Goal: Task Accomplishment & Management: Use online tool/utility

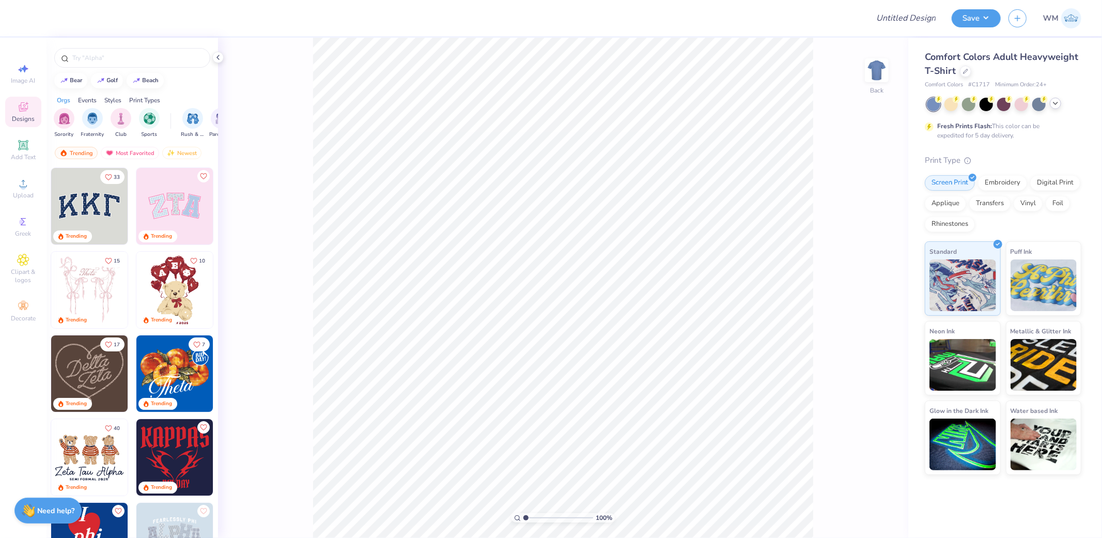
click at [1056, 102] on icon at bounding box center [1056, 103] width 8 height 8
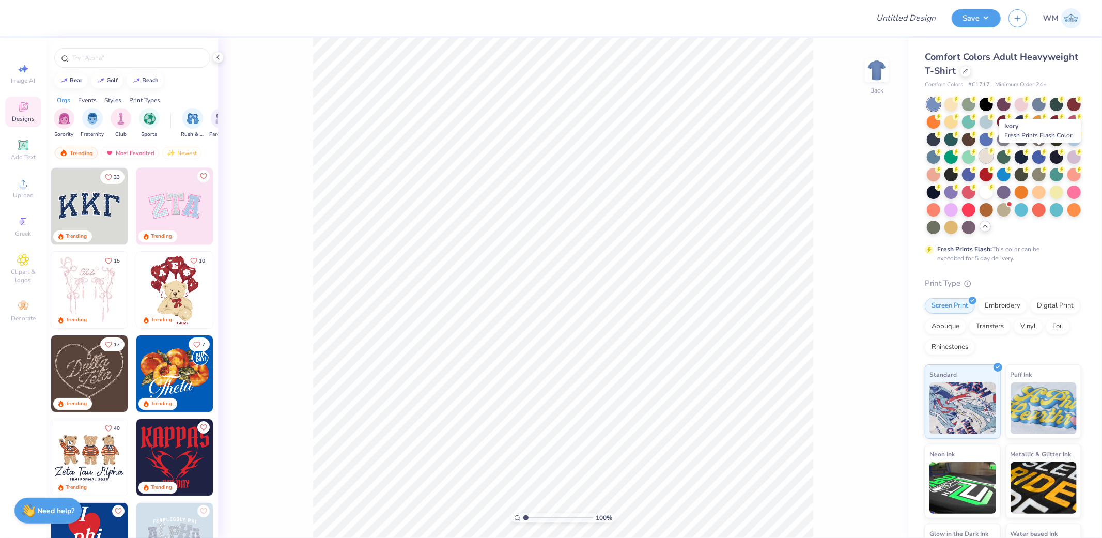
click at [993, 157] on div at bounding box center [986, 155] width 13 height 13
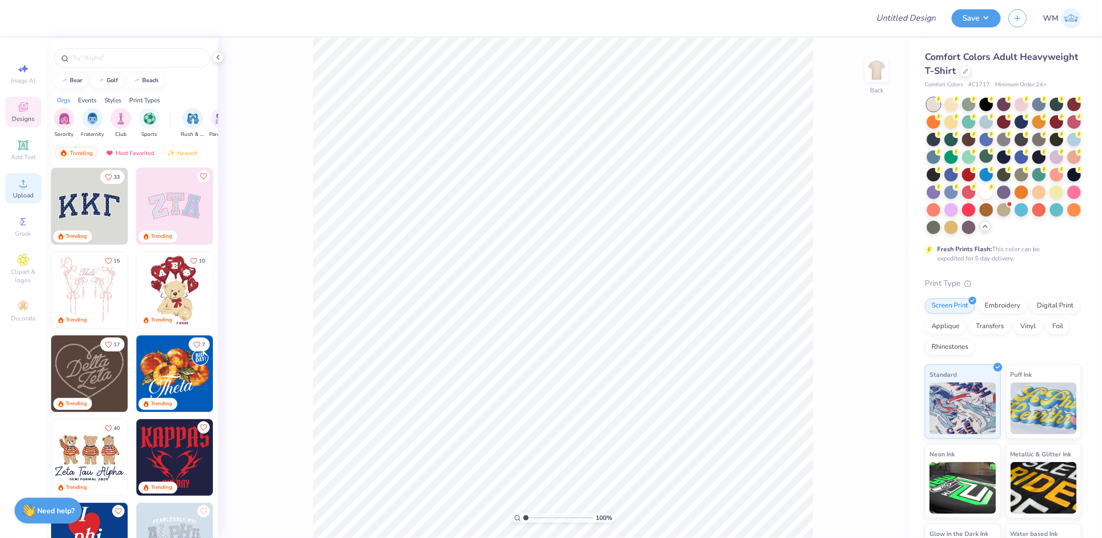
click at [26, 180] on icon at bounding box center [23, 183] width 12 height 12
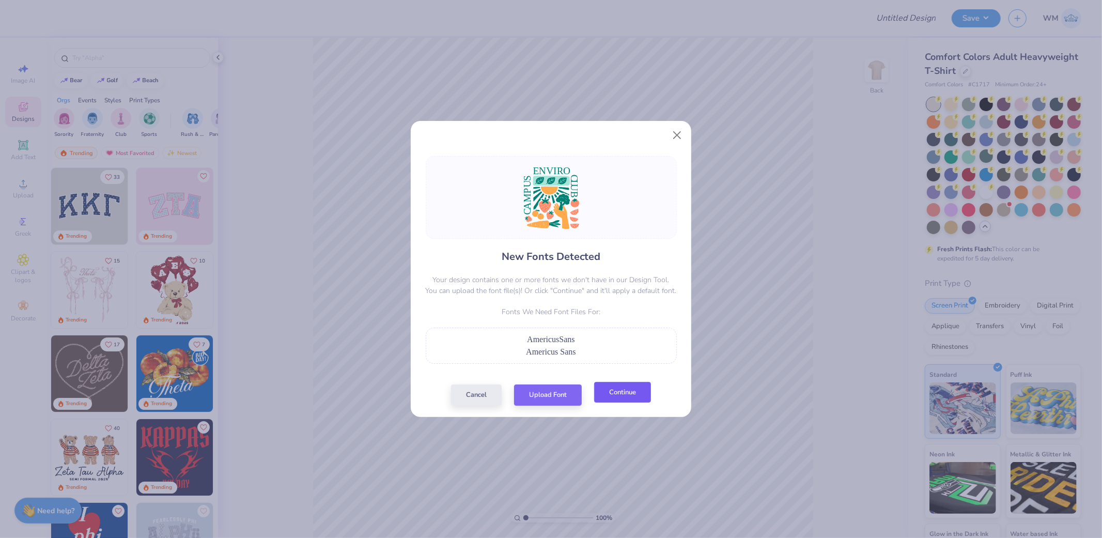
click at [607, 394] on button "Continue" at bounding box center [622, 392] width 57 height 21
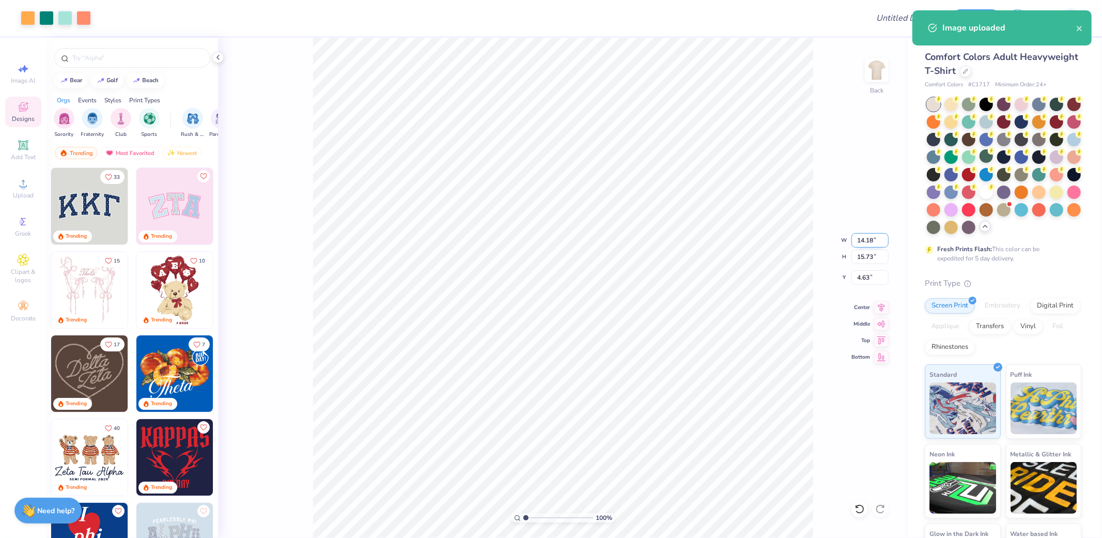
click at [864, 237] on input "14.18" at bounding box center [870, 240] width 37 height 14
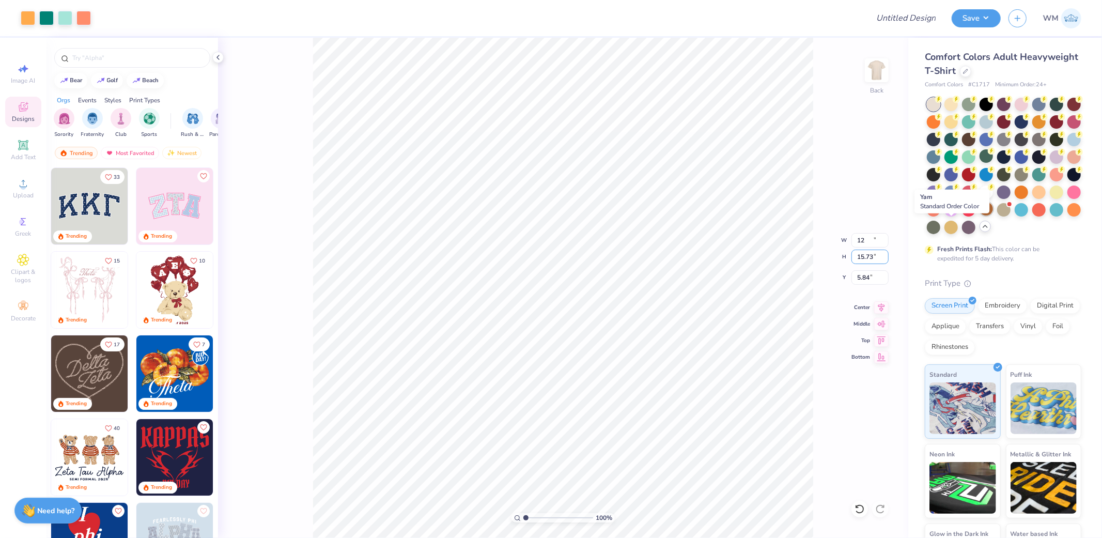
type input "12.00"
type input "13.31"
click at [860, 276] on input "5.84" at bounding box center [870, 277] width 37 height 14
type input "3.00"
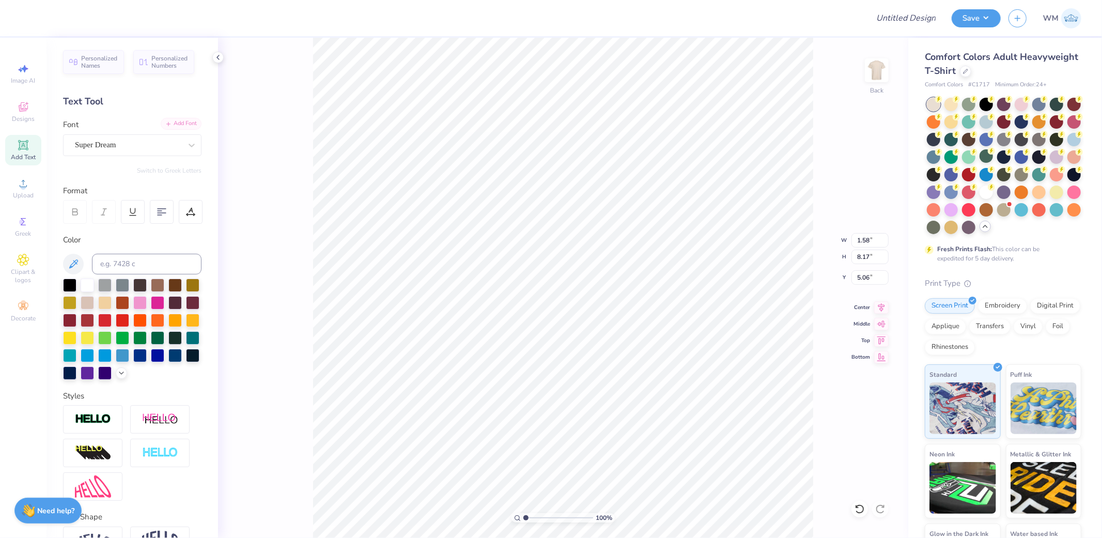
click at [169, 130] on div "Font Super Dream" at bounding box center [132, 137] width 138 height 37
click at [174, 126] on div "Add Font" at bounding box center [181, 124] width 41 height 12
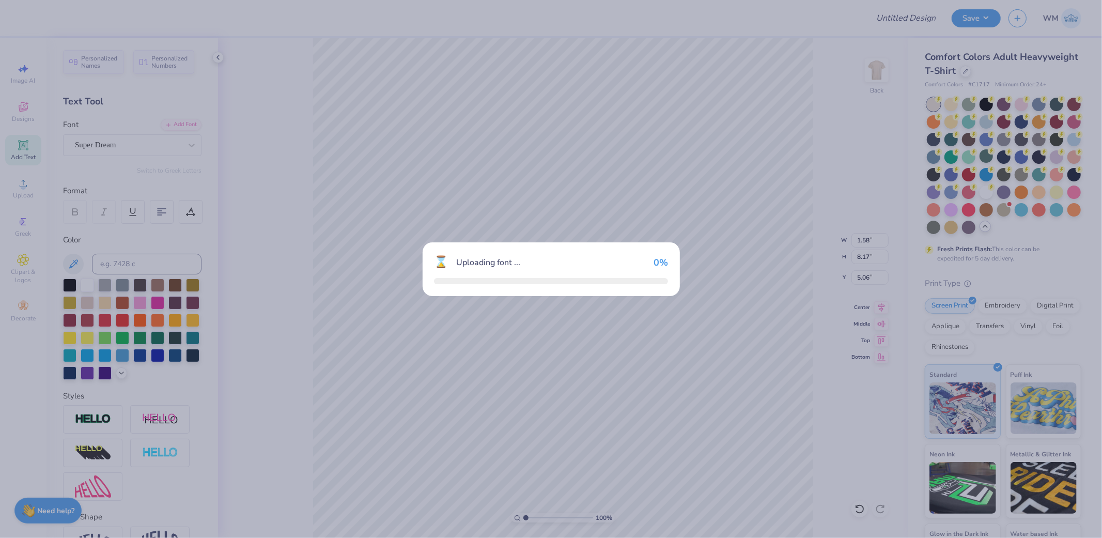
type input "1.70"
type input "8.38"
type input "4.94"
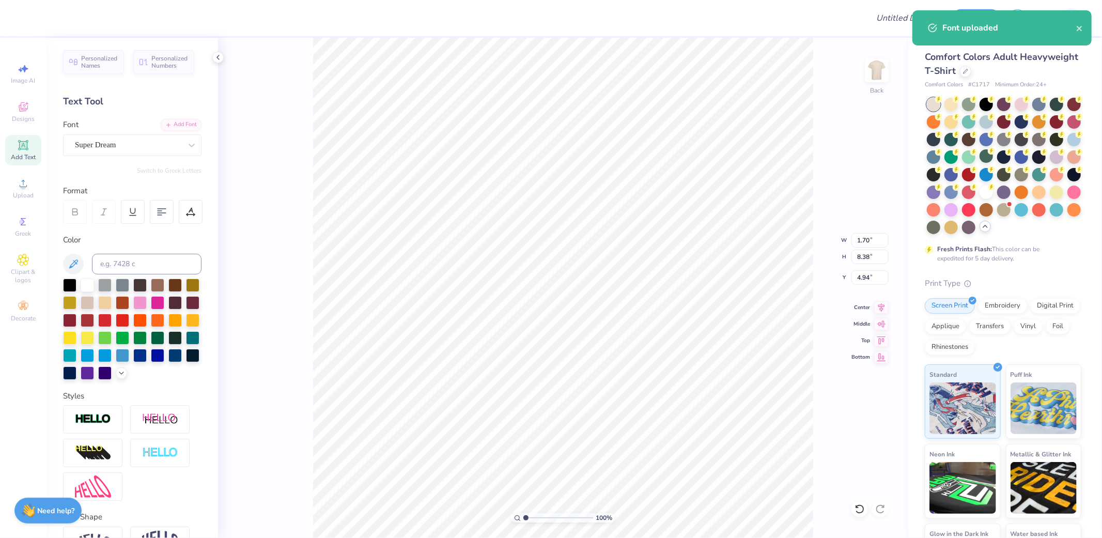
type input "7.13"
type input "1.53"
type input "3.00"
click at [181, 128] on div "Add Font" at bounding box center [181, 124] width 41 height 12
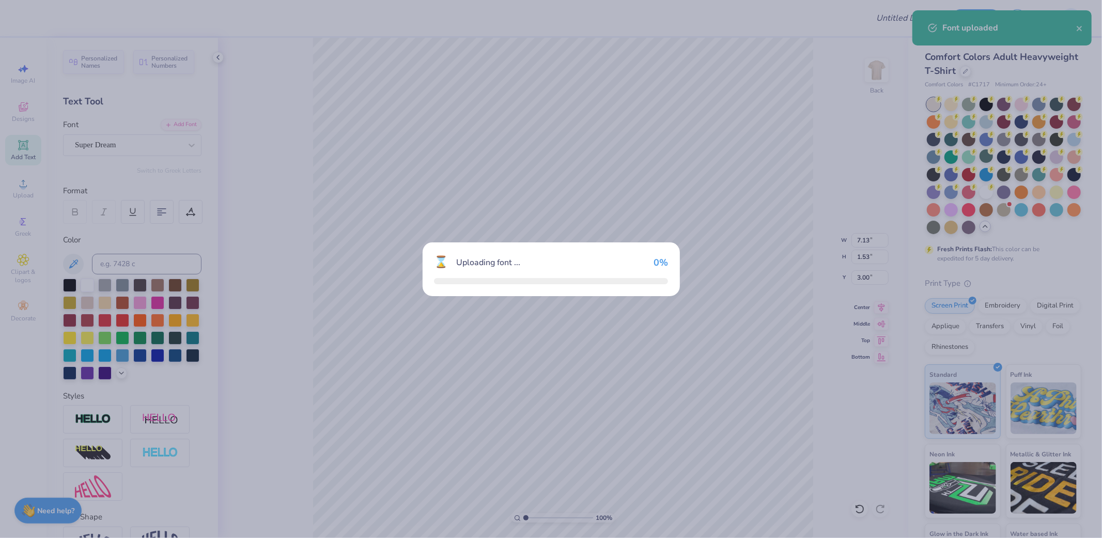
type input "7.82"
type input "1.70"
type input "3.07"
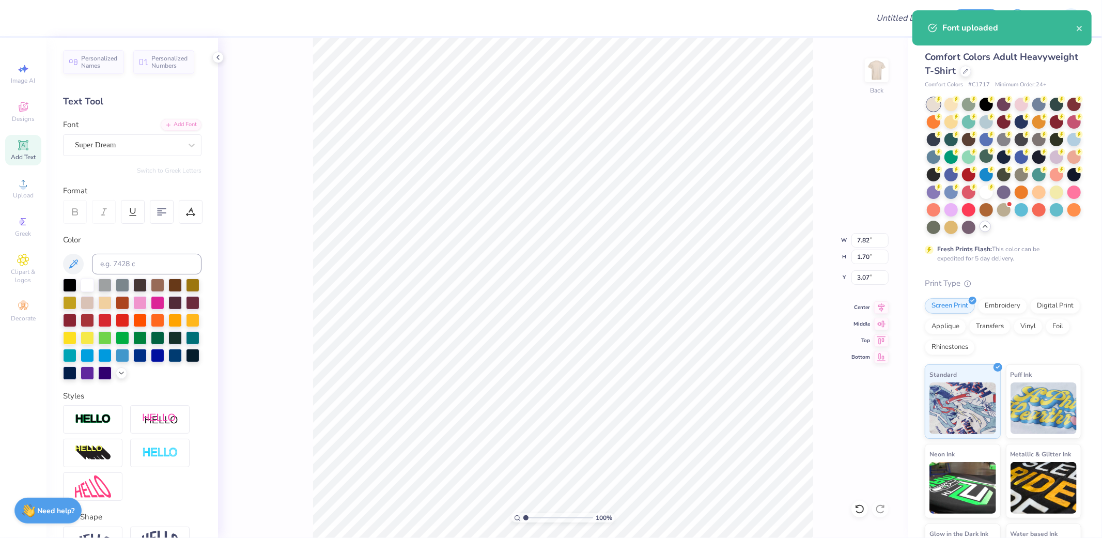
type input "1.53"
type input "5.23"
type input "4.56"
click at [167, 122] on div "Add Font" at bounding box center [181, 124] width 41 height 12
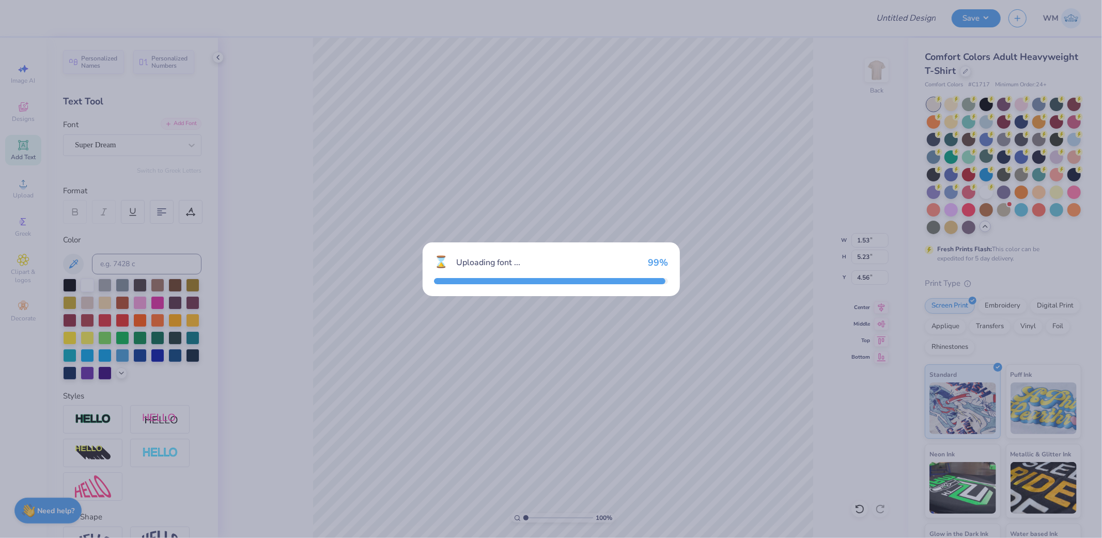
type input "1.65"
type input "4.71"
type input "4.83"
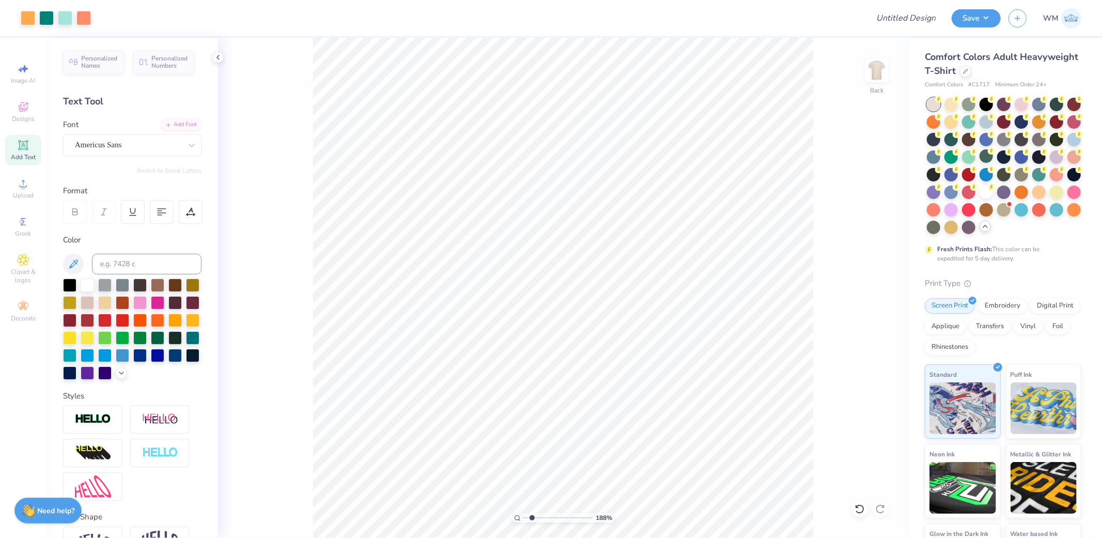
drag, startPoint x: 526, startPoint y: 518, endPoint x: 532, endPoint y: 517, distance: 6.2
click at [532, 517] on input "range" at bounding box center [558, 517] width 70 height 9
click at [671, 446] on li "Ungroup" at bounding box center [683, 444] width 81 height 20
drag, startPoint x: 523, startPoint y: 516, endPoint x: 533, endPoint y: 516, distance: 9.8
type input "2.05"
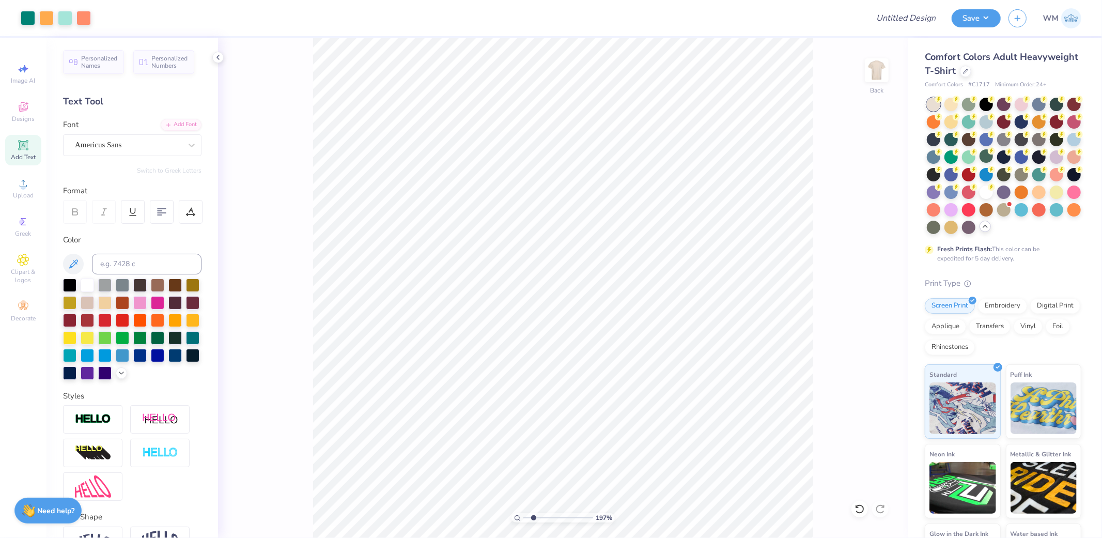
click at [533, 516] on input "range" at bounding box center [558, 517] width 70 height 9
type input "3.01"
type input "3.68"
type input "8.73"
type input "1.87"
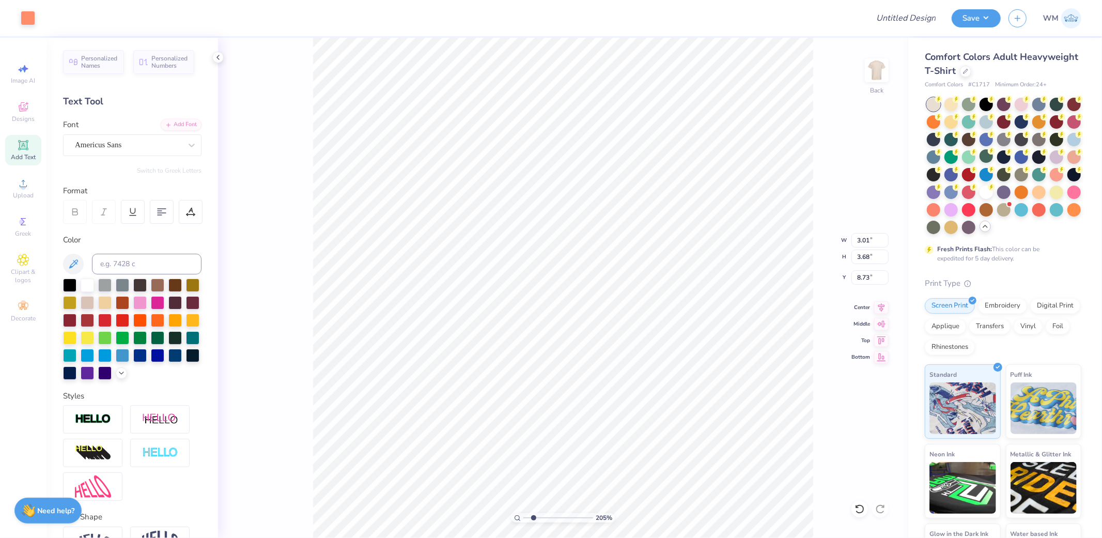
type input "0.98"
type input "15.17"
type input "1.20"
type input "0.80"
type input "9.75"
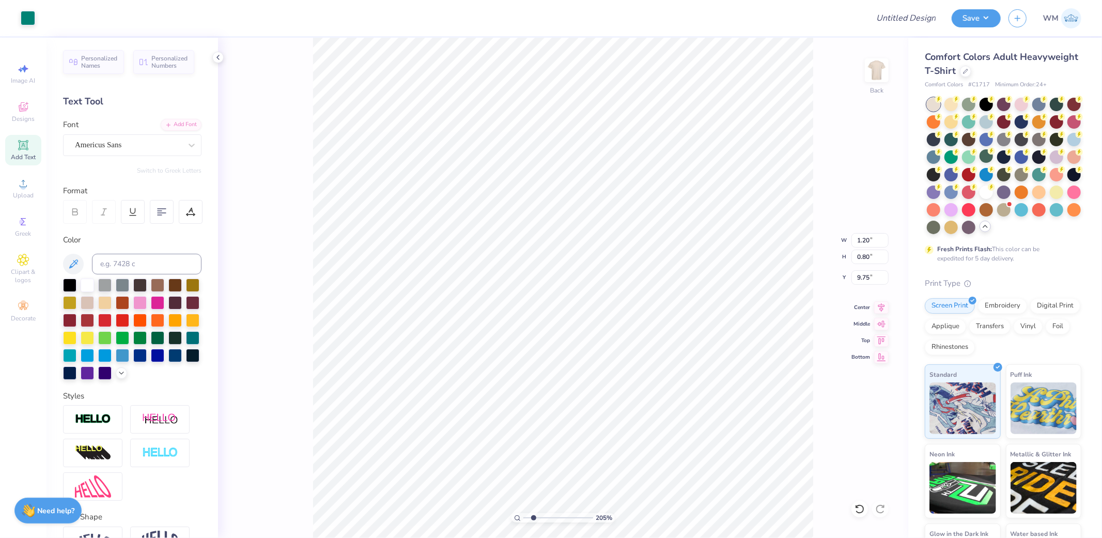
type input "1.83"
type input "1.62"
type input "9.99"
type input "4.83"
click at [24, 187] on circle at bounding box center [23, 187] width 6 height 6
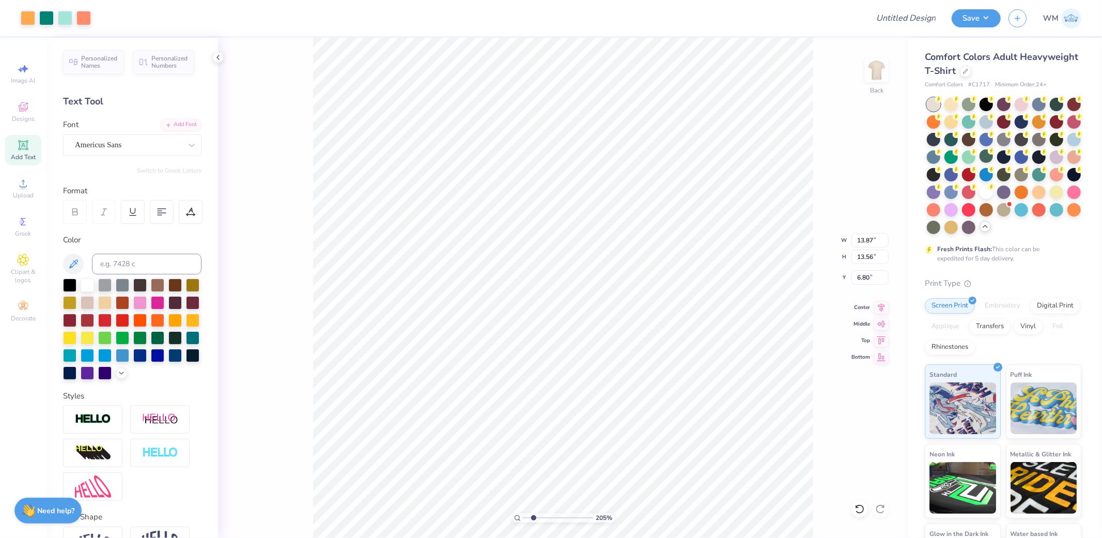
type input "1"
click at [674, 444] on li "Ungroup" at bounding box center [684, 443] width 81 height 20
type input "2.16"
type input "1.91"
type input "12.89"
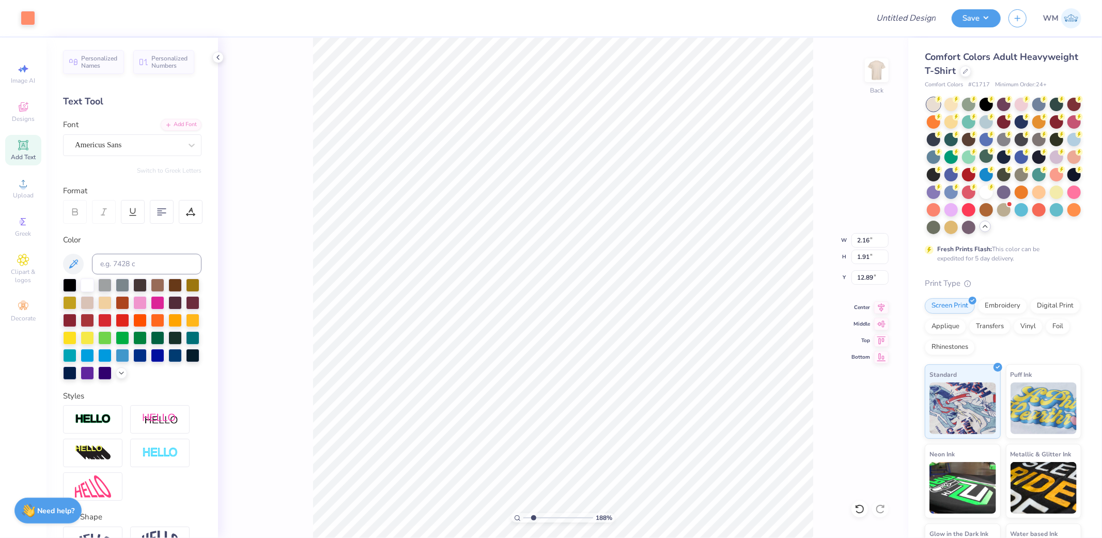
drag, startPoint x: 523, startPoint y: 515, endPoint x: 533, endPoint y: 511, distance: 10.9
type input "2.05"
click at [533, 513] on input "range" at bounding box center [558, 517] width 70 height 9
type input "2.94"
type input "1.81"
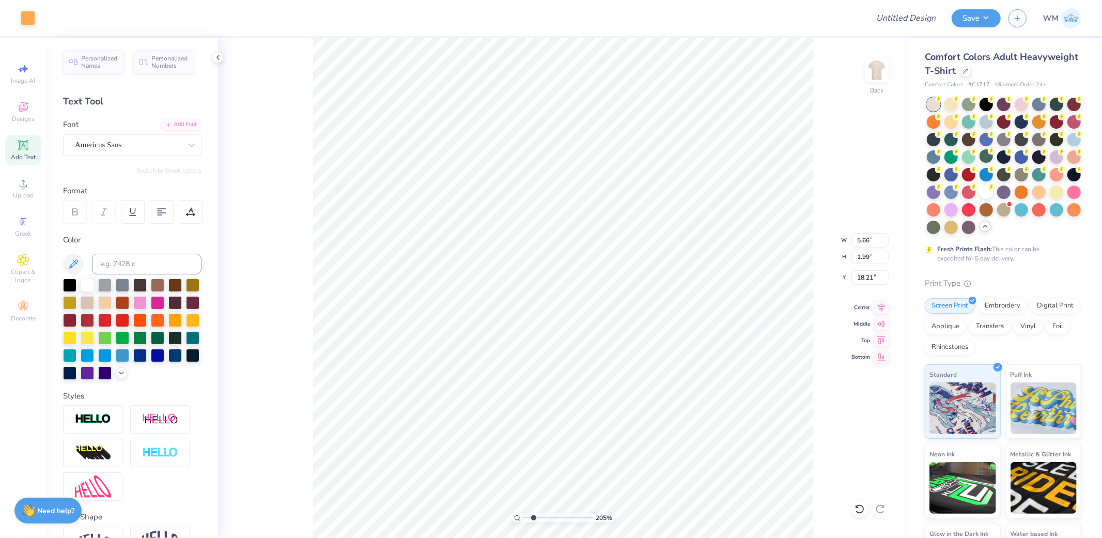
type input "18.12"
type input "18.52"
type input "2.94"
type input "1.81"
type input "18.12"
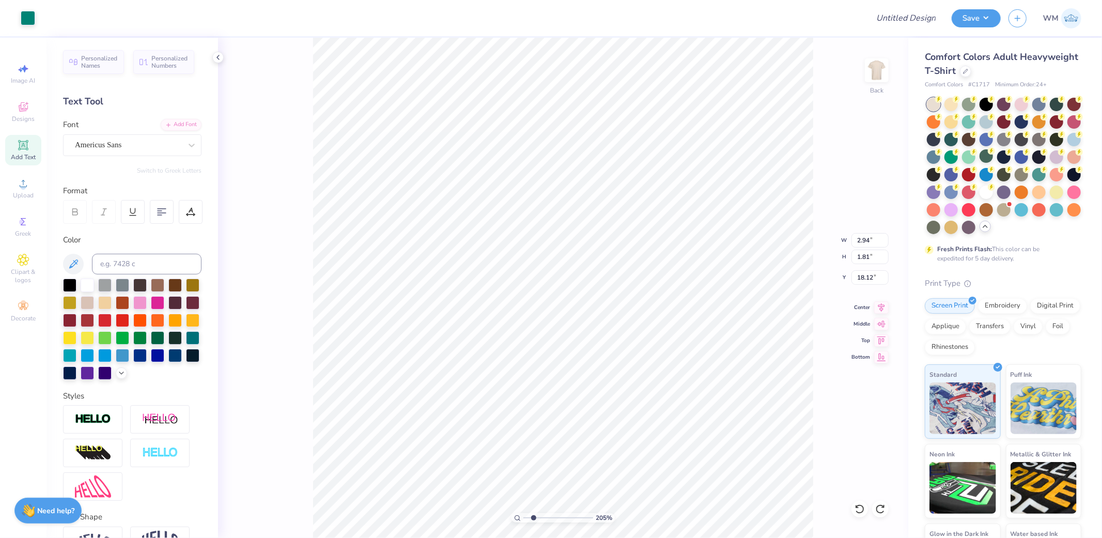
type input "5.66"
type input "1.99"
type input "18.21"
type input "2.94"
type input "1.81"
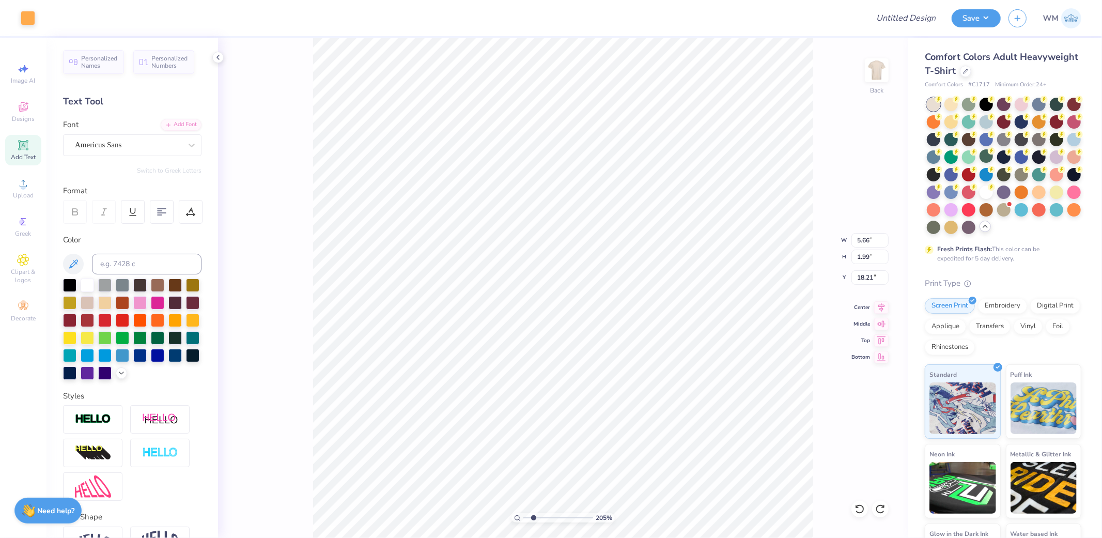
type input "18.12"
click at [543, 425] on li "Group" at bounding box center [554, 424] width 81 height 20
click at [530, 515] on input "range" at bounding box center [558, 517] width 70 height 9
type input "1"
click at [593, 428] on li "Group" at bounding box center [608, 424] width 81 height 20
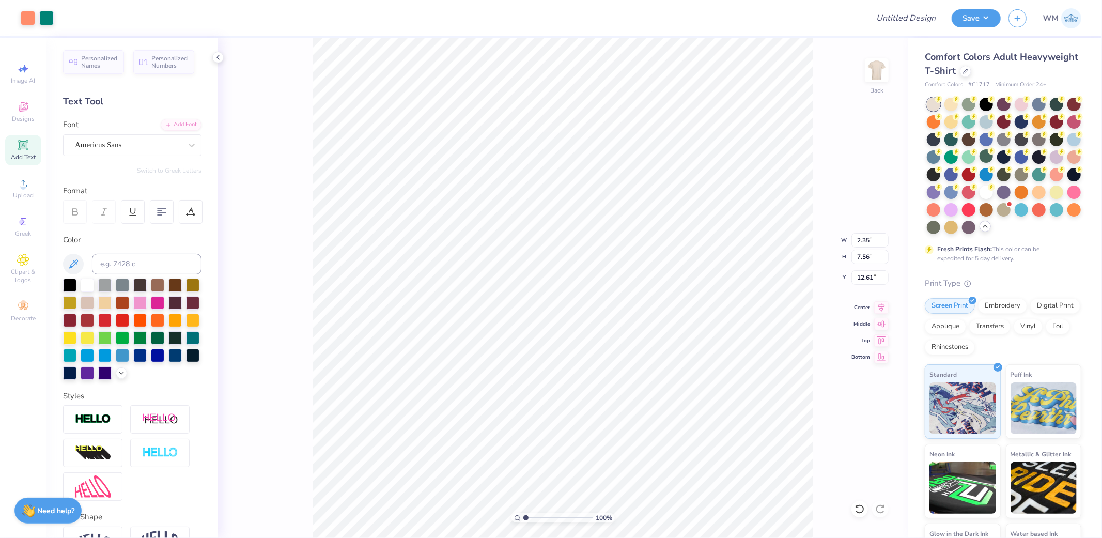
type input "2.35"
type input "7.56"
type input "12.61"
click at [487, 373] on li "Group" at bounding box center [500, 373] width 81 height 20
type input "1.55"
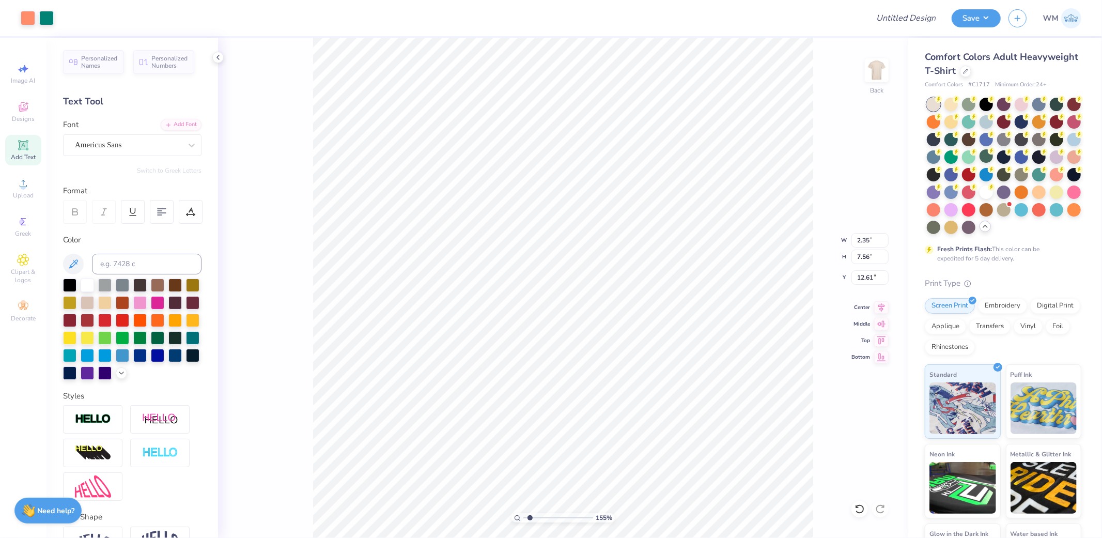
click at [530, 515] on input "range" at bounding box center [558, 517] width 70 height 9
type input "3.55"
type input "4.35"
type input "11.40"
type input "4.19"
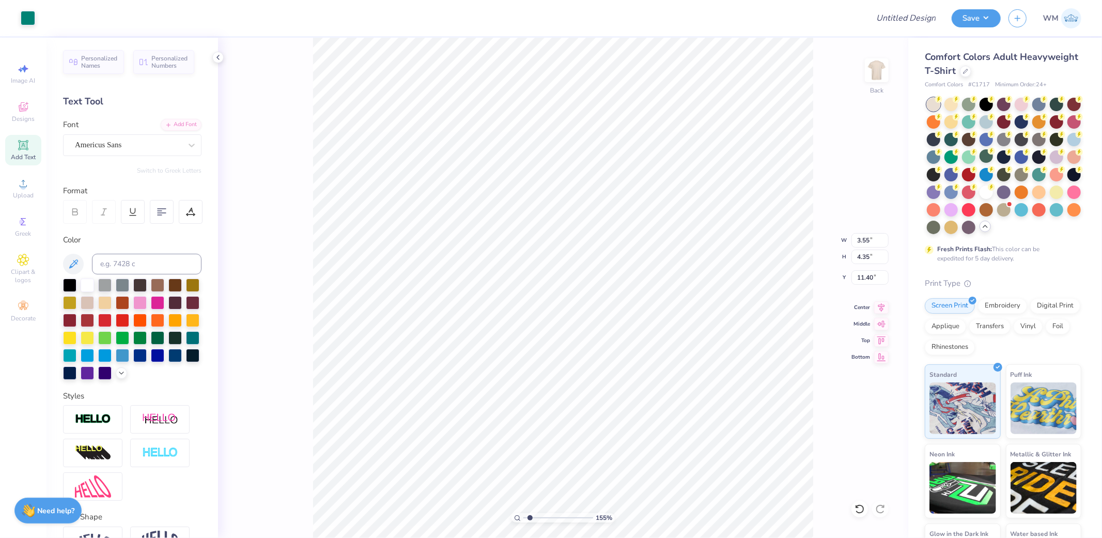
type input "8.96"
click at [650, 427] on li "Group" at bounding box center [665, 424] width 81 height 20
type input "2.05"
click at [533, 517] on input "range" at bounding box center [558, 517] width 70 height 9
type input "6.54"
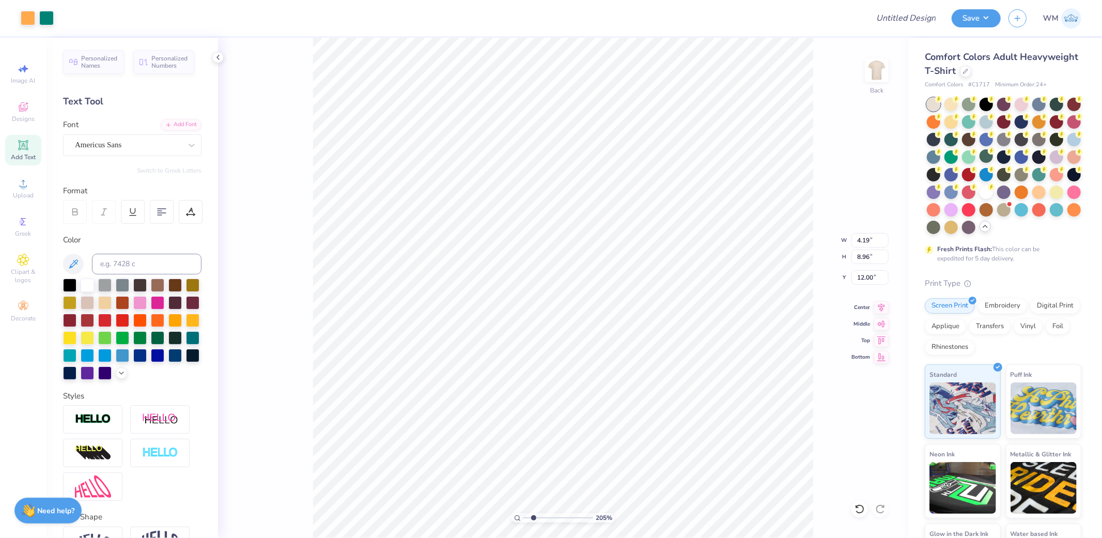
type input "11.40"
type input "2.35"
type input "7.56"
type input "12.61"
type input "4.19"
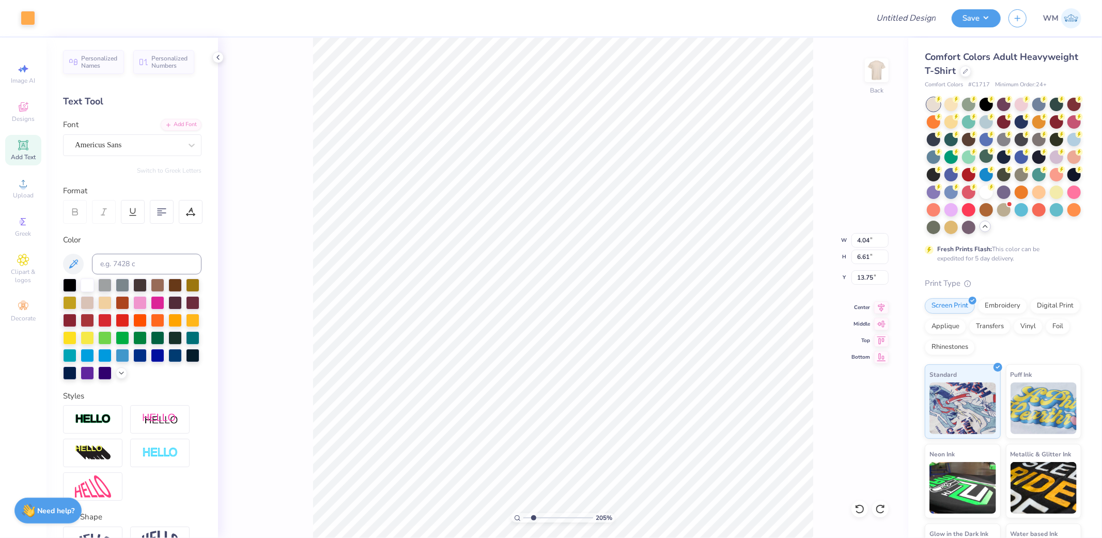
type input "8.96"
type input "11.40"
click at [685, 374] on li "Group" at bounding box center [704, 369] width 81 height 20
click at [518, 517] on icon at bounding box center [517, 518] width 7 height 7
drag, startPoint x: 525, startPoint y: 517, endPoint x: 530, endPoint y: 518, distance: 5.2
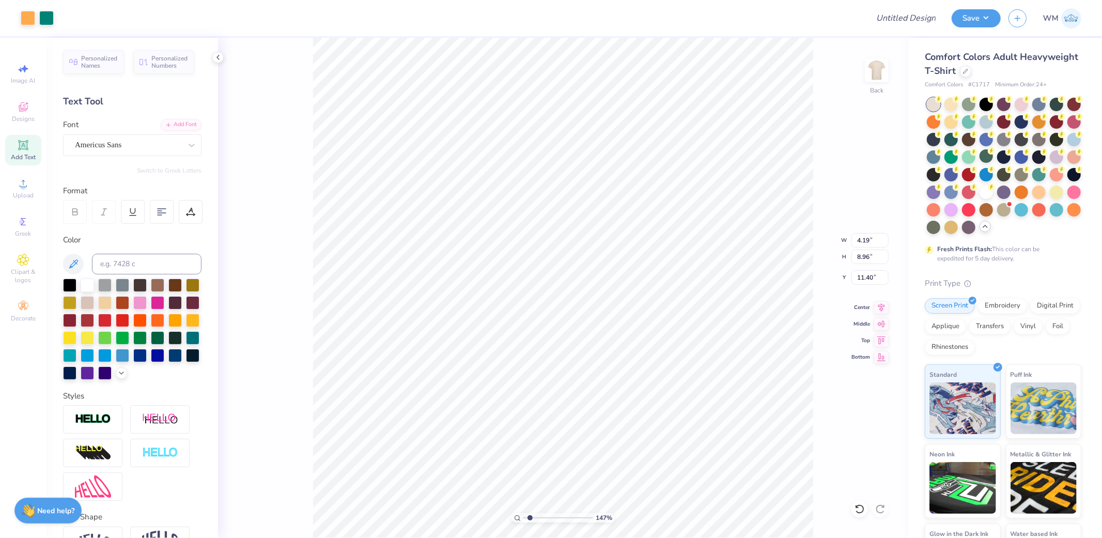
type input "1.55"
click at [530, 518] on input "range" at bounding box center [558, 517] width 70 height 9
type input "4.35"
type input "2.08"
type input "9.53"
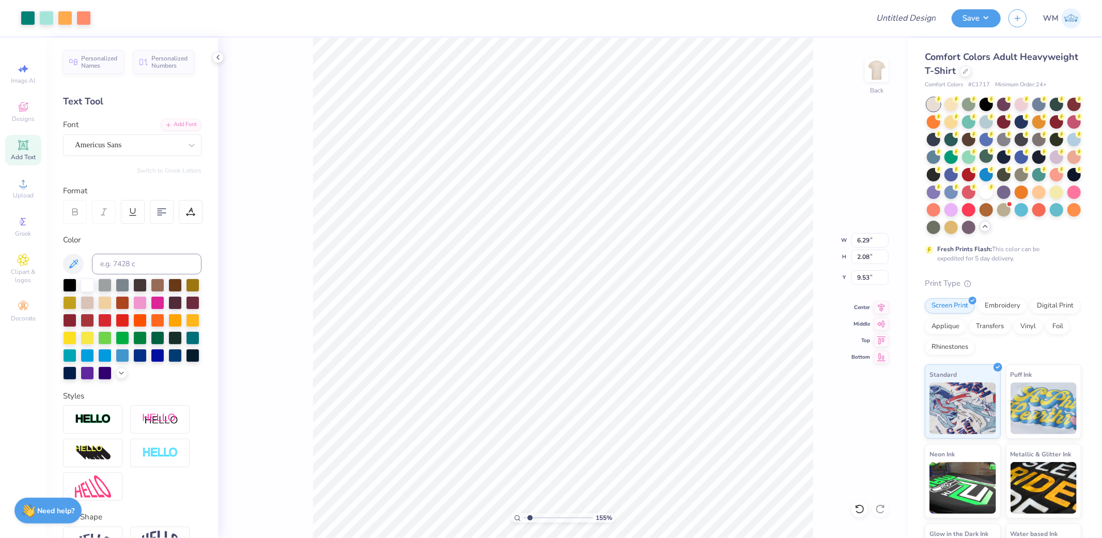
type input "14.18"
type input "15.73"
type input "4.63"
click at [17, 191] on div "Upload" at bounding box center [23, 188] width 36 height 30
click at [22, 191] on div "Upload" at bounding box center [23, 188] width 36 height 30
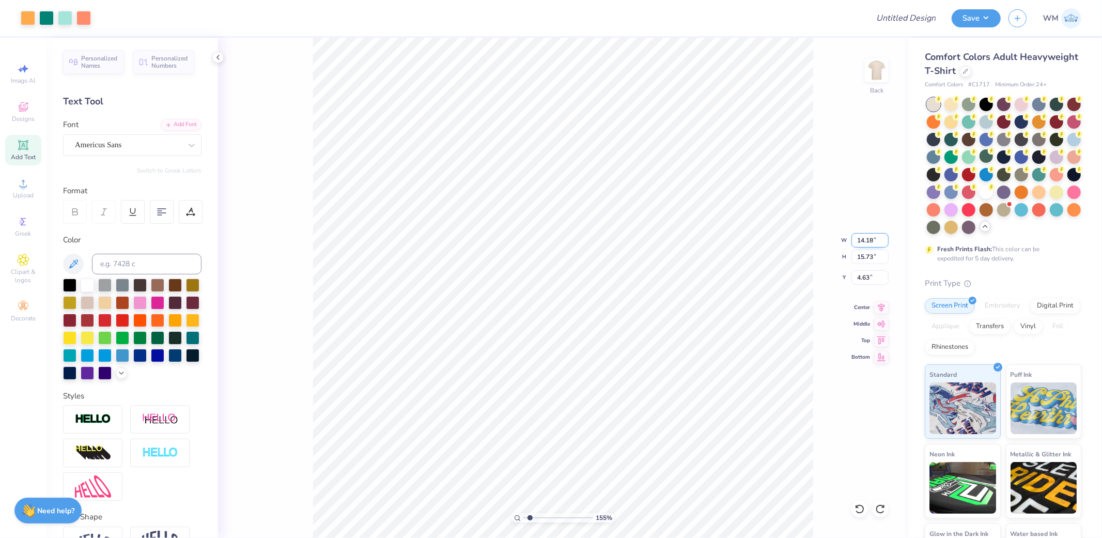
click at [874, 235] on input "14.18" at bounding box center [870, 240] width 37 height 14
type input "12.00"
type input "13.31"
type input "5.84"
click at [165, 116] on div "Personalized Names Personalized Numbers Text Tool Add Font Font Super Dream Swi…" at bounding box center [133, 288] width 172 height 500
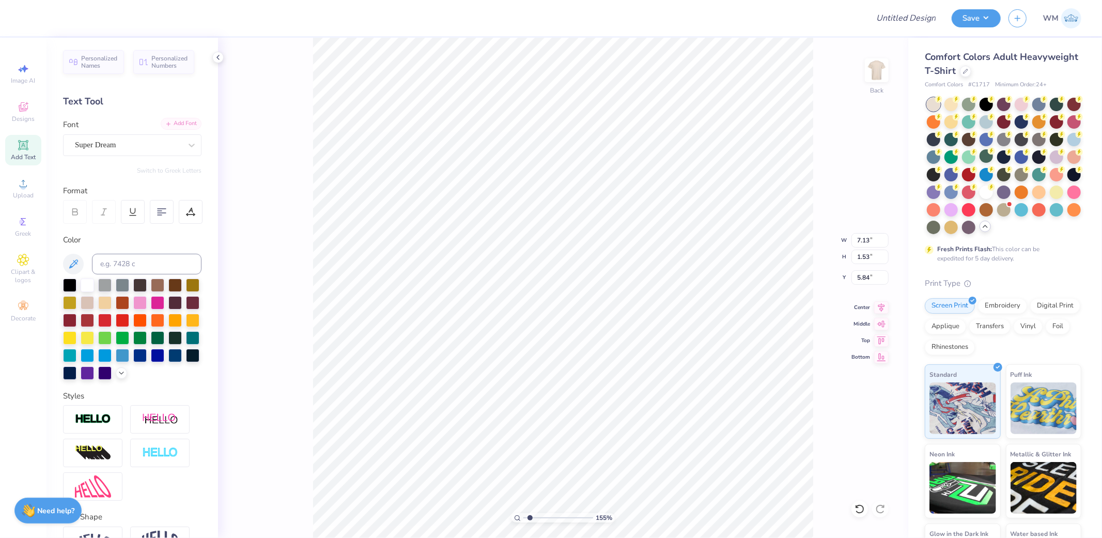
click at [166, 127] on div "Add Font" at bounding box center [181, 124] width 41 height 12
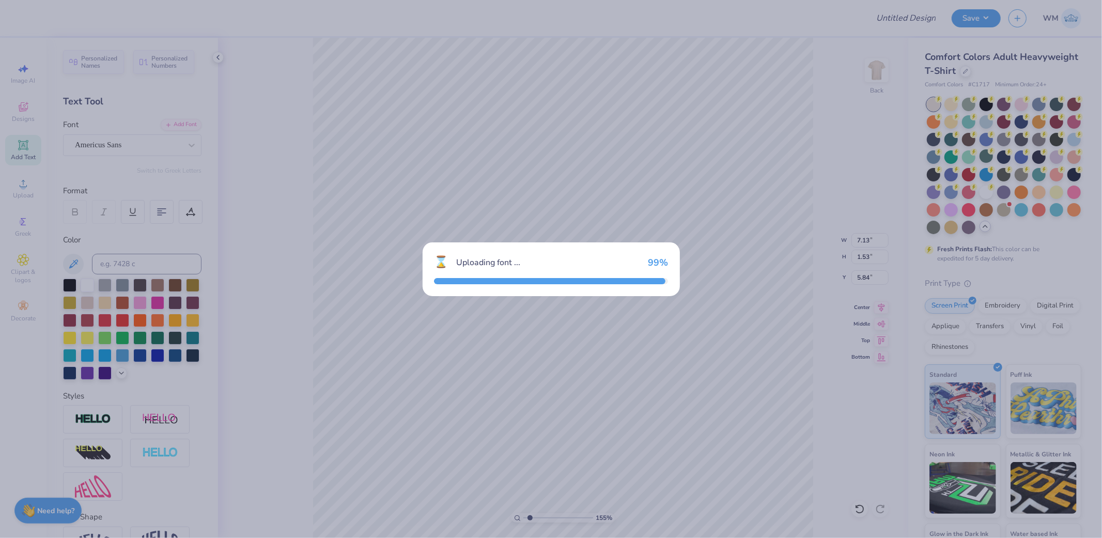
type input "7.82"
type input "1.70"
type input "5.91"
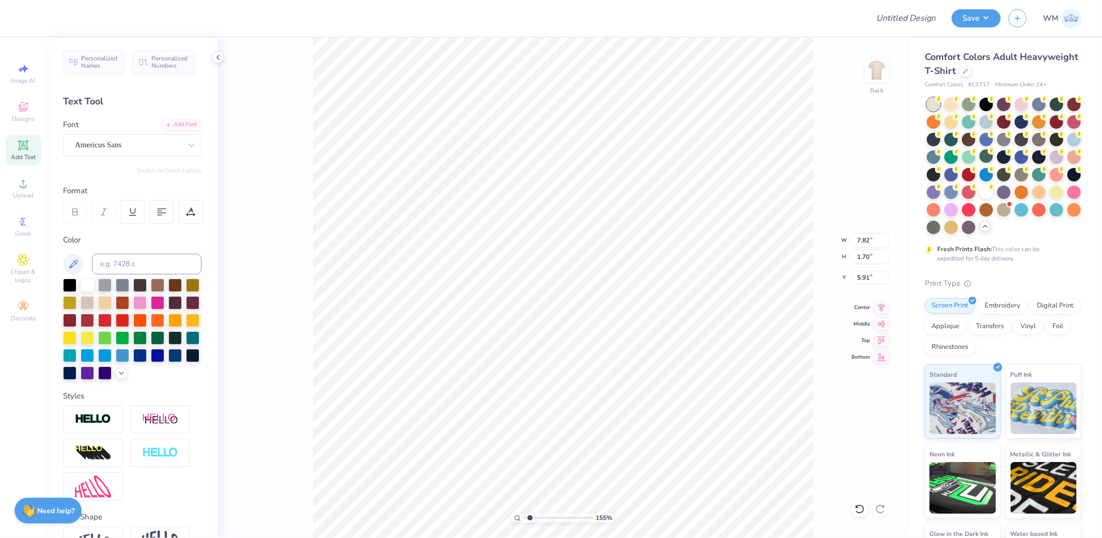
type input "1.58"
type input "8.17"
type input "7.90"
click at [177, 121] on div "Add Font" at bounding box center [181, 124] width 41 height 12
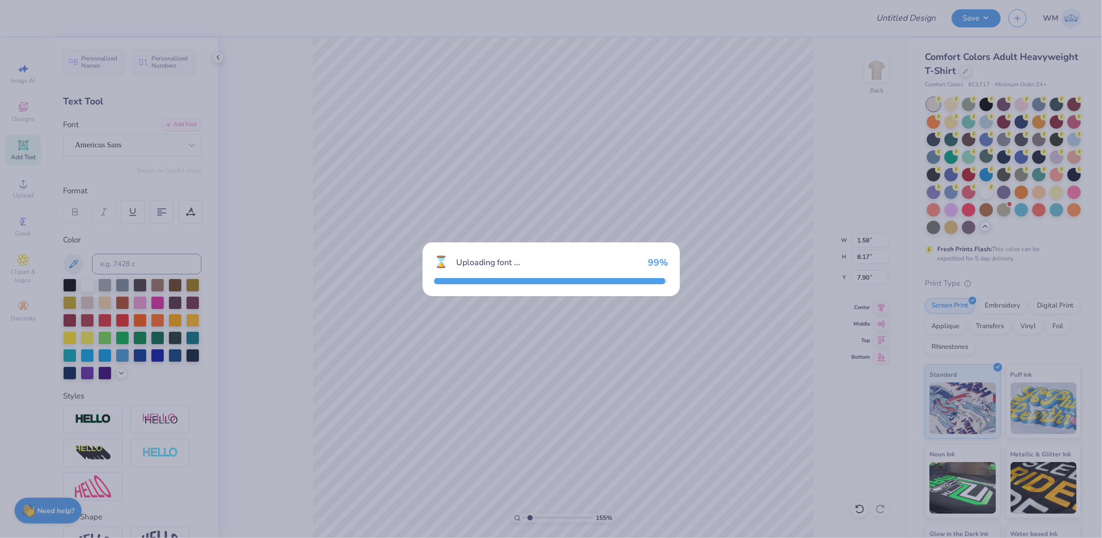
type input "1.70"
type input "8.38"
type input "7.79"
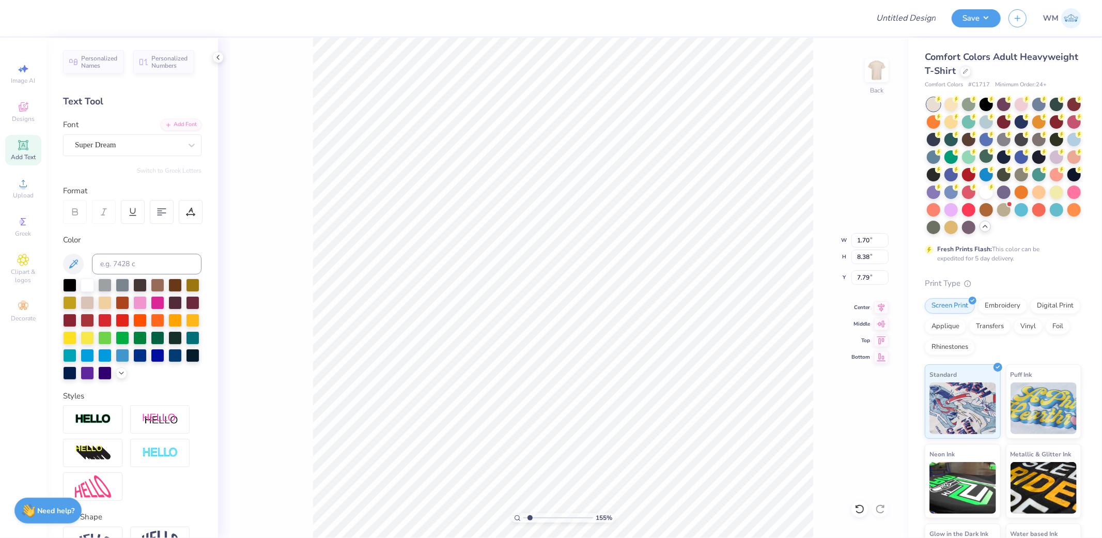
type input "1.53"
type input "5.23"
type input "7.41"
click at [174, 122] on div "Add Font" at bounding box center [181, 124] width 41 height 12
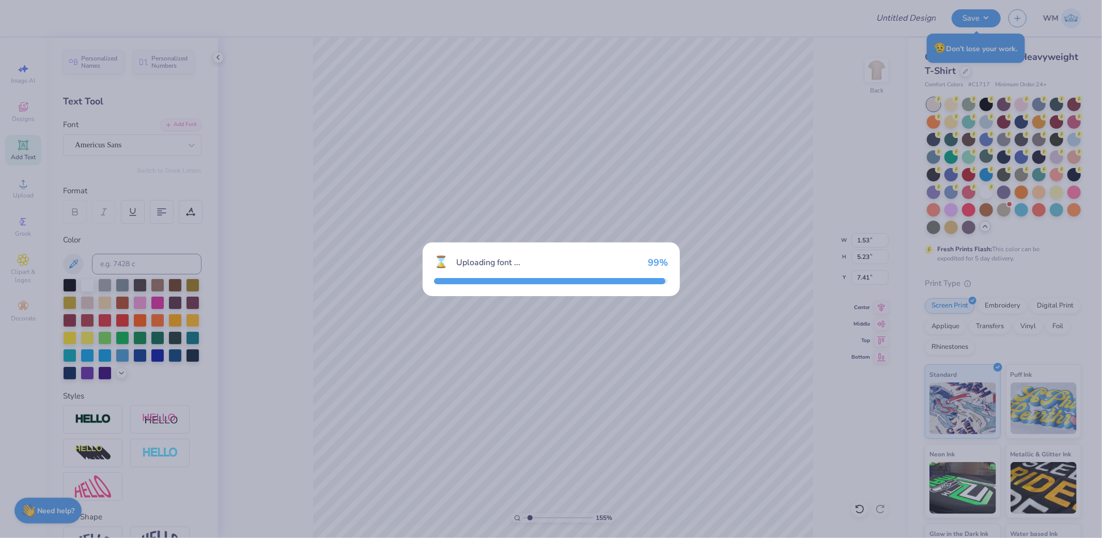
type input "1.65"
type input "4.71"
type input "7.67"
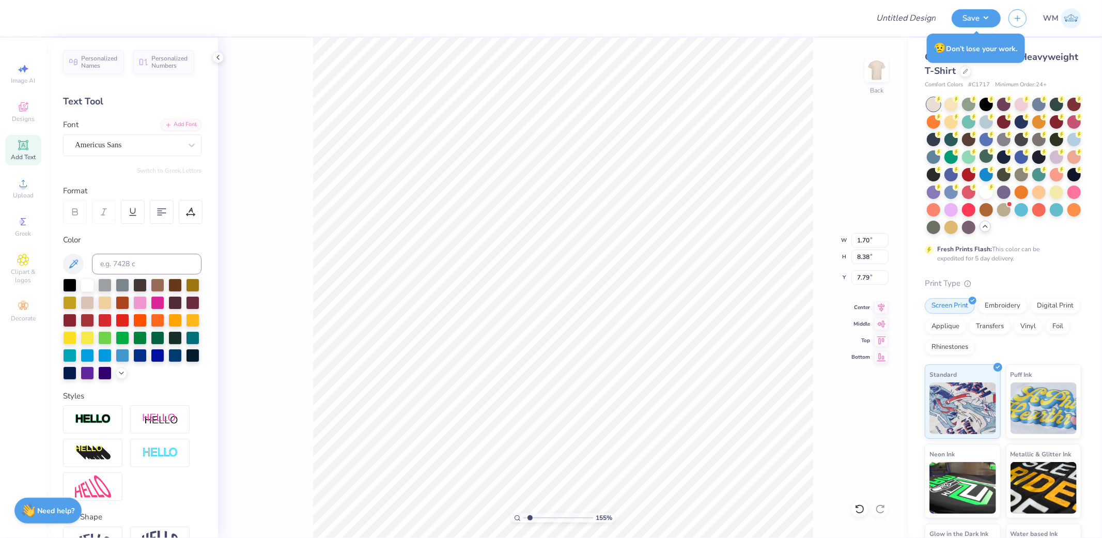
type input "11.60"
type input "8.49"
type input "7.67"
type input "7.79"
click at [884, 309] on icon at bounding box center [881, 306] width 14 height 12
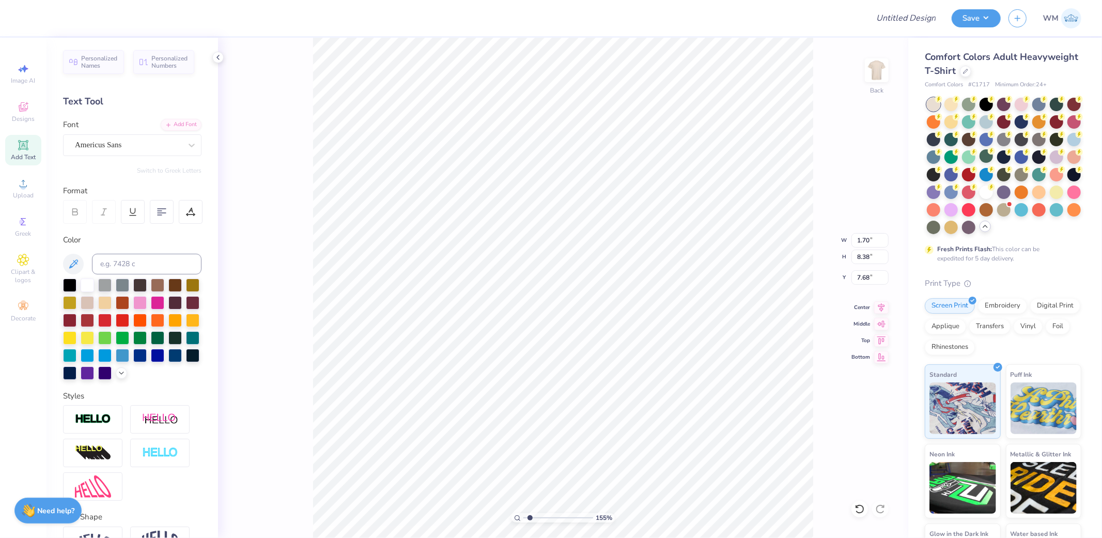
type input "7.68"
type input "1.65"
type input "4.71"
type input "7.68"
click at [874, 239] on input "11.90" at bounding box center [870, 240] width 37 height 14
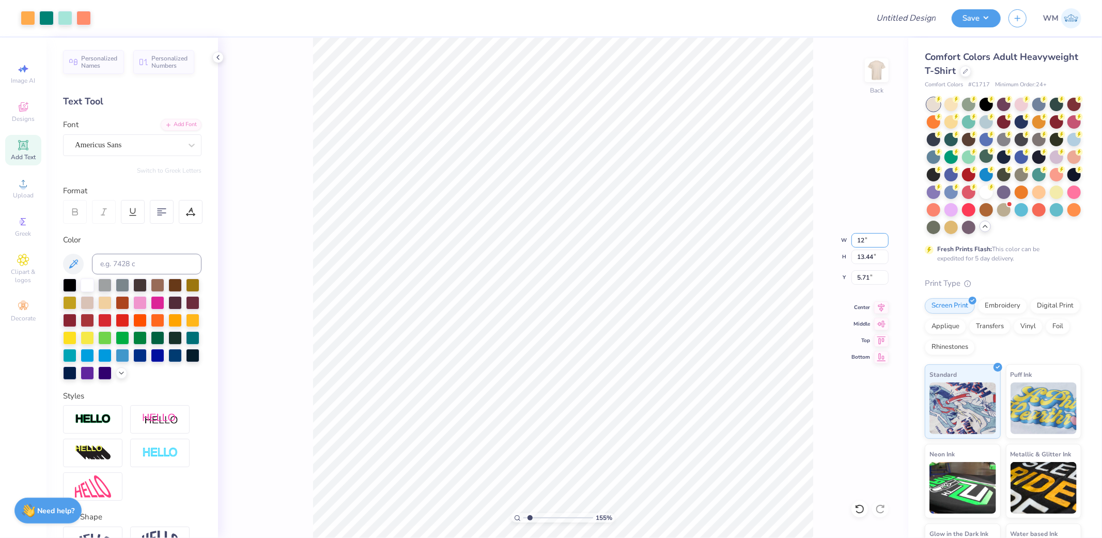
type input "12.00"
type input "13.54"
click at [866, 280] on input "5.66" at bounding box center [870, 277] width 37 height 14
type input "3.00"
click at [516, 518] on icon at bounding box center [517, 518] width 7 height 7
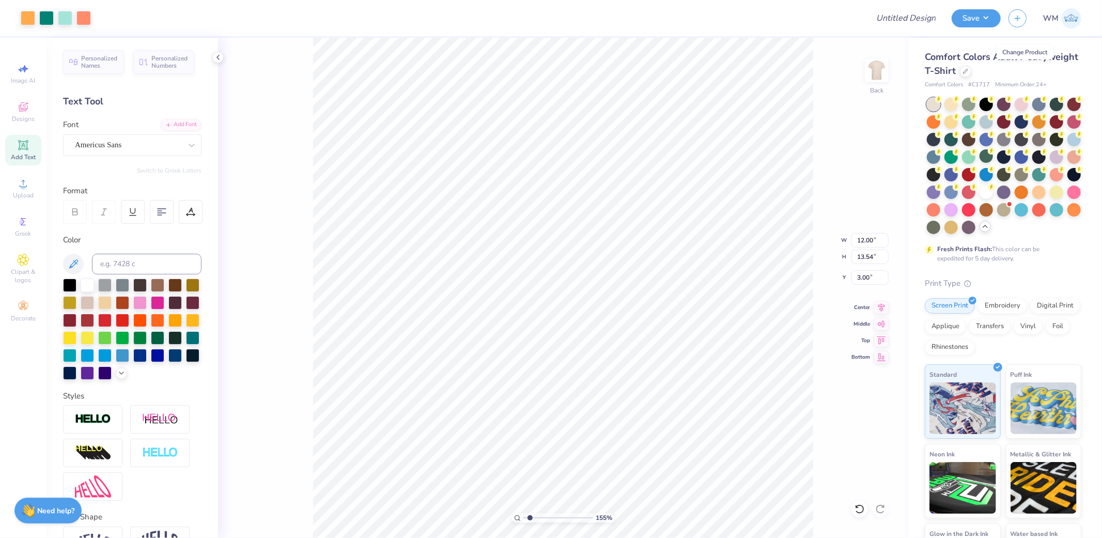
type input "1"
click at [922, 18] on input "Design Title" at bounding box center [893, 18] width 101 height 21
paste input "FPS239576"
type input "FPS239576"
click at [994, 19] on button "Save" at bounding box center [976, 17] width 49 height 18
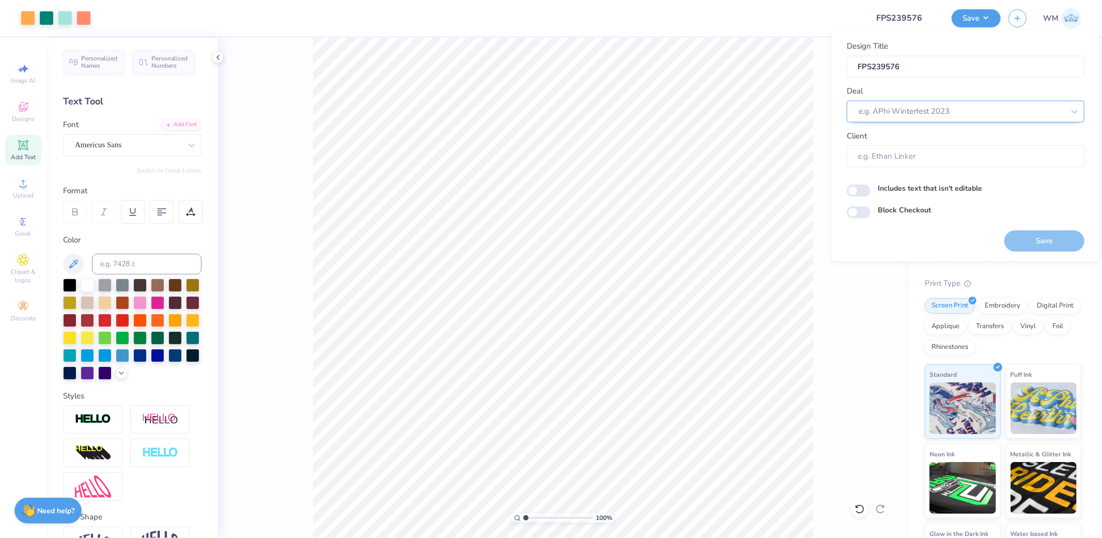
click at [922, 105] on div at bounding box center [962, 111] width 206 height 14
click at [907, 176] on div "Design Tool Gallery" at bounding box center [965, 175] width 229 height 17
type input "design tool"
type input "Design Tool Gallery User"
click at [1046, 238] on button "Save" at bounding box center [1045, 240] width 80 height 21
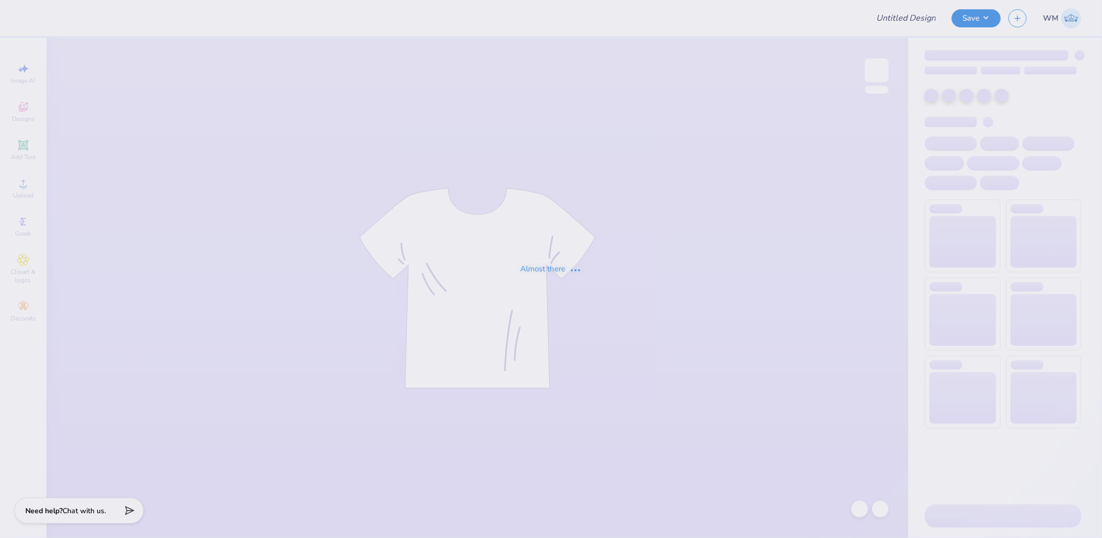
type input "FPS239576"
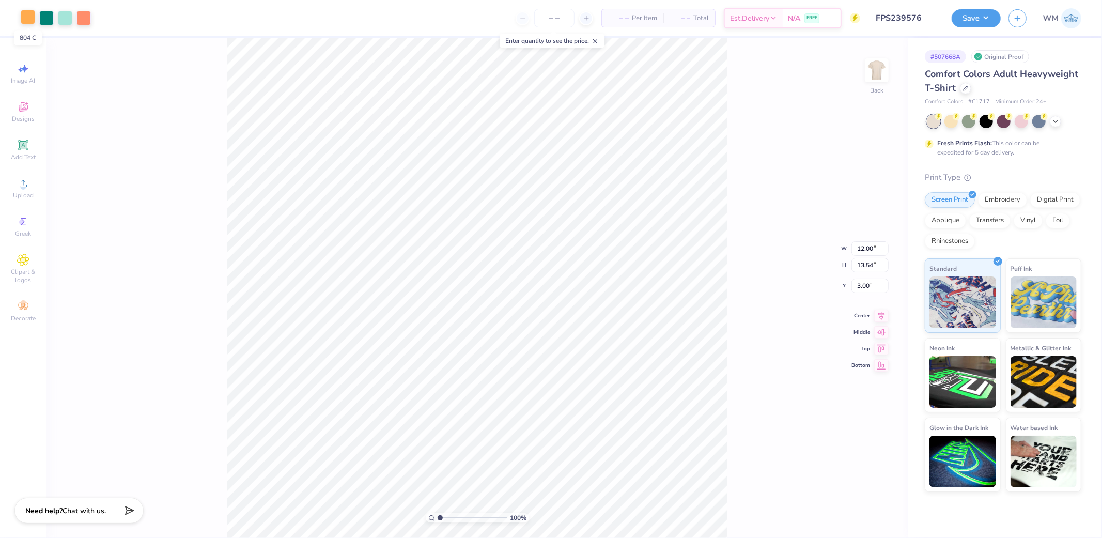
click at [27, 18] on div at bounding box center [28, 17] width 14 height 14
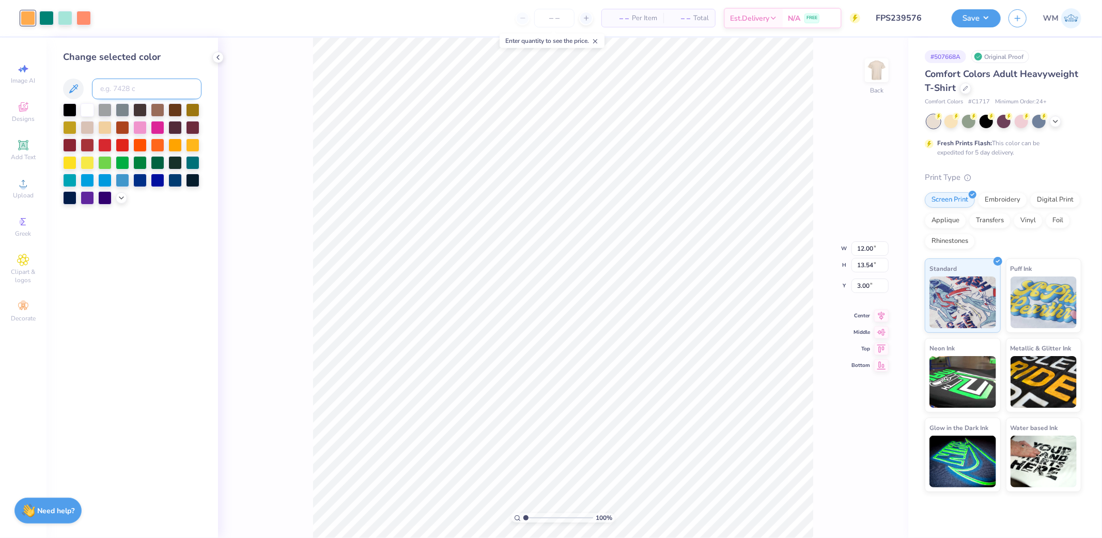
click at [132, 85] on input at bounding box center [147, 89] width 110 height 21
type input "137"
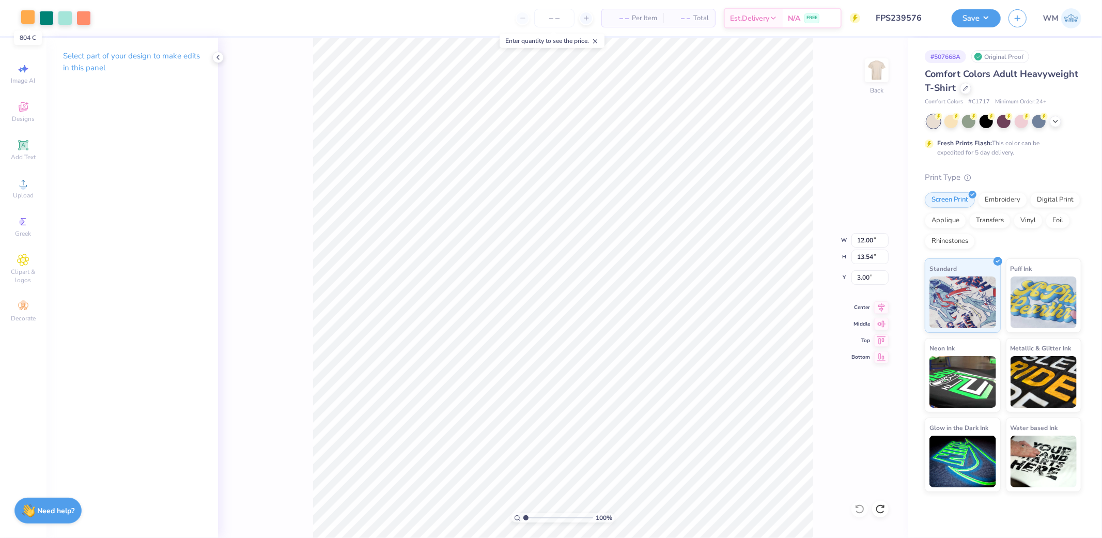
click at [24, 17] on div at bounding box center [28, 17] width 14 height 14
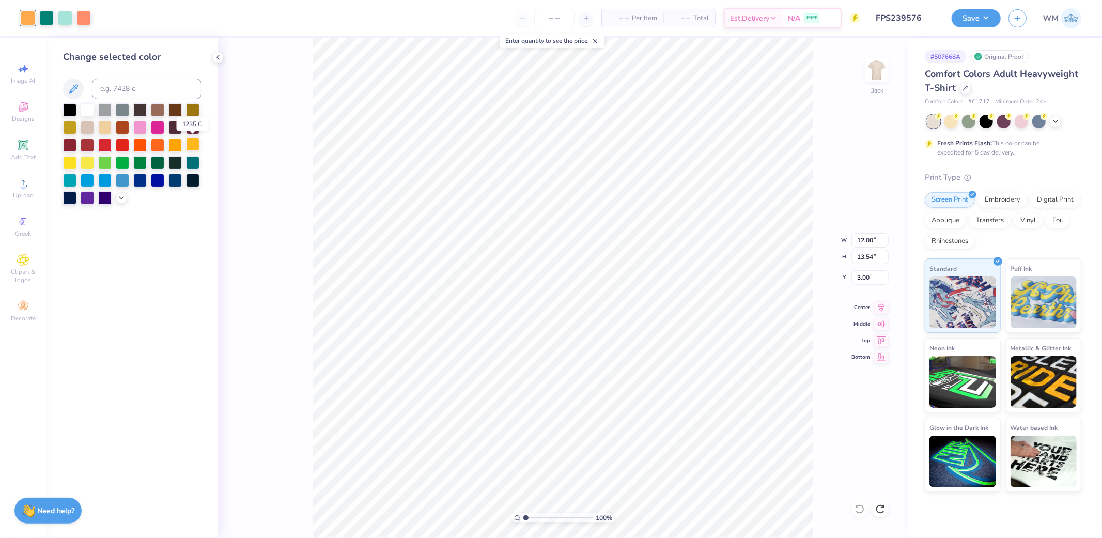
click at [193, 140] on div at bounding box center [192, 143] width 13 height 13
click at [177, 146] on div at bounding box center [174, 143] width 13 height 13
click at [190, 148] on div at bounding box center [192, 143] width 13 height 13
click at [123, 199] on icon at bounding box center [121, 197] width 8 height 8
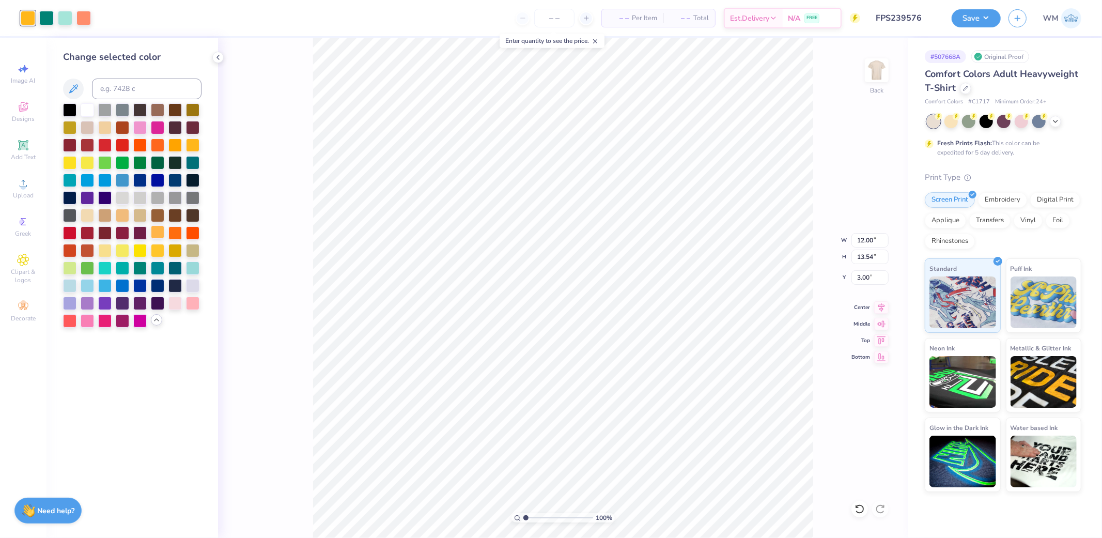
click at [159, 236] on div at bounding box center [157, 231] width 13 height 13
click at [158, 250] on div at bounding box center [157, 249] width 13 height 13
click at [158, 234] on div at bounding box center [157, 231] width 13 height 13
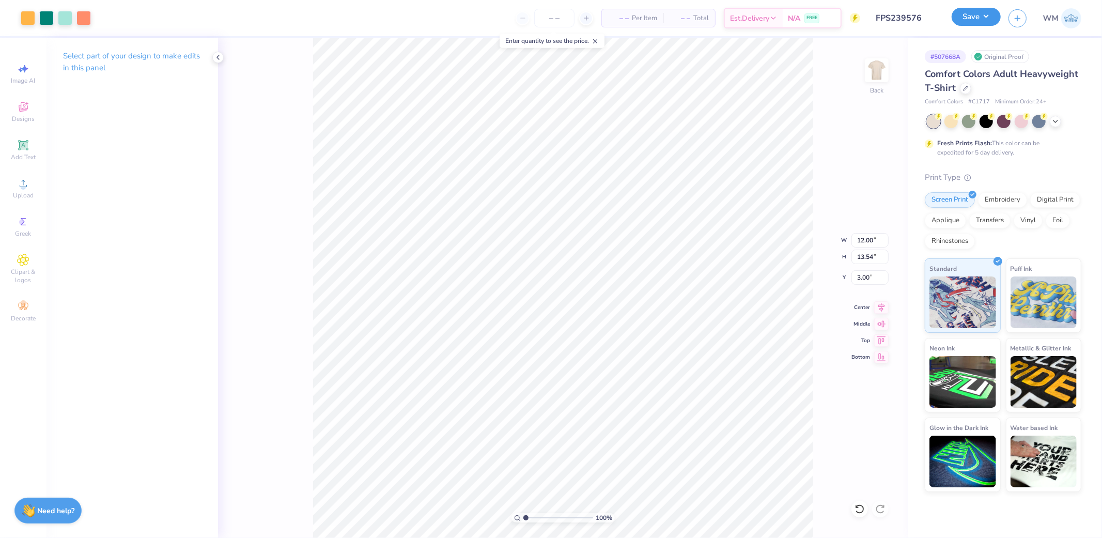
click at [995, 14] on button "Save" at bounding box center [976, 17] width 49 height 18
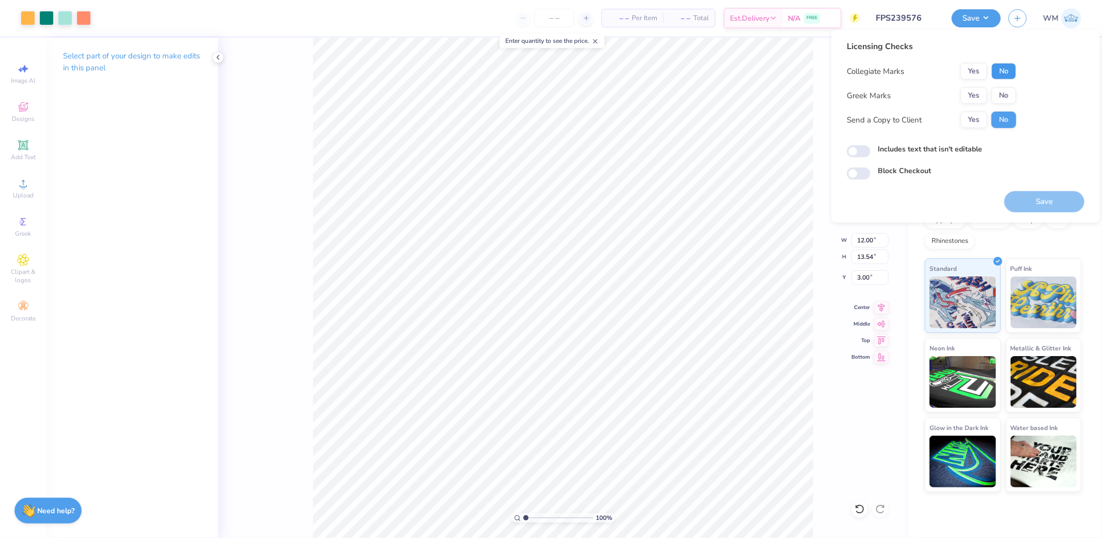
click at [1008, 71] on button "No" at bounding box center [1004, 71] width 25 height 17
click at [1008, 97] on button "No" at bounding box center [1004, 95] width 25 height 17
click at [982, 120] on button "Yes" at bounding box center [974, 120] width 27 height 17
click at [1049, 207] on button "Save" at bounding box center [1045, 201] width 80 height 21
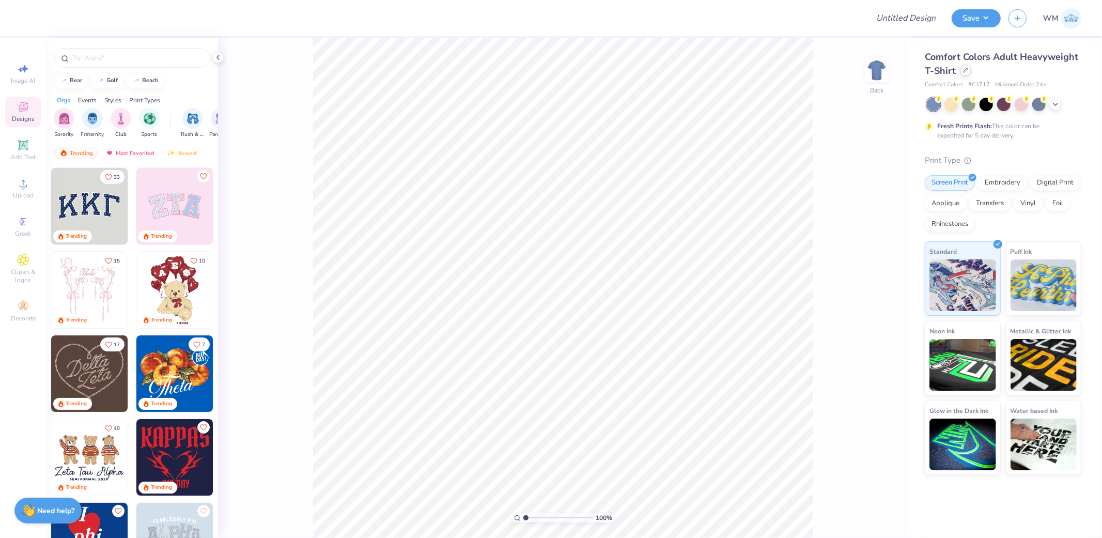
drag, startPoint x: 965, startPoint y: 72, endPoint x: 942, endPoint y: 85, distance: 27.1
click at [965, 72] on icon at bounding box center [965, 70] width 5 height 5
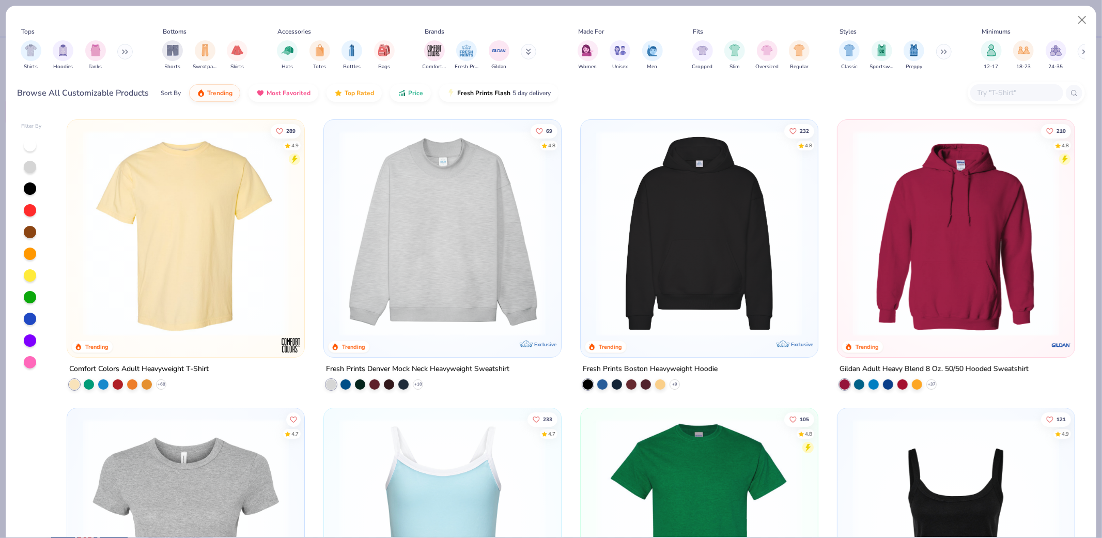
click at [442, 228] on img at bounding box center [442, 233] width 217 height 206
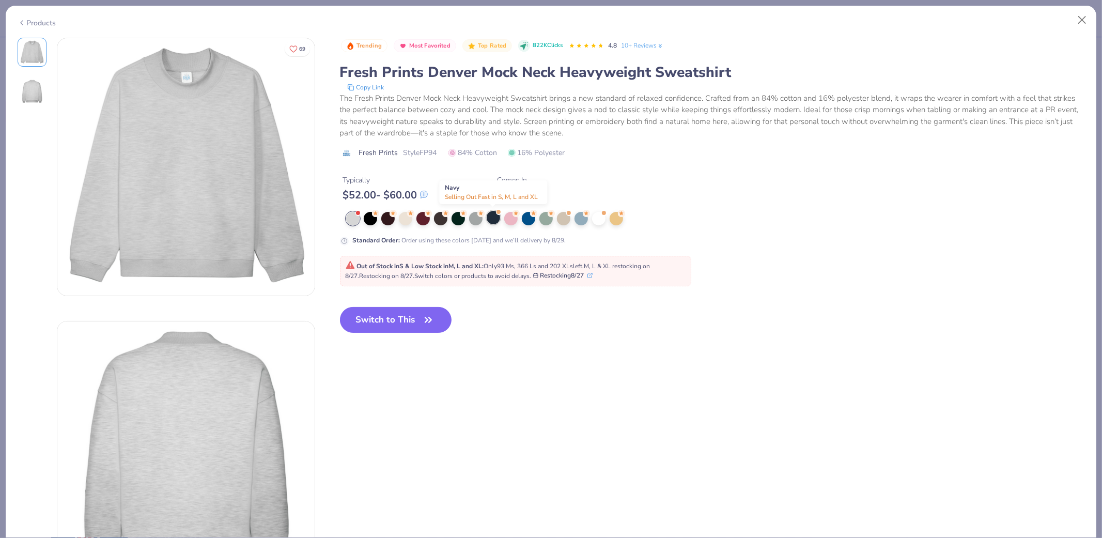
click at [492, 221] on div at bounding box center [493, 217] width 13 height 13
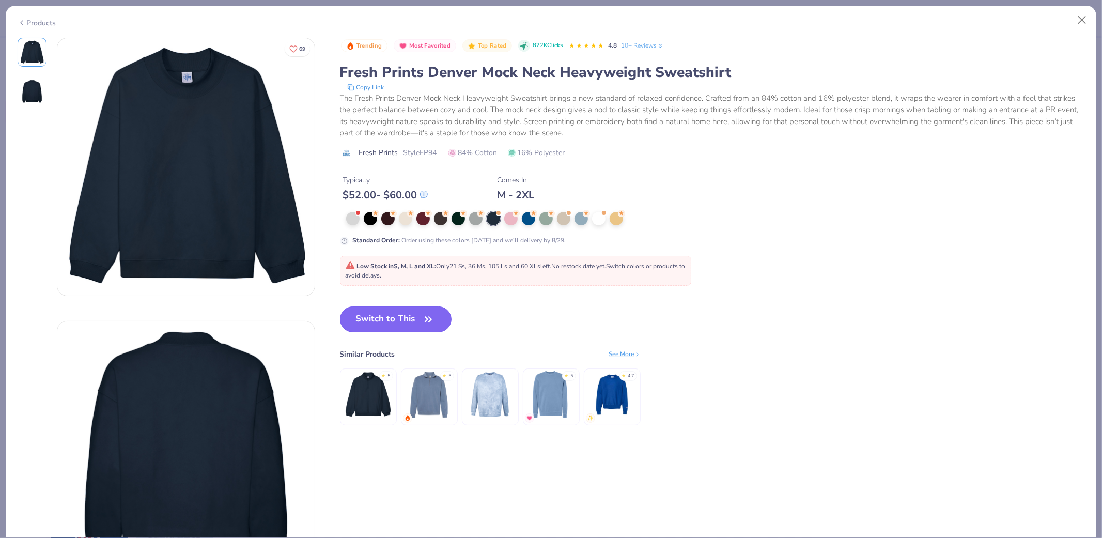
click at [414, 318] on button "Switch to This" at bounding box center [396, 319] width 112 height 26
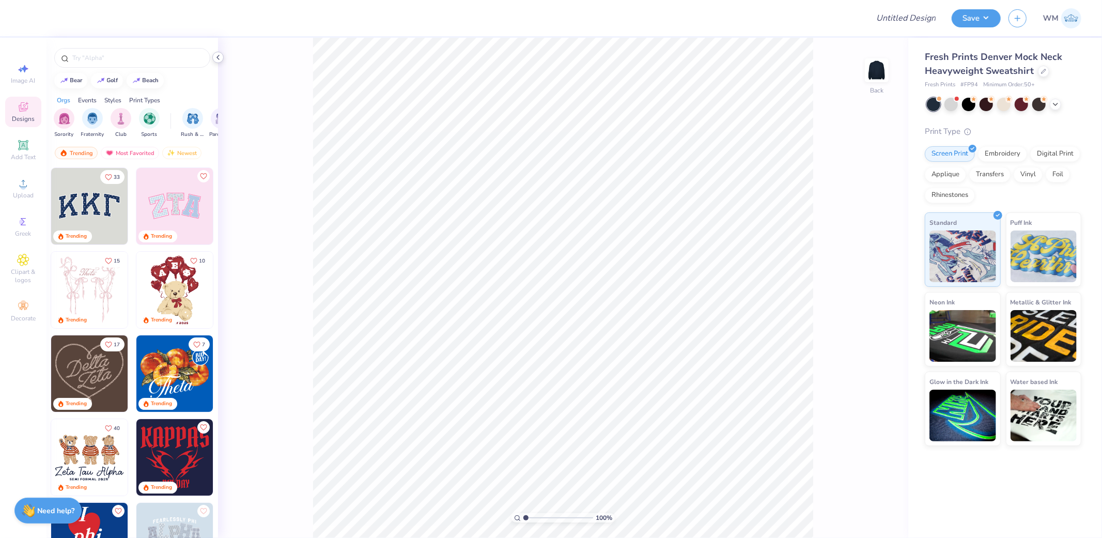
click at [219, 58] on icon at bounding box center [218, 57] width 8 height 8
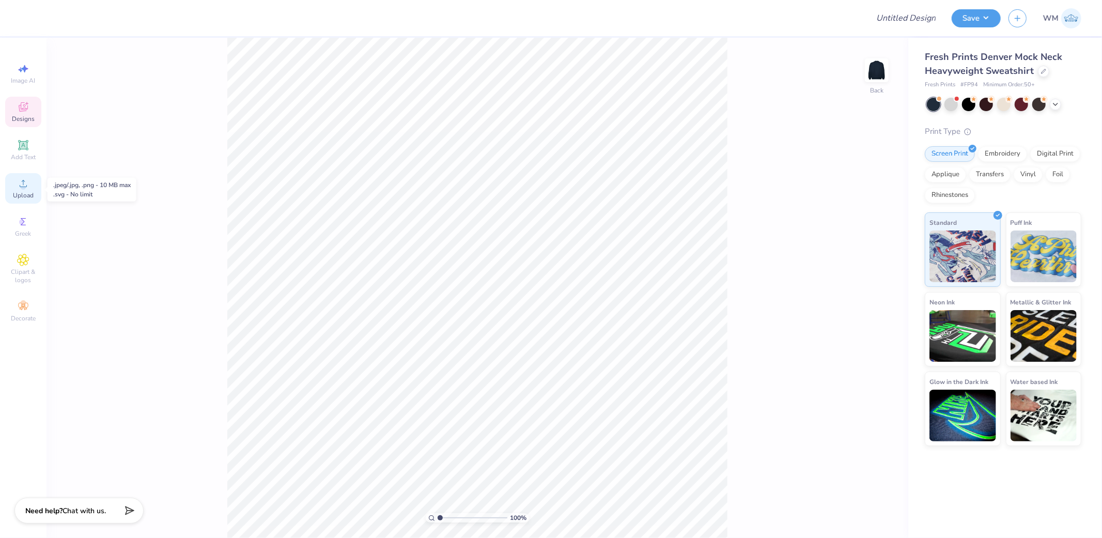
click at [26, 178] on icon at bounding box center [23, 183] width 12 height 12
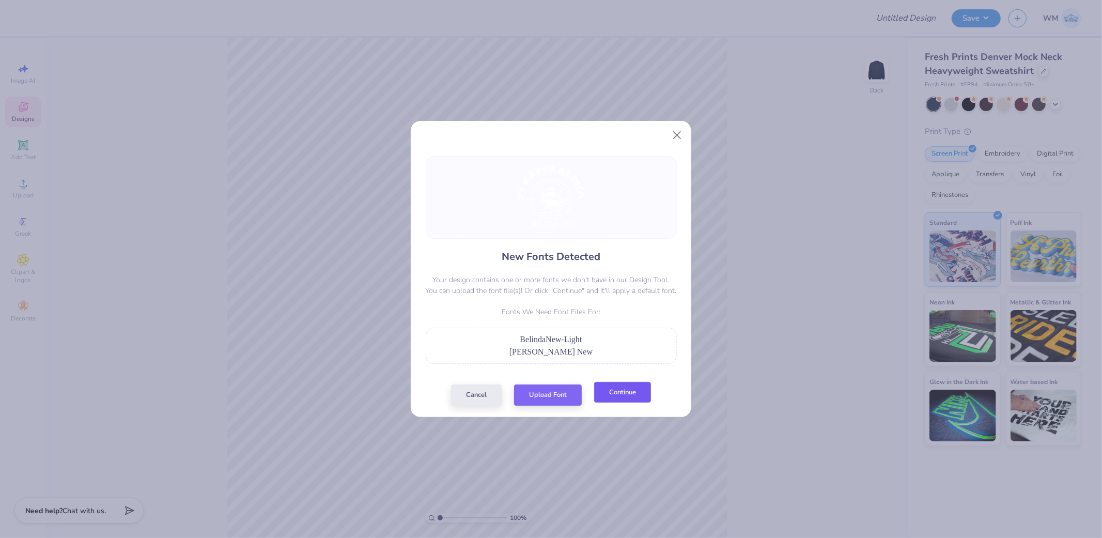
click at [647, 390] on button "Continue" at bounding box center [622, 392] width 57 height 21
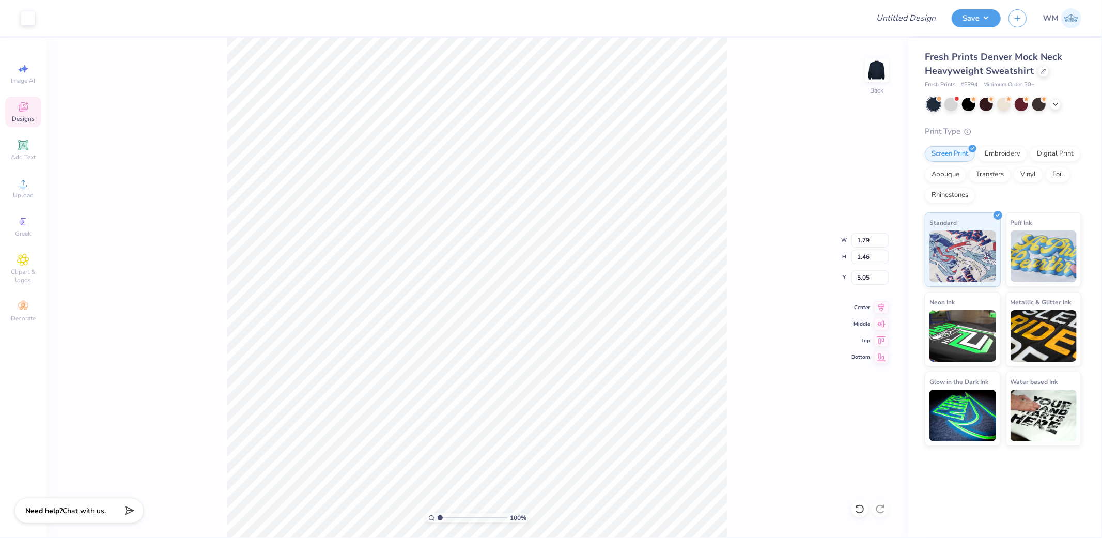
type input "3.46"
type input "2.22"
type input "4.20"
type input "6.40"
type input "15.00"
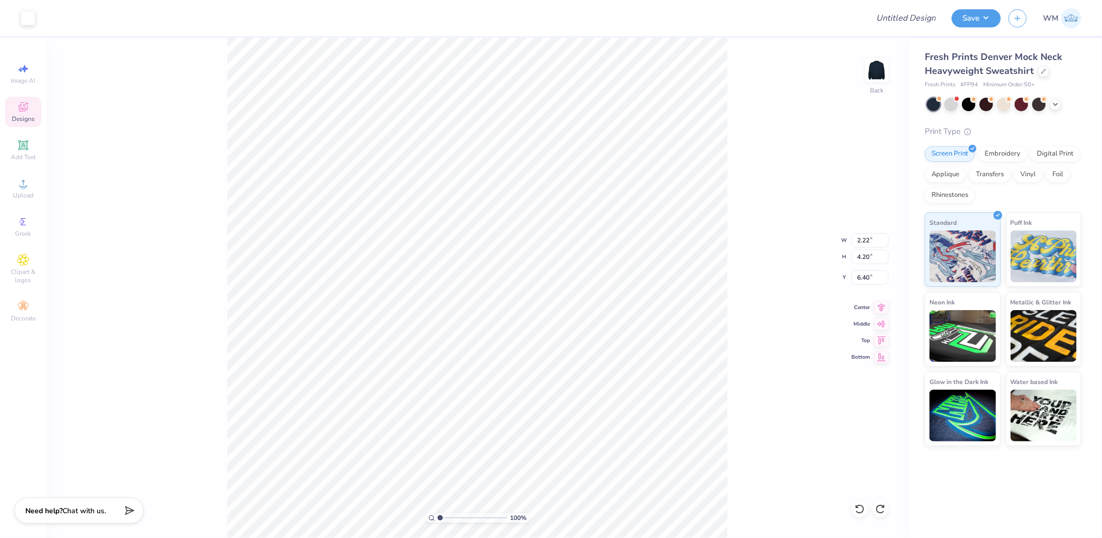
type input "13.83"
type input "3.08"
click at [22, 184] on icon at bounding box center [23, 183] width 12 height 12
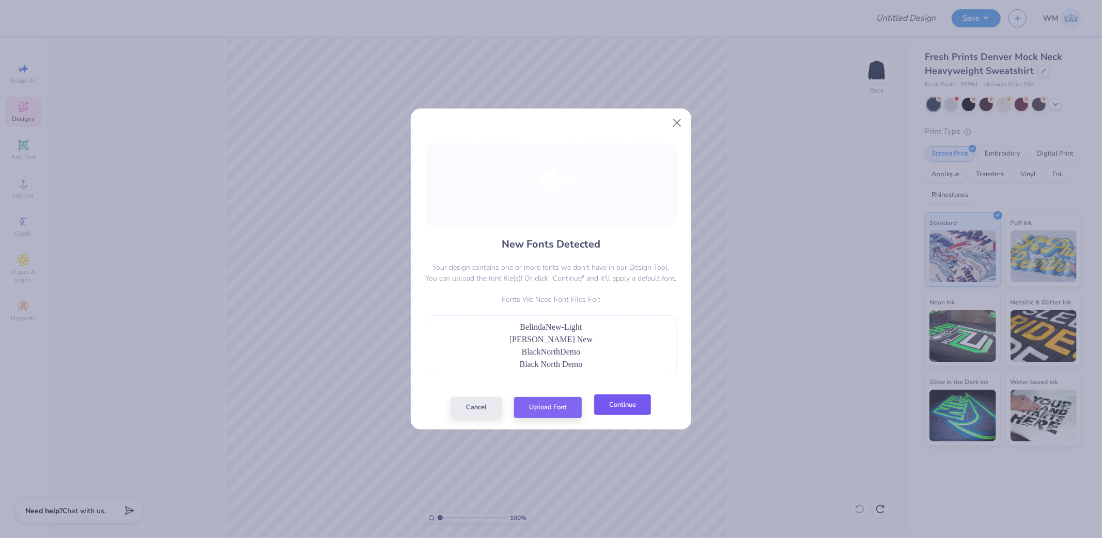
click at [636, 399] on button "Continue" at bounding box center [622, 404] width 57 height 21
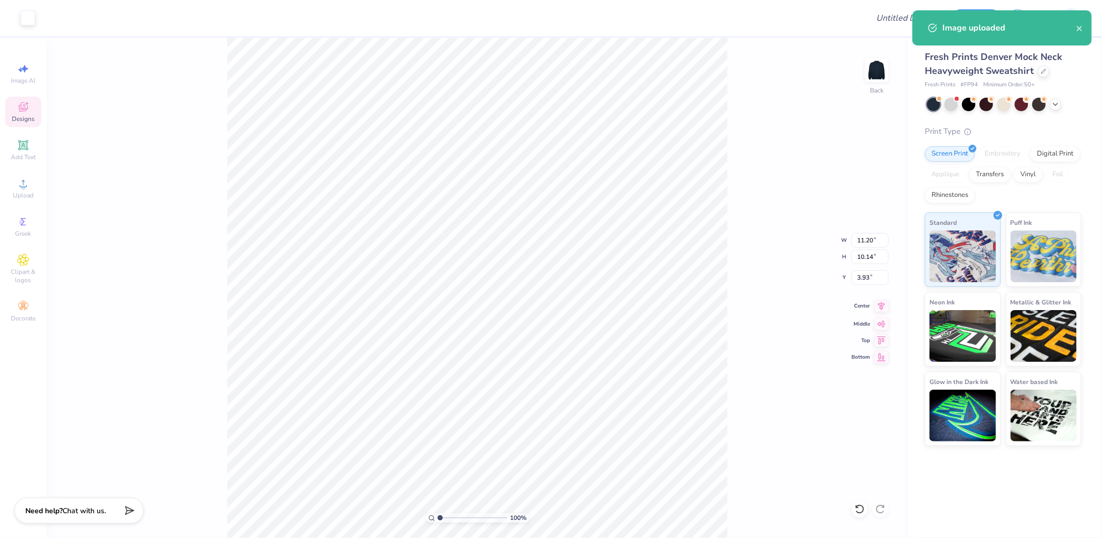
click at [877, 306] on icon at bounding box center [881, 306] width 14 height 12
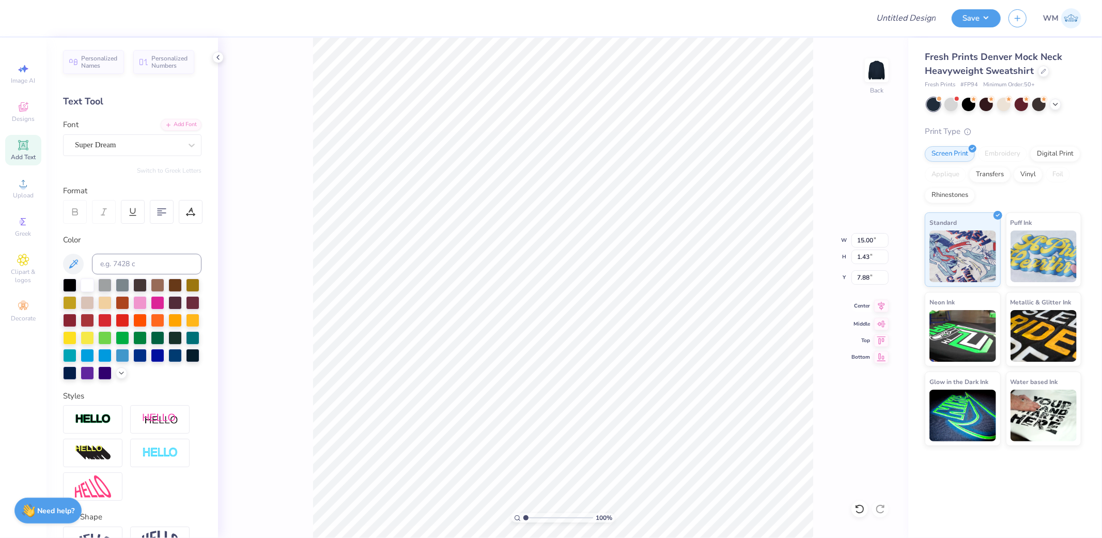
click at [885, 308] on icon at bounding box center [881, 306] width 14 height 12
type input "12.55"
type input "1.75"
type input "14.31"
click at [881, 307] on icon at bounding box center [881, 306] width 14 height 12
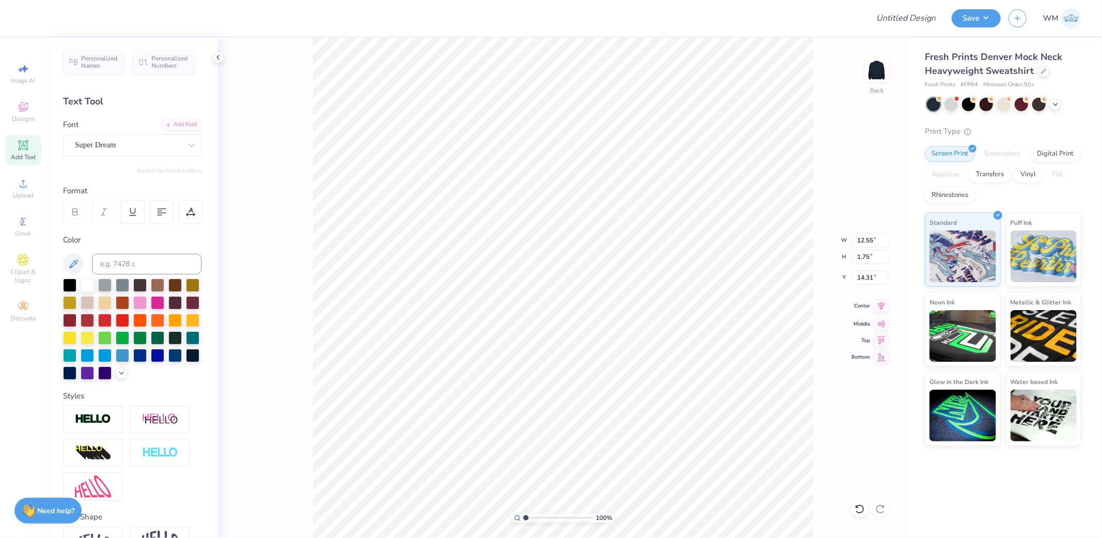
type input "15.00"
type input "1.43"
type input "7.88"
click at [176, 121] on div "Add Font" at bounding box center [181, 124] width 41 height 12
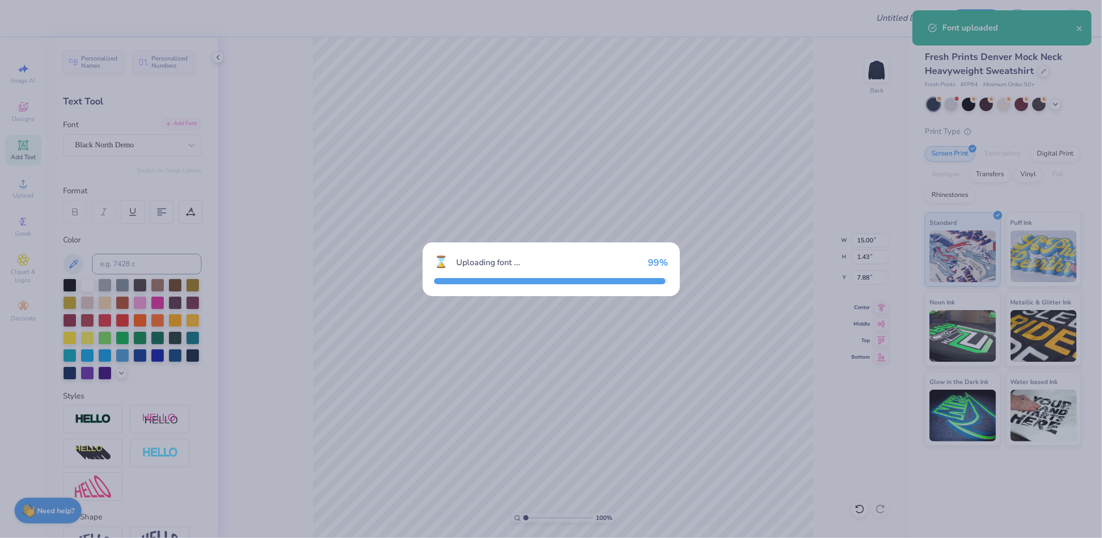
type input "13.22"
type input "1.44"
type input "8.02"
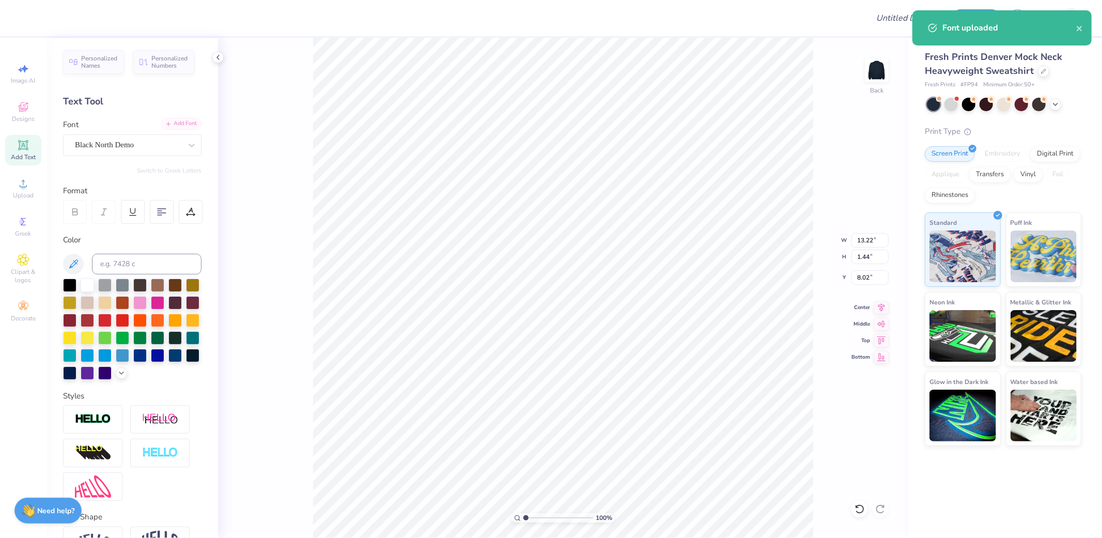
type input "12.55"
type input "1.75"
type input "14.31"
click at [176, 122] on div "Add Font" at bounding box center [181, 124] width 41 height 12
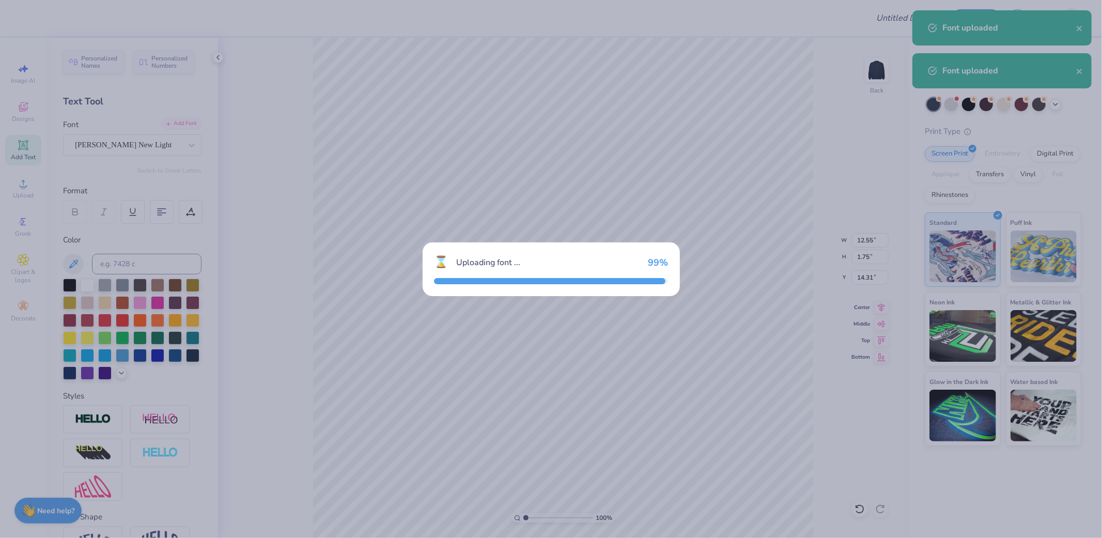
type input "10.06"
type input "1.93"
type input "14.21"
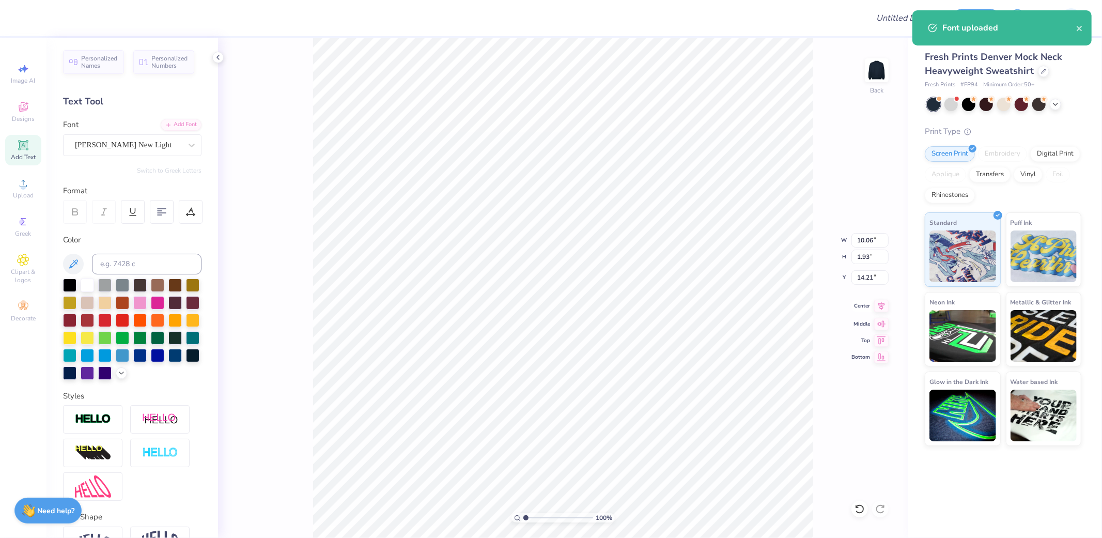
click at [885, 306] on icon at bounding box center [881, 306] width 14 height 12
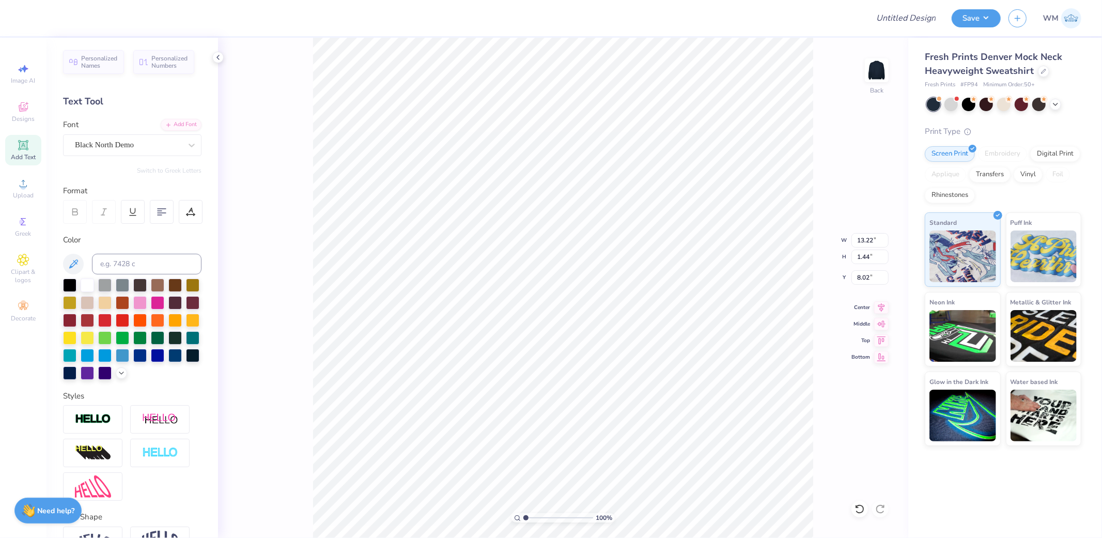
scroll to position [80, 0]
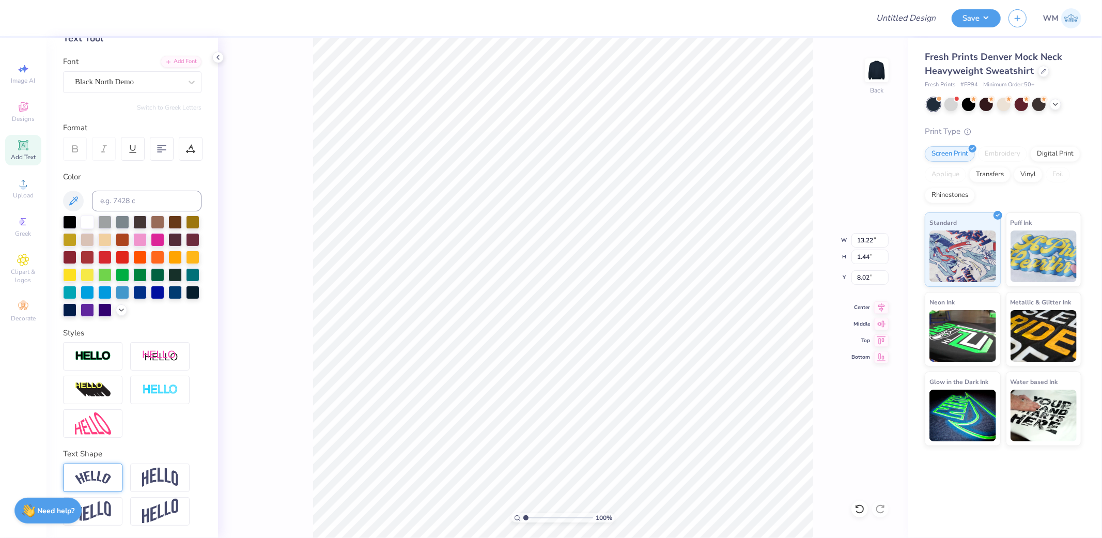
click at [104, 478] on img at bounding box center [93, 478] width 36 height 14
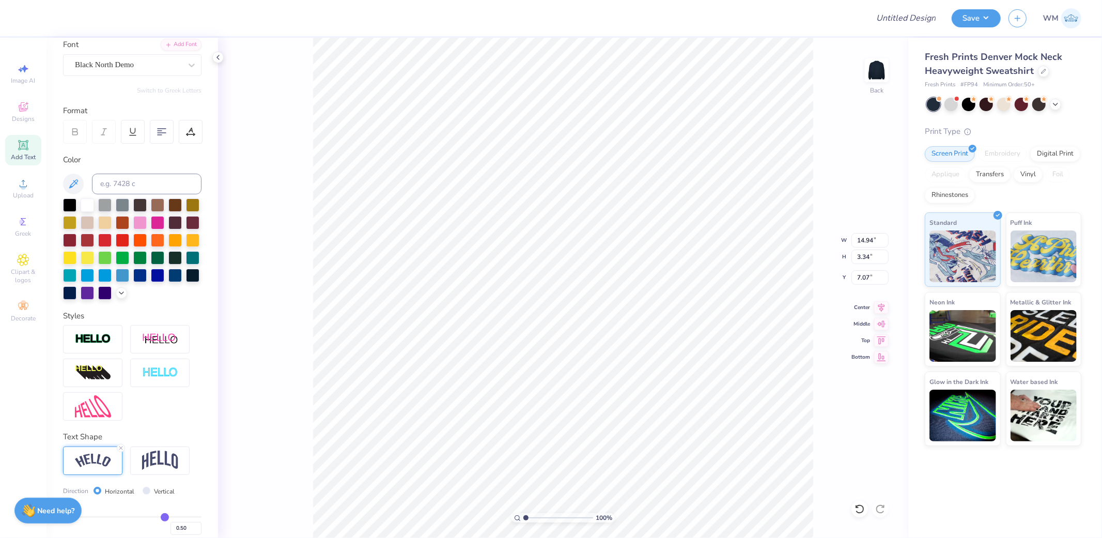
type input "14.94"
type input "3.34"
type input "7.07"
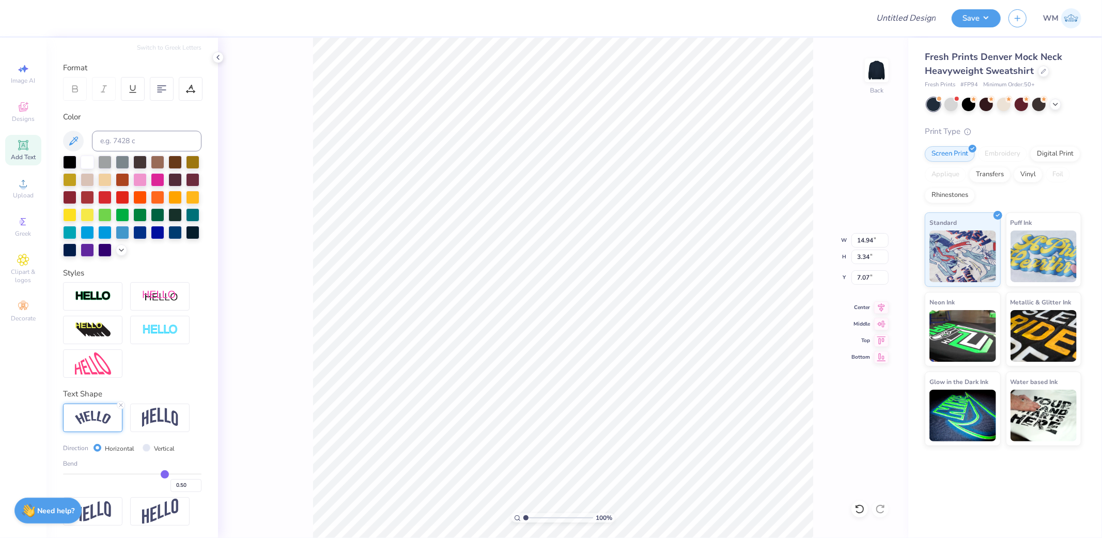
type input "0.49"
type input "0.5"
type input "0.50"
type input "0.53"
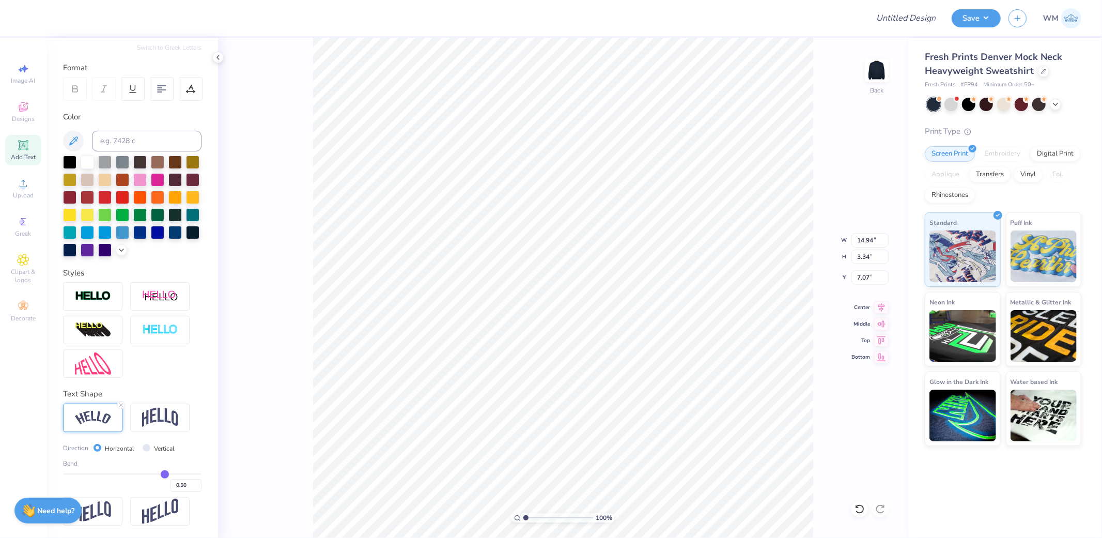
type input "0.53"
type input "0.57"
type input "0.6"
type input "0.60"
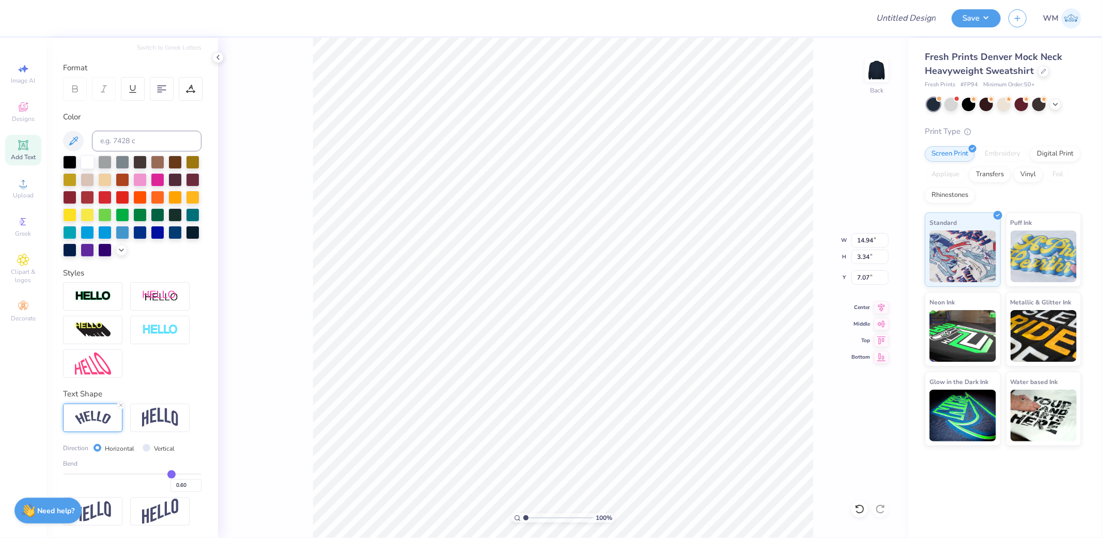
type input "0.63"
type input "0.69"
type input "0.74"
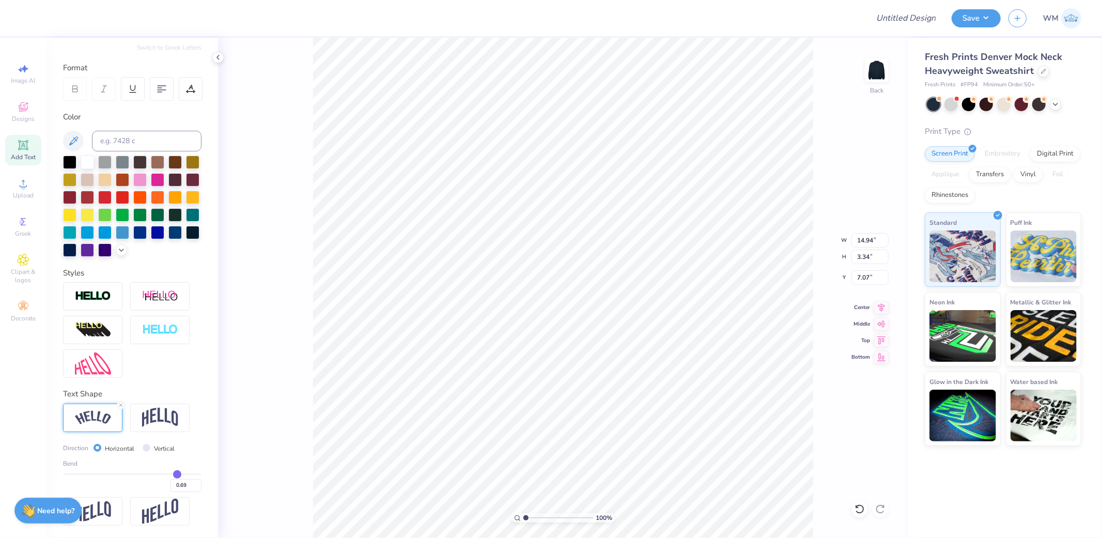
type input "0.74"
type input "0.8"
type input "0.80"
type input "0.86"
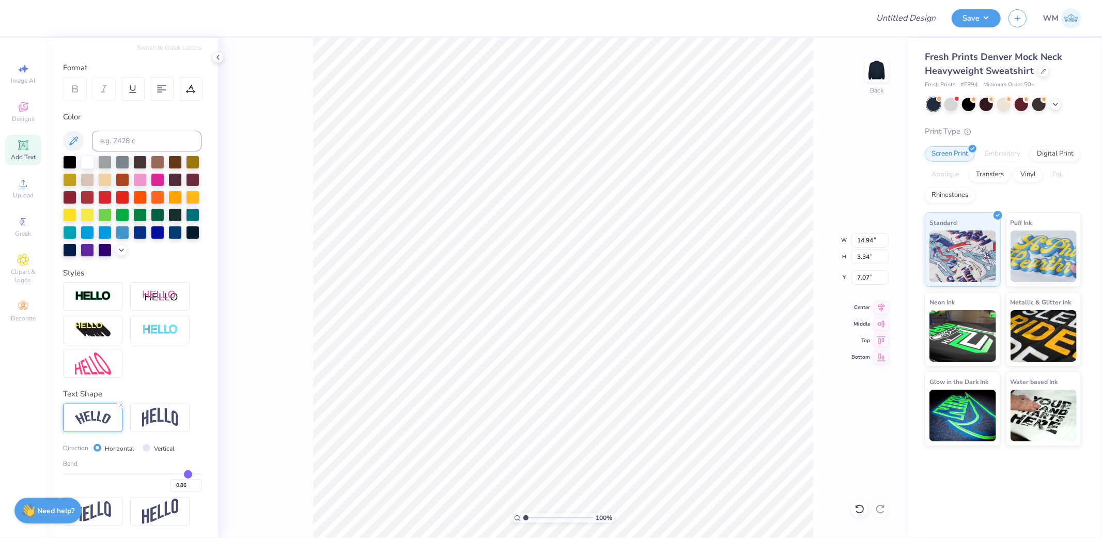
type input "0.93"
type input "0.99"
type input "1"
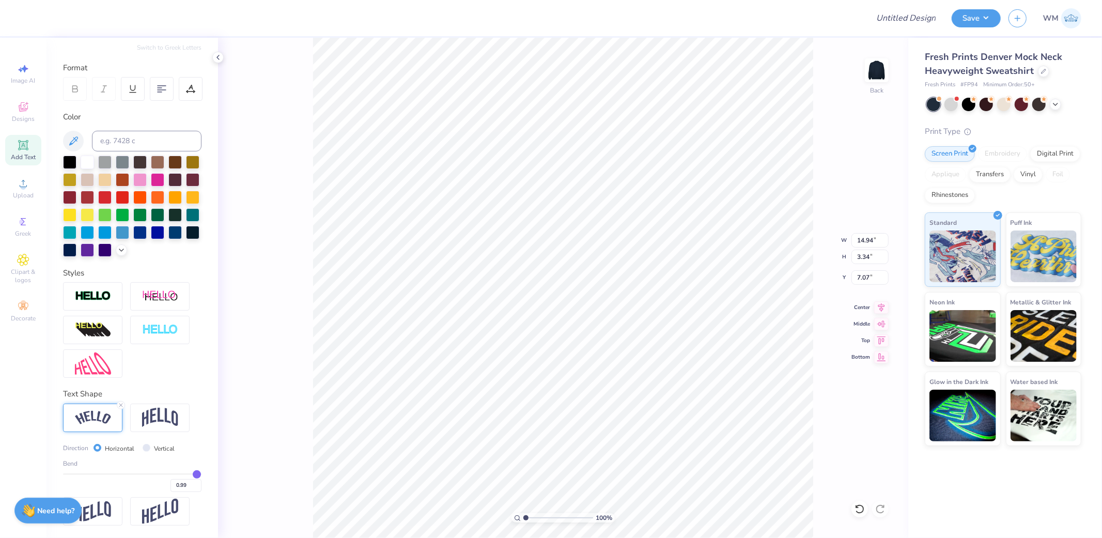
type input "1.00"
drag, startPoint x: 157, startPoint y: 474, endPoint x: 233, endPoint y: 477, distance: 76.0
type input "1"
click at [202, 475] on input "range" at bounding box center [132, 474] width 138 height 2
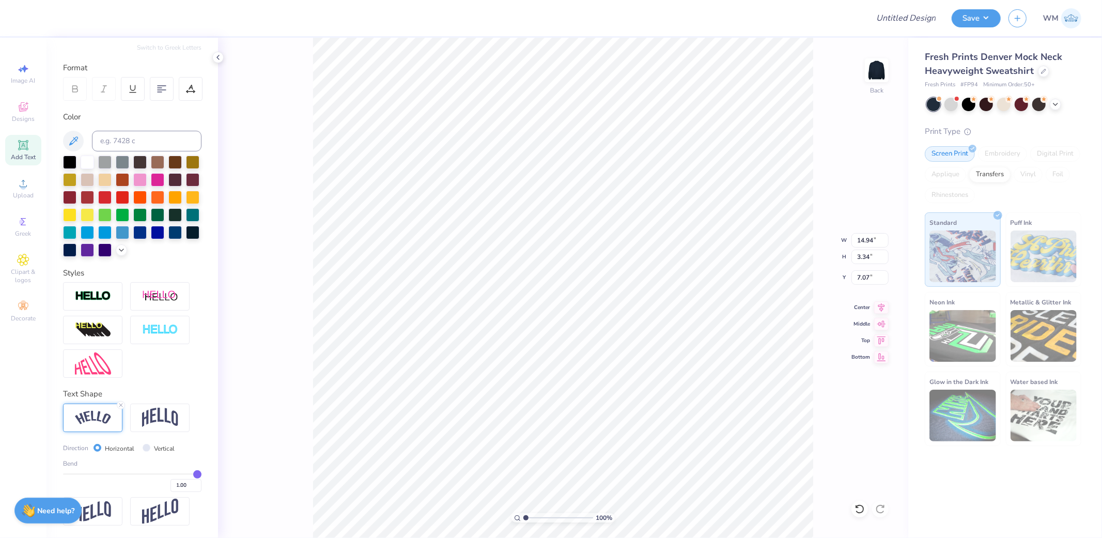
type input "16.08"
type input "7.96"
type input "1.62"
click at [153, 421] on img at bounding box center [160, 418] width 36 height 20
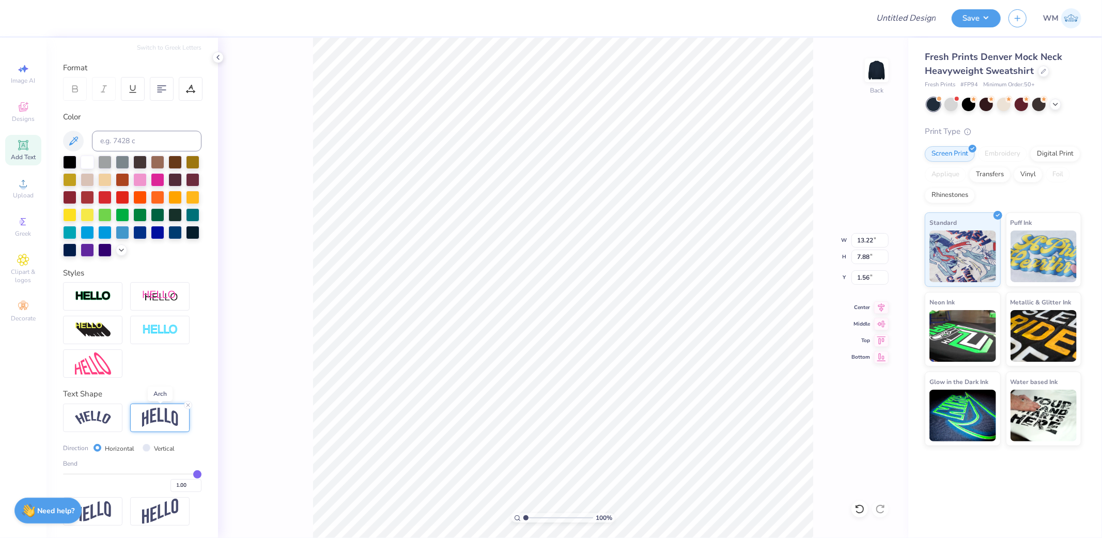
type input "13.22"
type input "7.88"
type input "1.56"
type input "0.99"
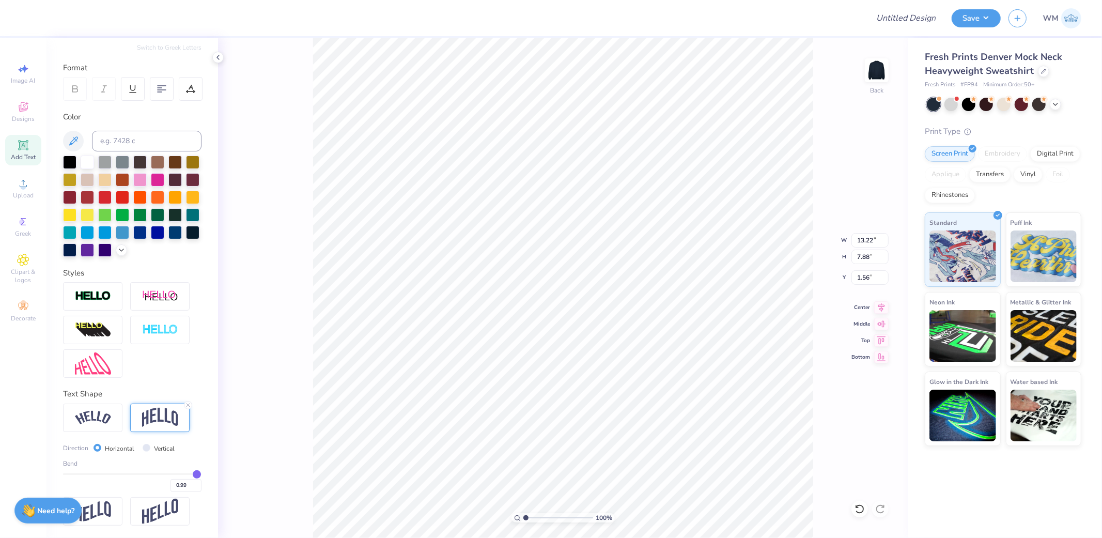
type input "0.97"
type input "0.95"
type input "0.91"
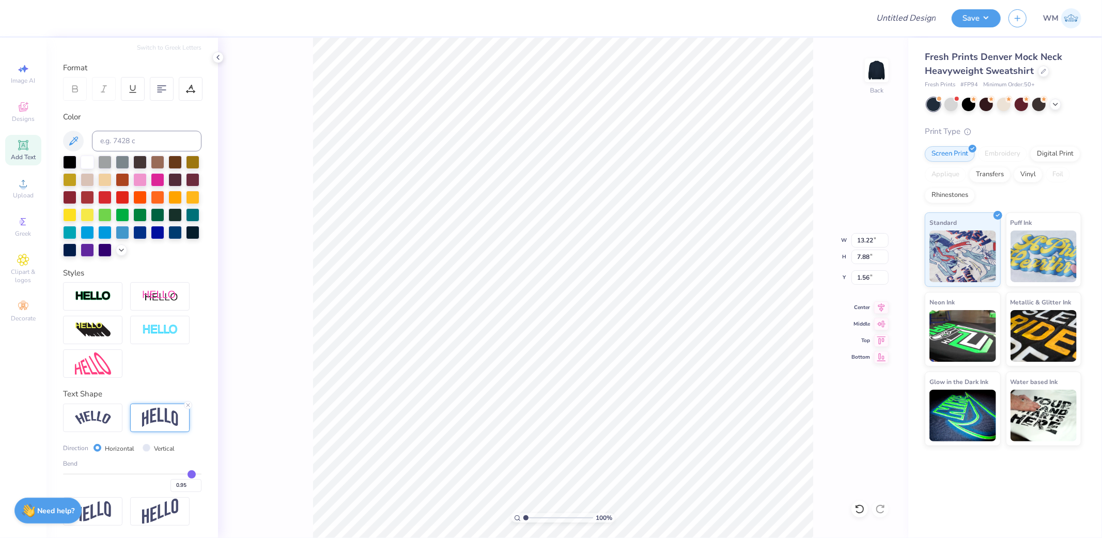
type input "0.91"
type input "0.88"
type input "0.84"
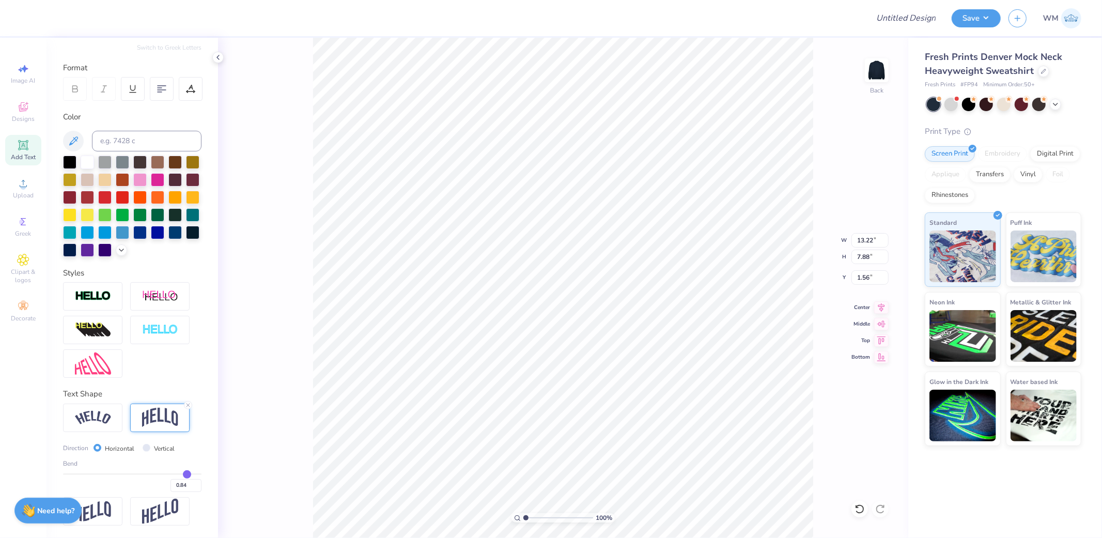
type input "0.78"
type input "0.74"
type input "0.69"
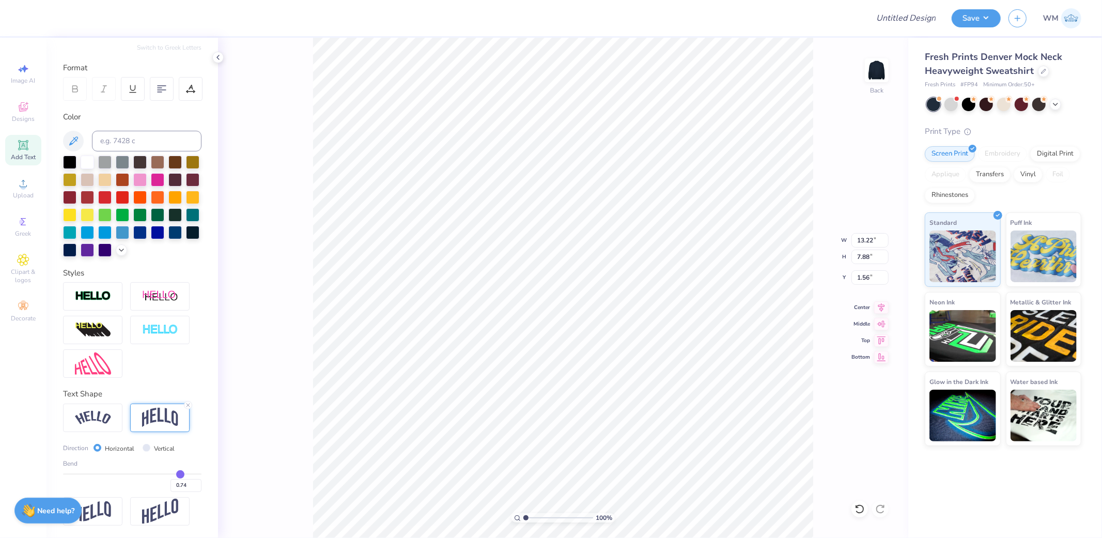
type input "0.69"
type input "0.65"
type input "0.6"
type input "0.60"
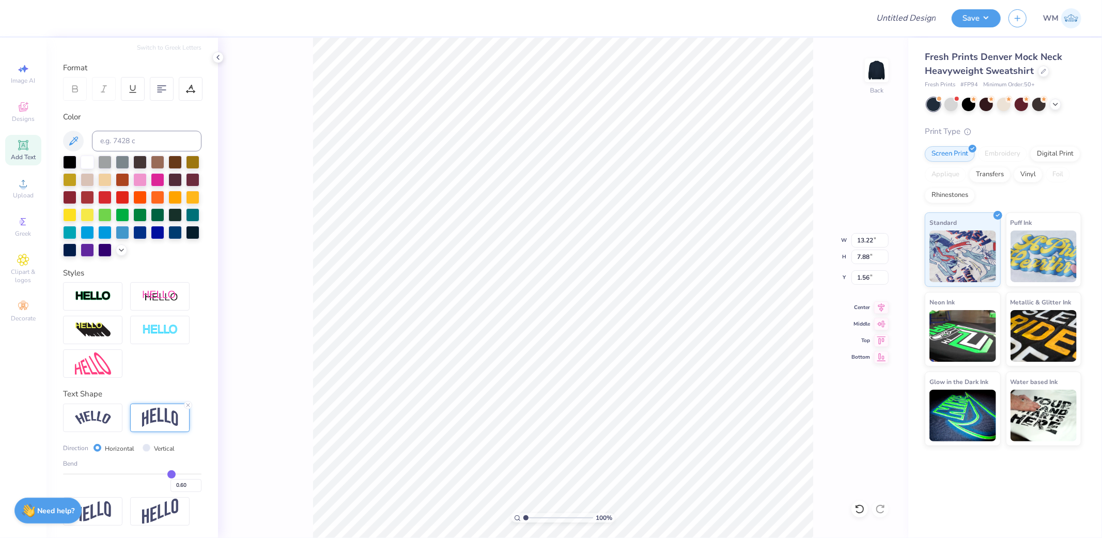
type input "0.56"
type input "0.53"
type input "0.5"
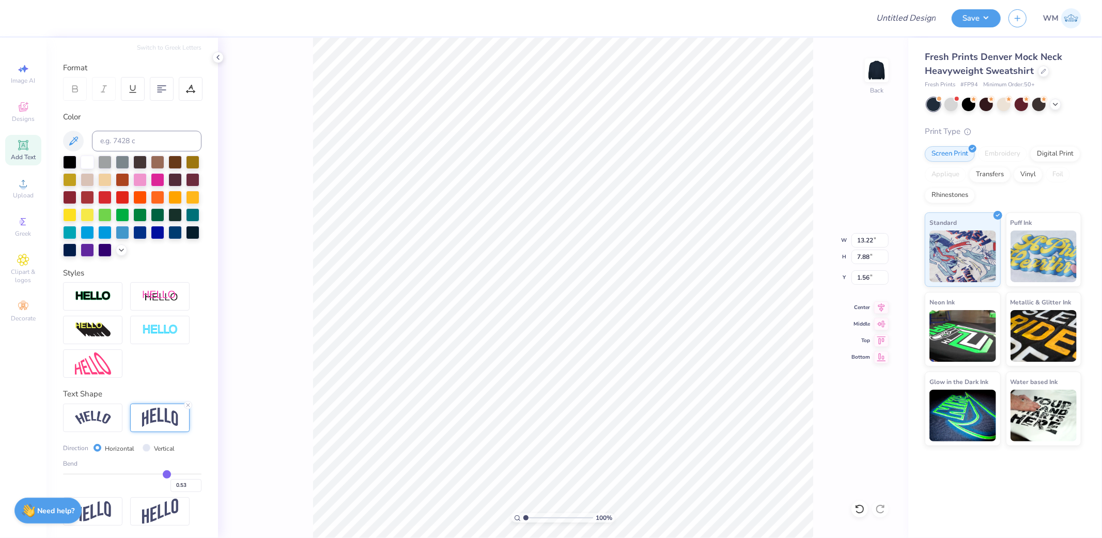
type input "0.50"
type input "0.48"
type input "0.47"
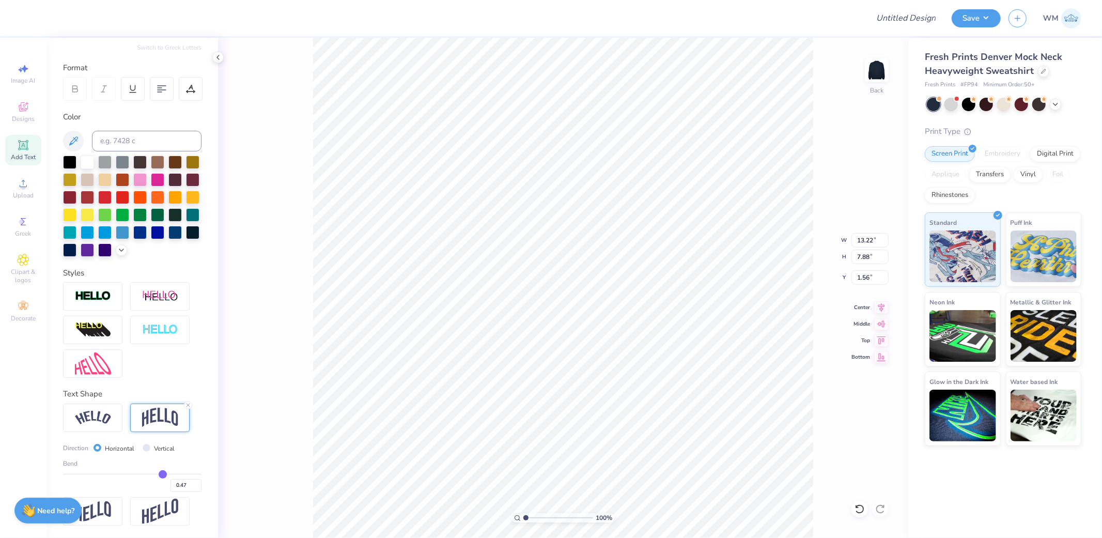
type input "0.45"
type input "0.44"
type input "0.43"
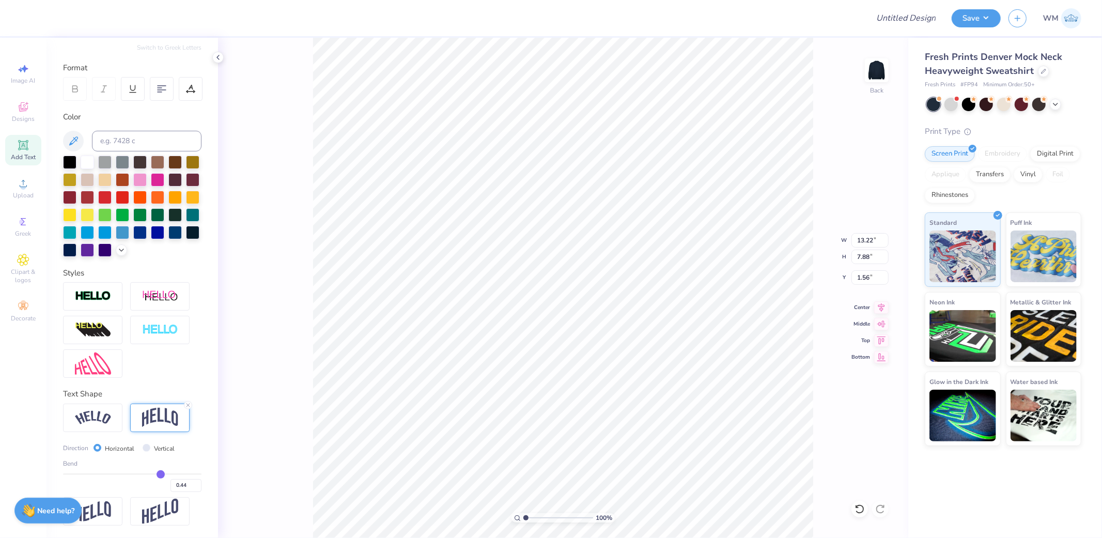
type input "0.43"
type input "0.4"
type input "0.40"
type input "0.38"
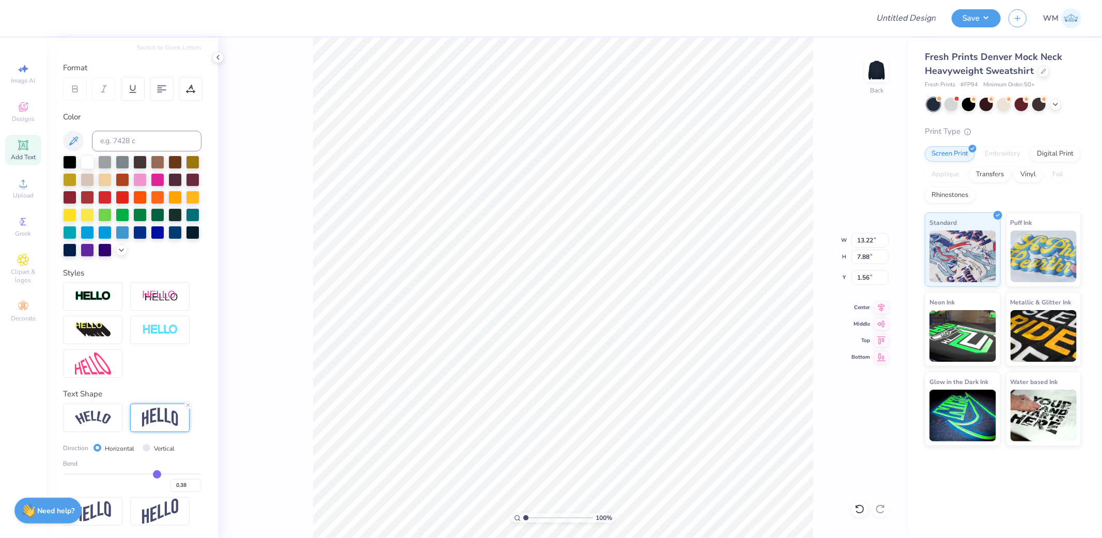
type input "0.36"
type input "0.33"
type input "0.32"
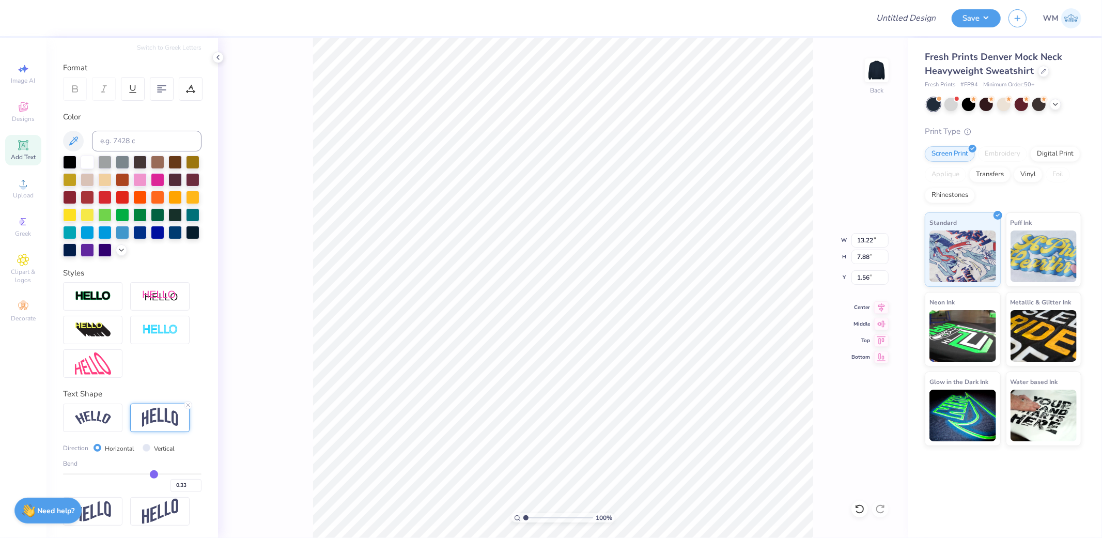
type input "0.32"
type input "0.31"
type input "0.29"
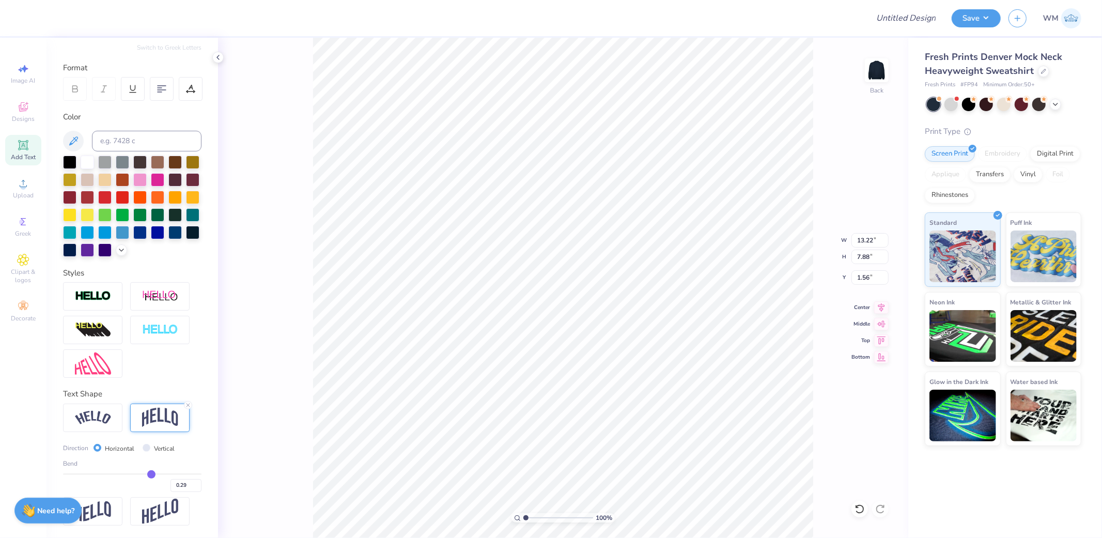
type input "0.28"
type input "0.27"
type input "0.26"
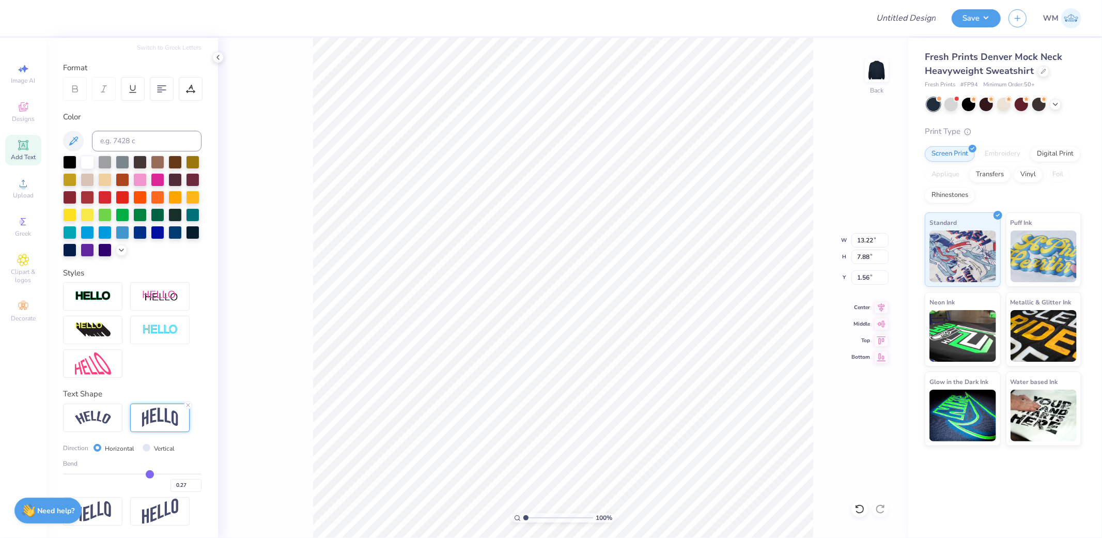
type input "0.26"
type input "0.25"
type input "0.24"
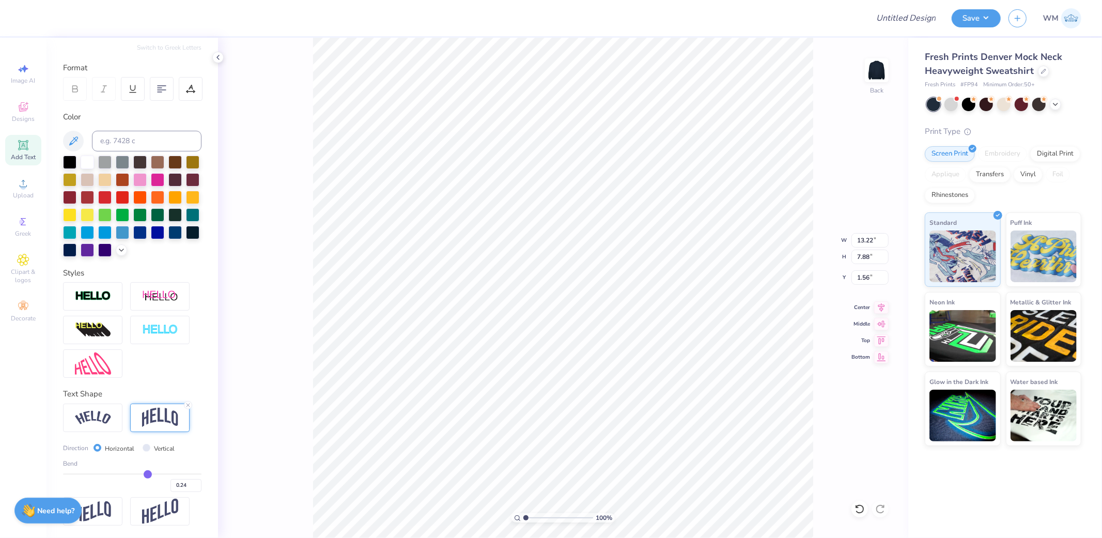
type input "0.23"
type input "0.22"
type input "0.21"
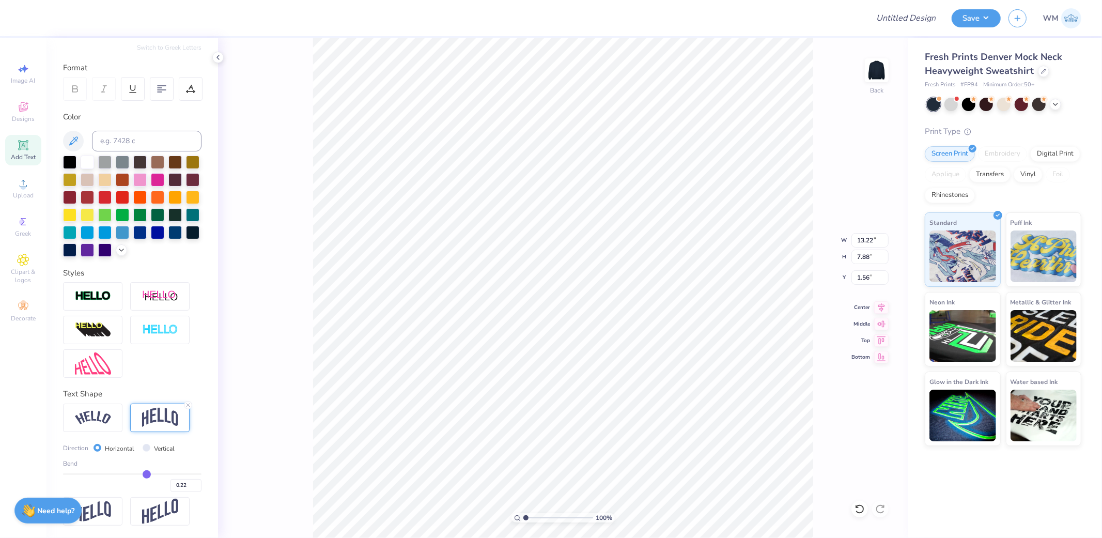
type input "0.21"
type input "0.2"
type input "0.20"
type input "0.19"
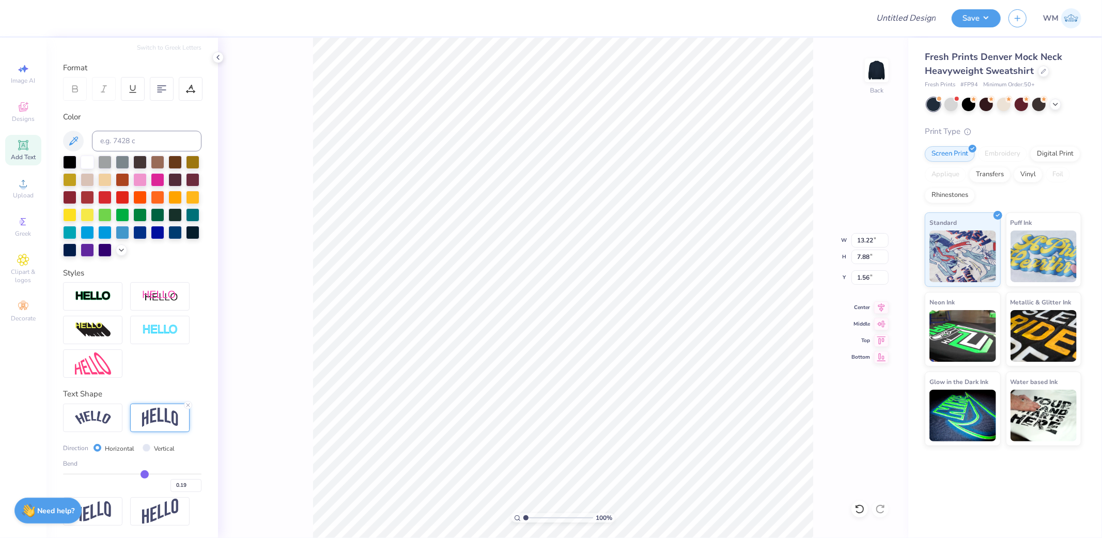
type input "0.18"
type input "0.16"
type input "0.15"
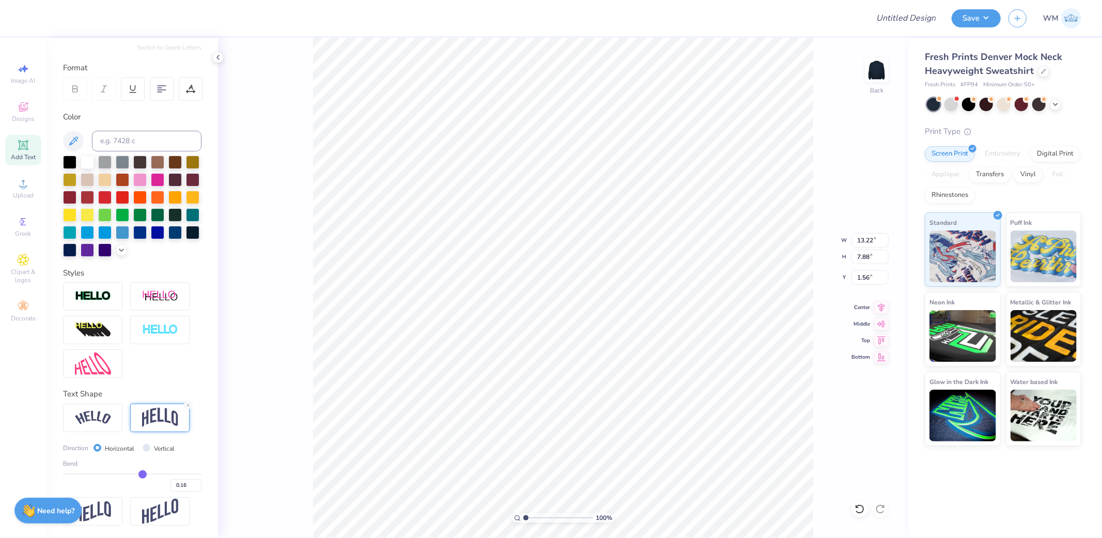
type input "0.15"
type input "0.14"
type input "0.13"
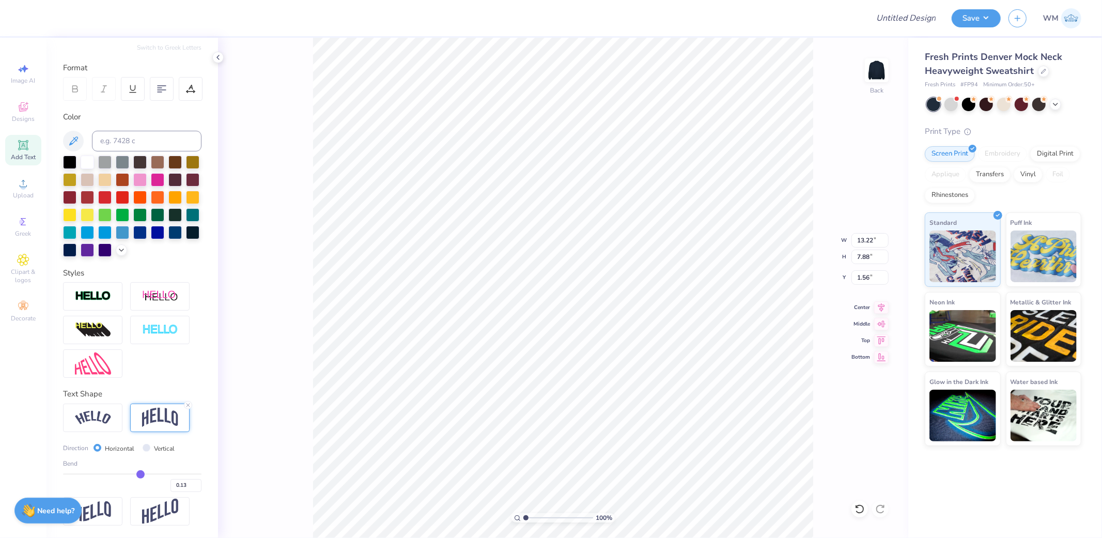
type input "0.12"
type input "0.11"
drag, startPoint x: 190, startPoint y: 472, endPoint x: 135, endPoint y: 472, distance: 54.8
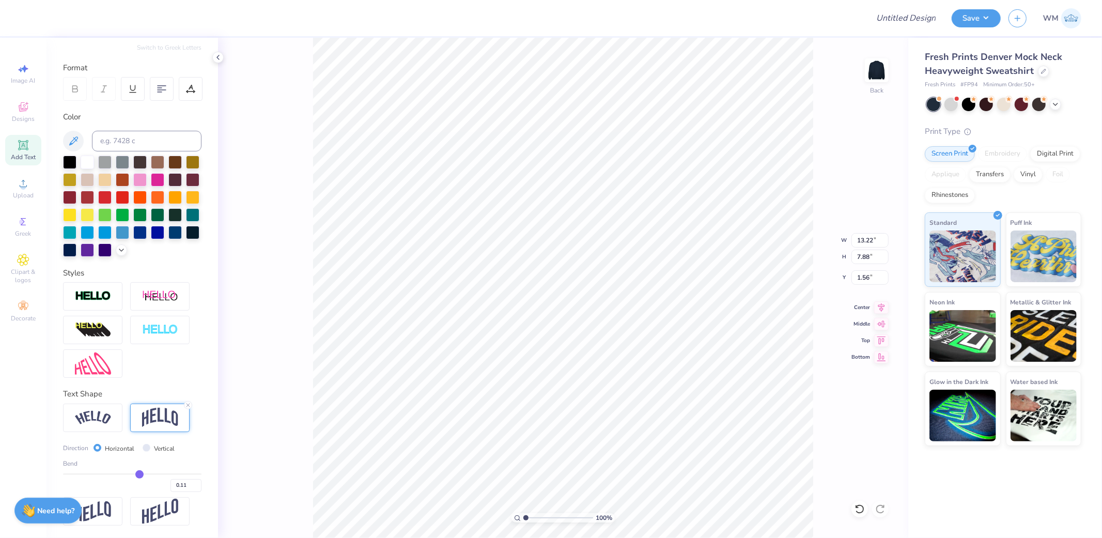
type input "0.11"
click at [135, 473] on input "range" at bounding box center [132, 474] width 138 height 2
type input "1.99"
type input "4.50"
type input "0.12"
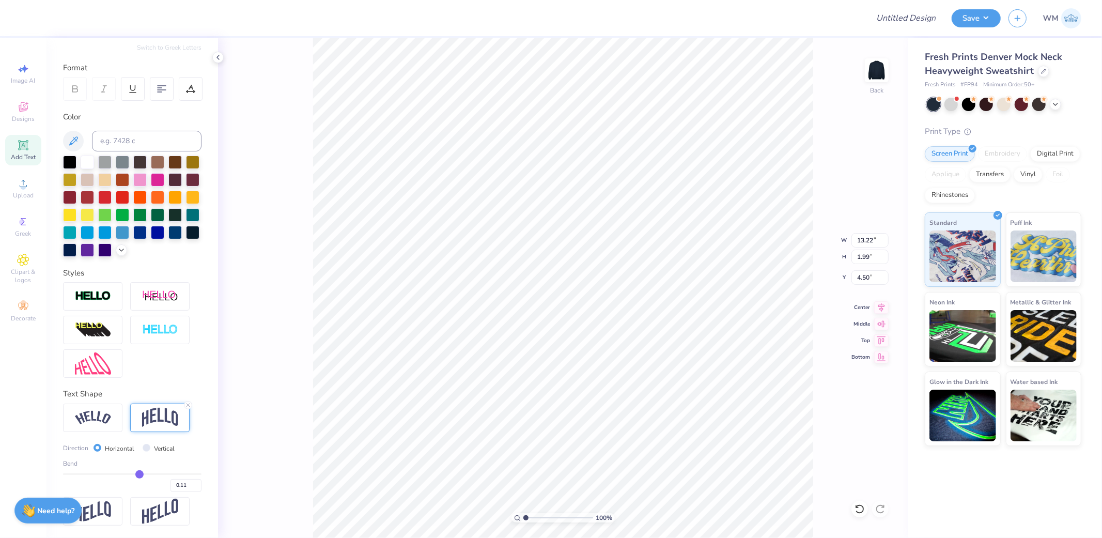
type input "0.12"
type input "0.13"
type input "0.14"
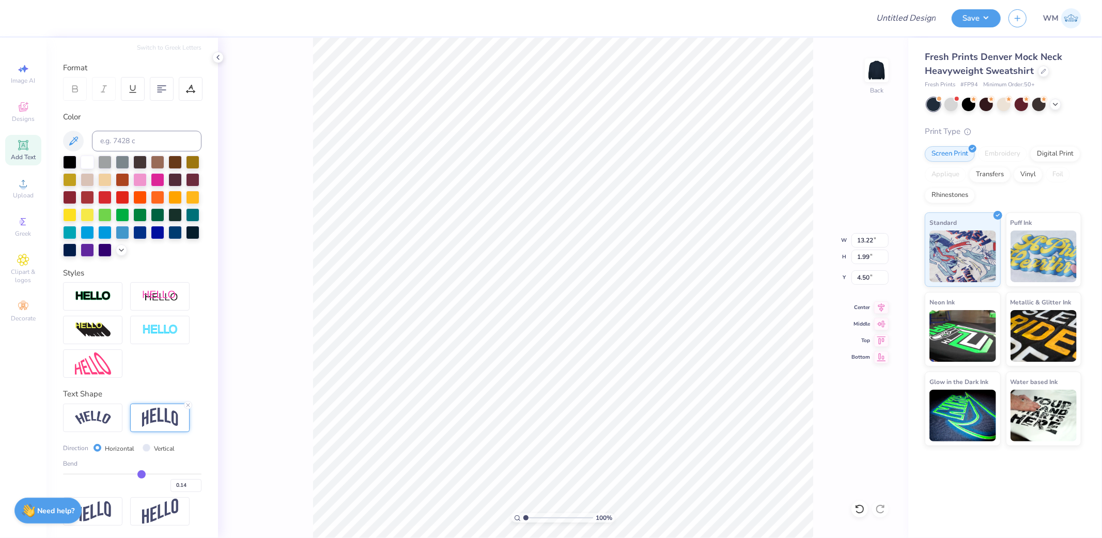
type input "0.15"
type input "0.16"
type input "0.17"
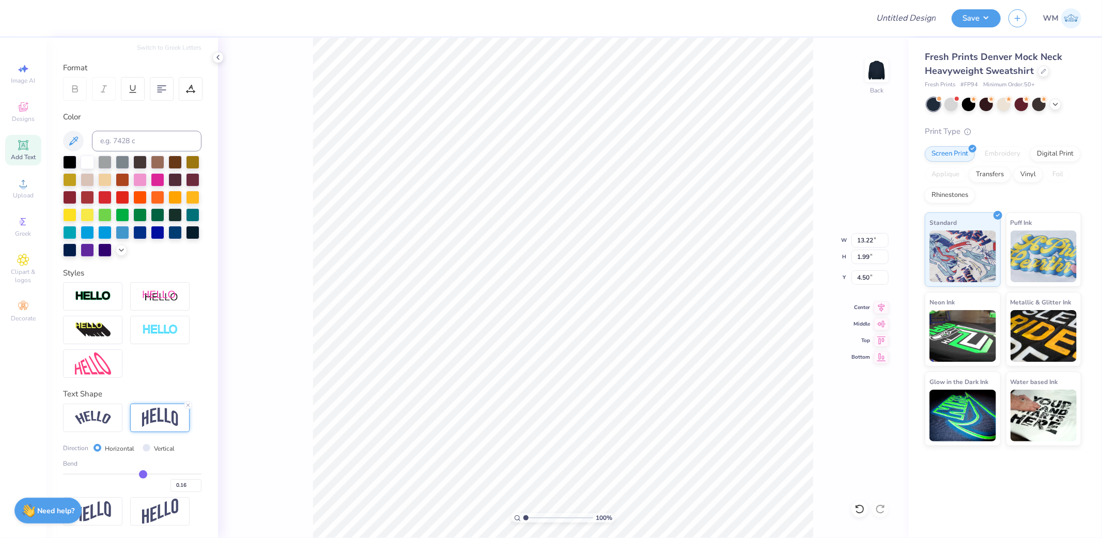
type input "0.17"
type input "0.18"
type input "0.19"
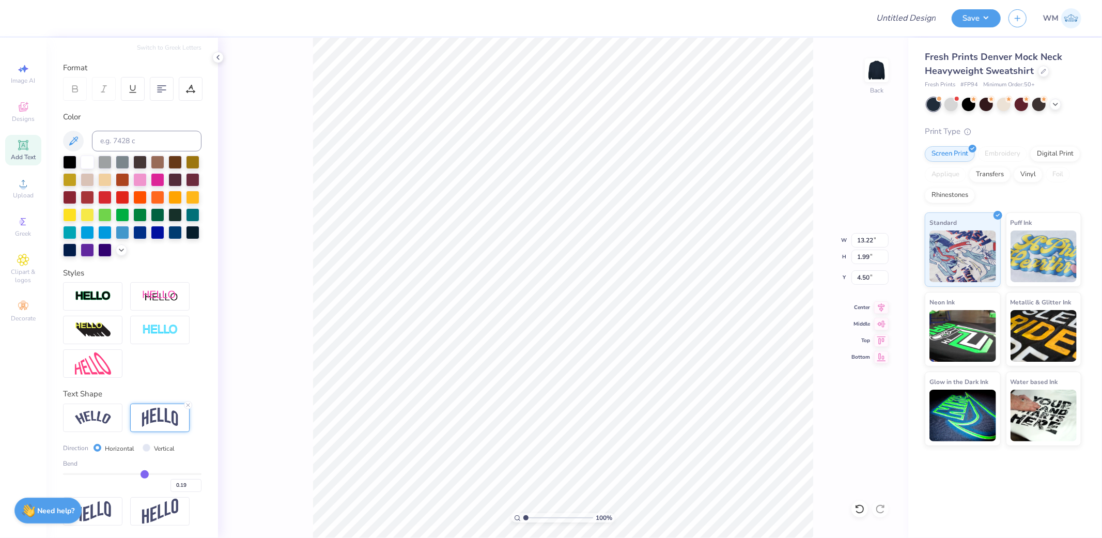
type input "0.2"
type input "0.20"
type input "0.21"
type input "0.22"
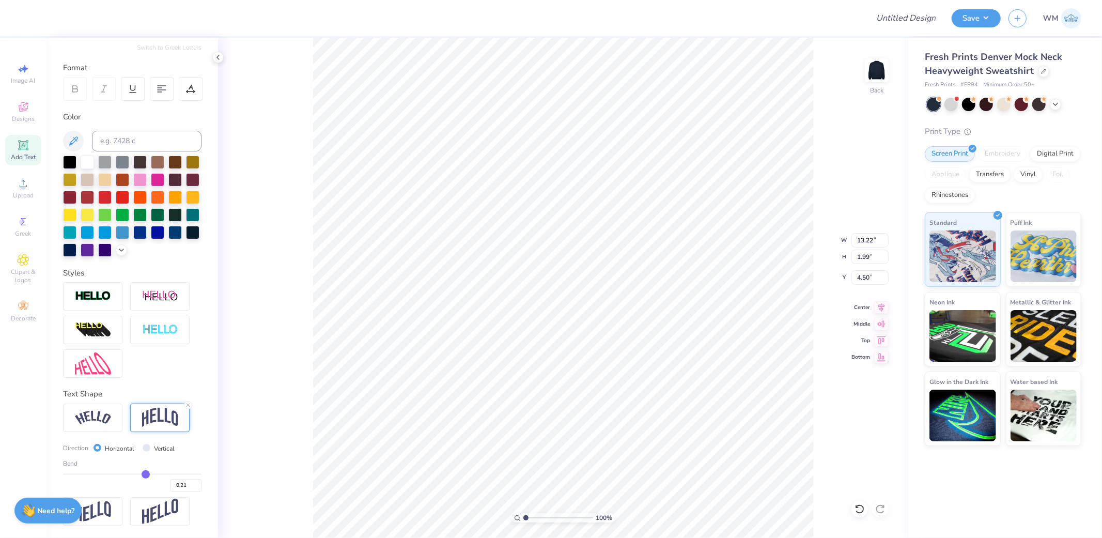
type input "0.22"
type input "0.23"
type input "0.24"
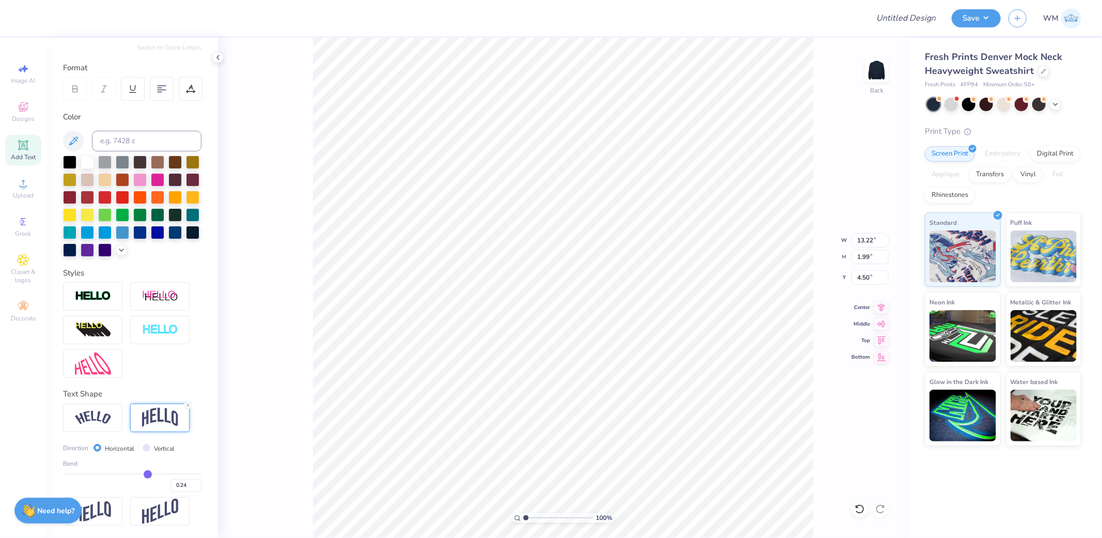
type input "0.25"
type input "0.26"
type input "0.27"
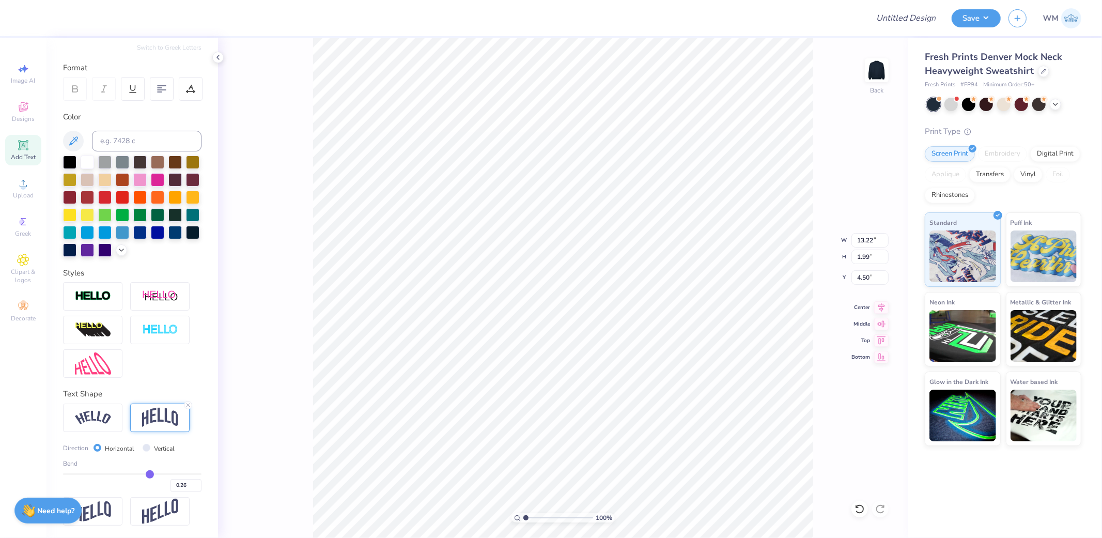
type input "0.27"
drag, startPoint x: 135, startPoint y: 472, endPoint x: 144, endPoint y: 472, distance: 8.8
type input "0.27"
click at [144, 473] on input "range" at bounding box center [132, 474] width 138 height 2
type input "2.83"
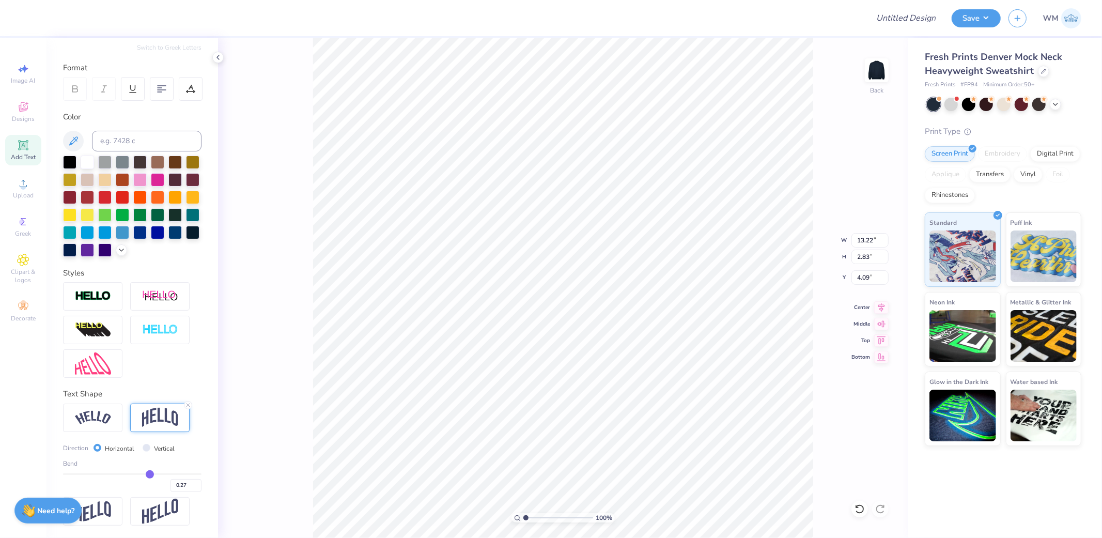
type input "1.86"
click at [89, 411] on img at bounding box center [93, 418] width 36 height 14
type input "0.22"
type input "0.23"
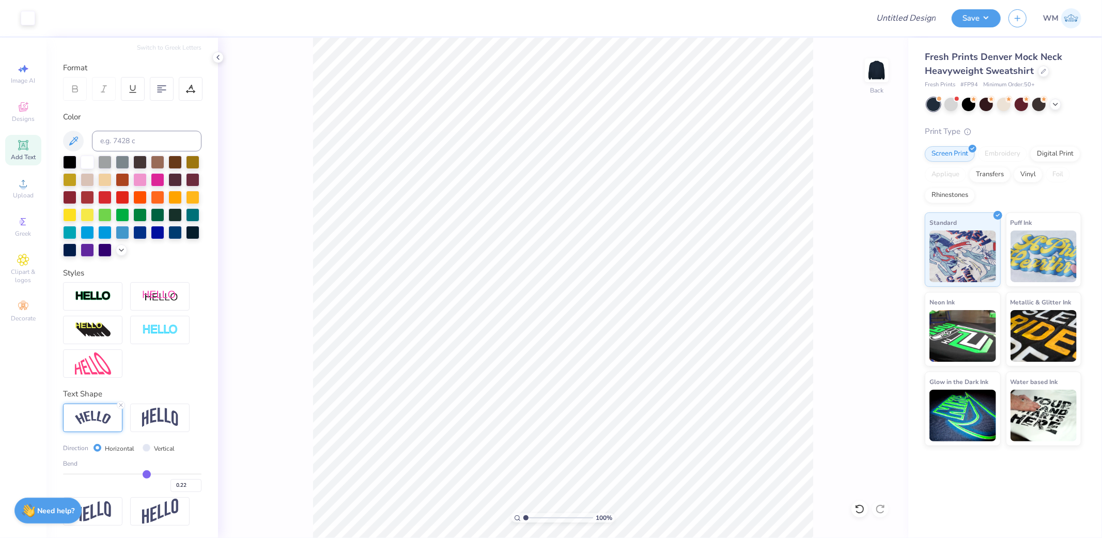
type input "0.23"
type input "0.24"
type input "0.25"
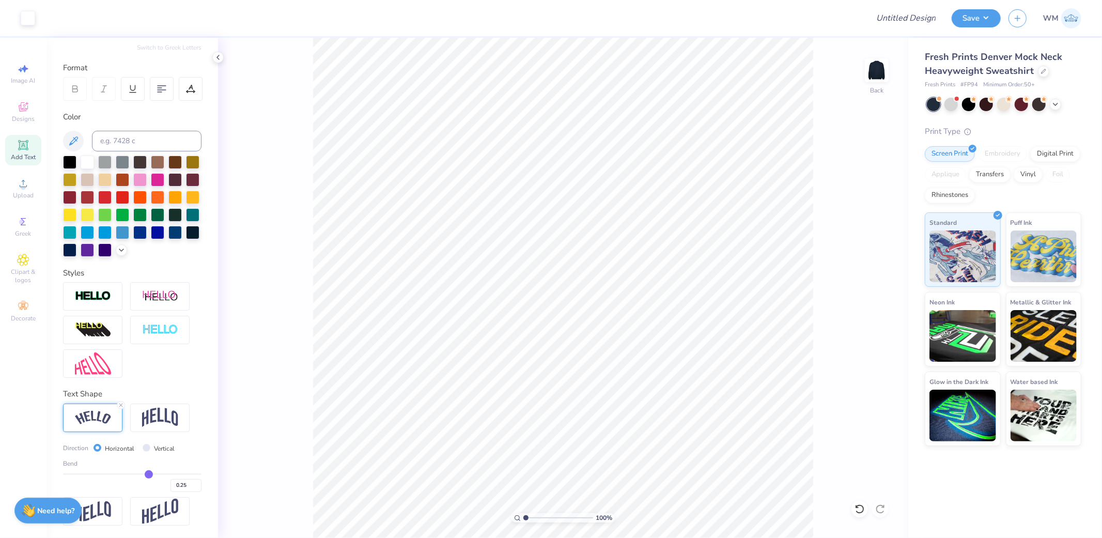
type input "0.26"
type input "0.27"
type input "0.3"
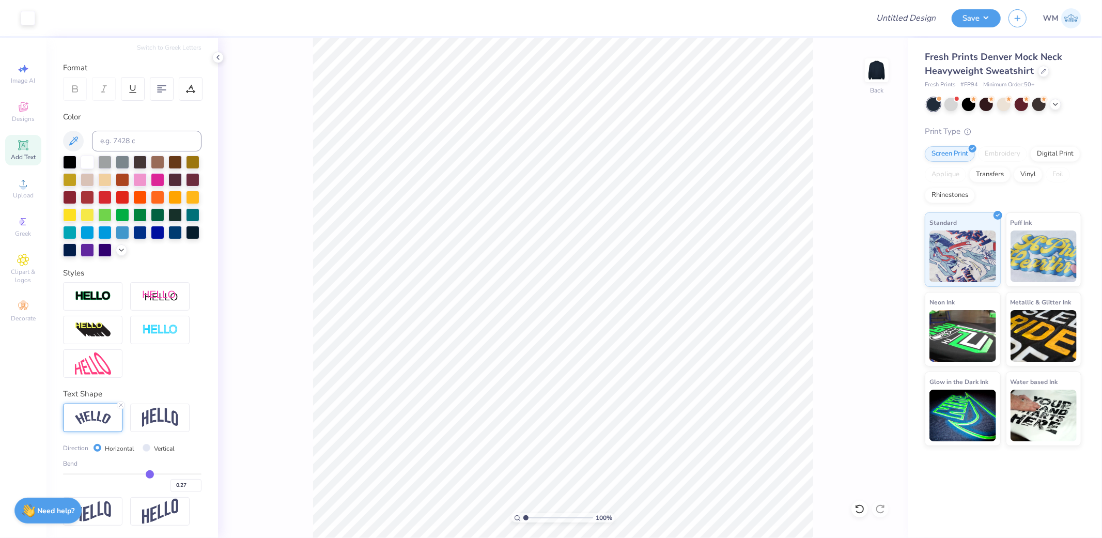
type input "0.30"
type input "0.32"
type input "0.34"
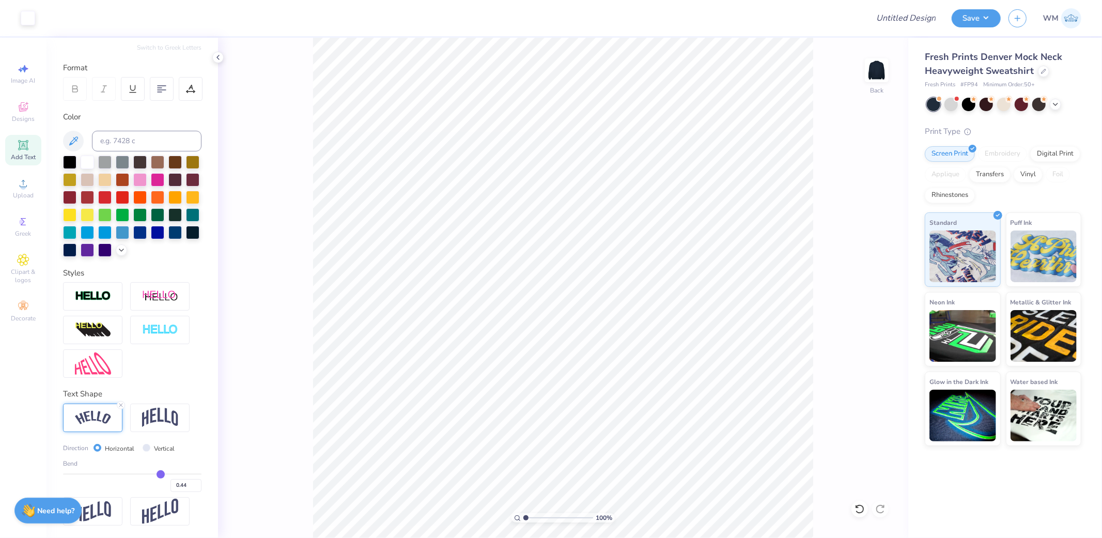
drag, startPoint x: 141, startPoint y: 472, endPoint x: 155, endPoint y: 469, distance: 14.3
click at [155, 473] on input "range" at bounding box center [132, 474] width 138 height 2
click at [164, 421] on img at bounding box center [160, 418] width 36 height 20
click at [157, 473] on input "range" at bounding box center [132, 474] width 138 height 2
drag, startPoint x: 157, startPoint y: 471, endPoint x: 166, endPoint y: 472, distance: 9.8
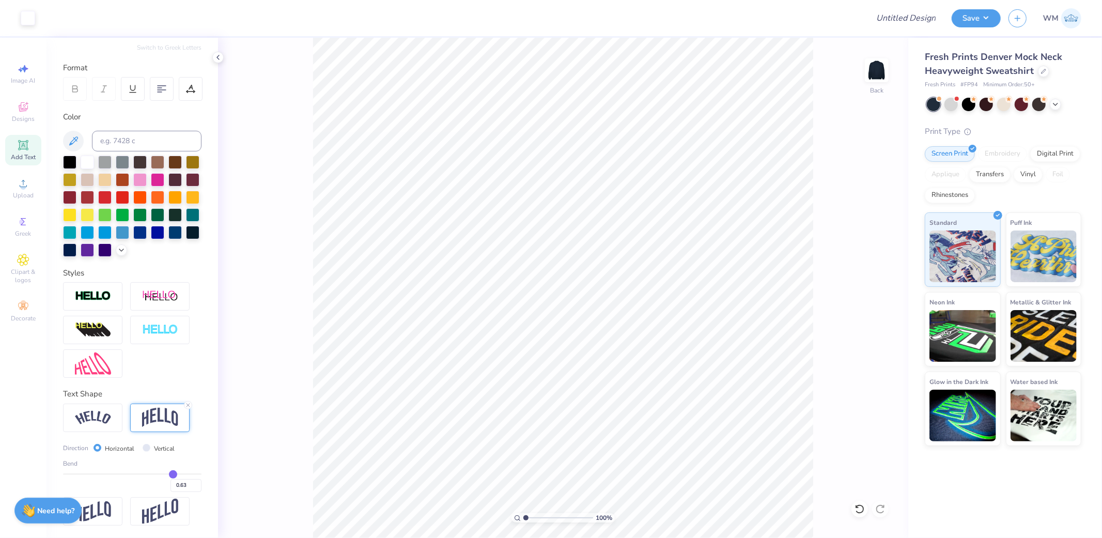
click at [166, 473] on input "range" at bounding box center [132, 474] width 138 height 2
click at [162, 473] on input "range" at bounding box center [132, 474] width 138 height 2
click at [881, 307] on icon at bounding box center [881, 306] width 14 height 12
drag, startPoint x: 871, startPoint y: 234, endPoint x: 937, endPoint y: 238, distance: 66.8
click at [871, 234] on input "14.46" at bounding box center [870, 240] width 37 height 14
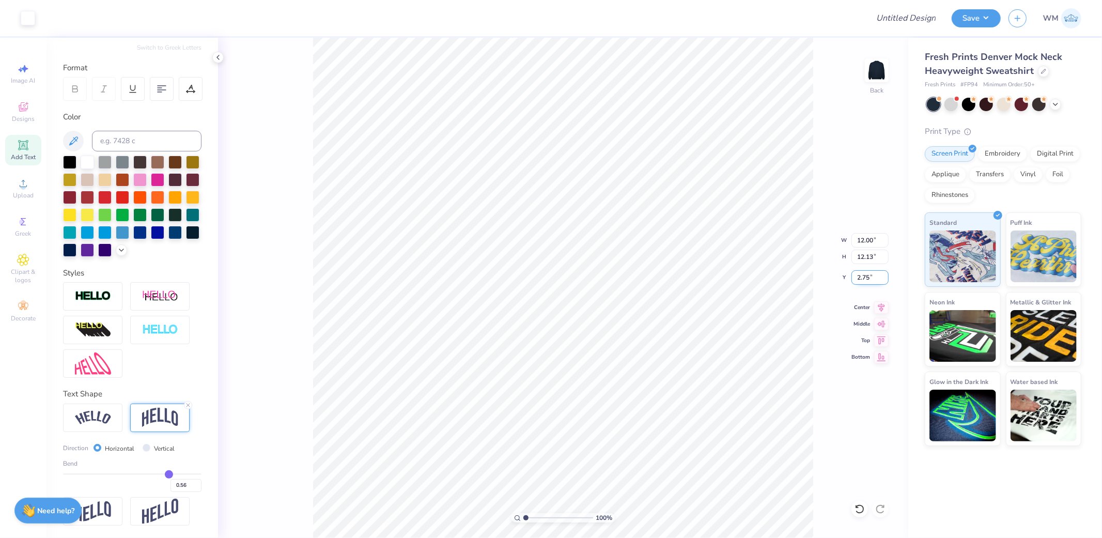
click at [870, 278] on input "2.75" at bounding box center [870, 277] width 37 height 14
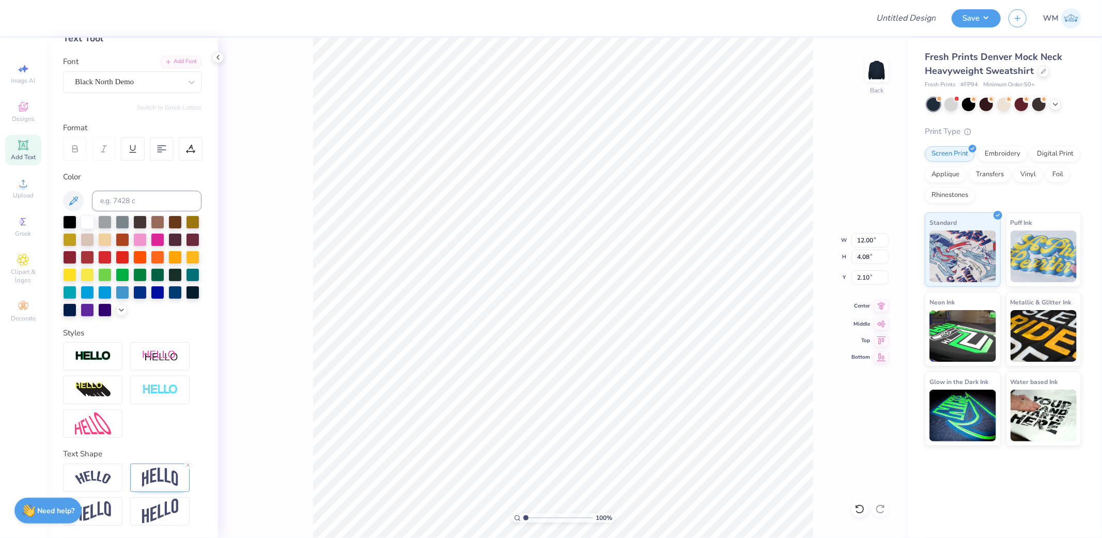
click at [880, 306] on icon at bounding box center [881, 306] width 14 height 12
click at [872, 280] on input "2.10" at bounding box center [870, 277] width 37 height 14
click at [876, 280] on input "2.10" at bounding box center [870, 277] width 37 height 14
click at [148, 468] on img at bounding box center [160, 478] width 36 height 20
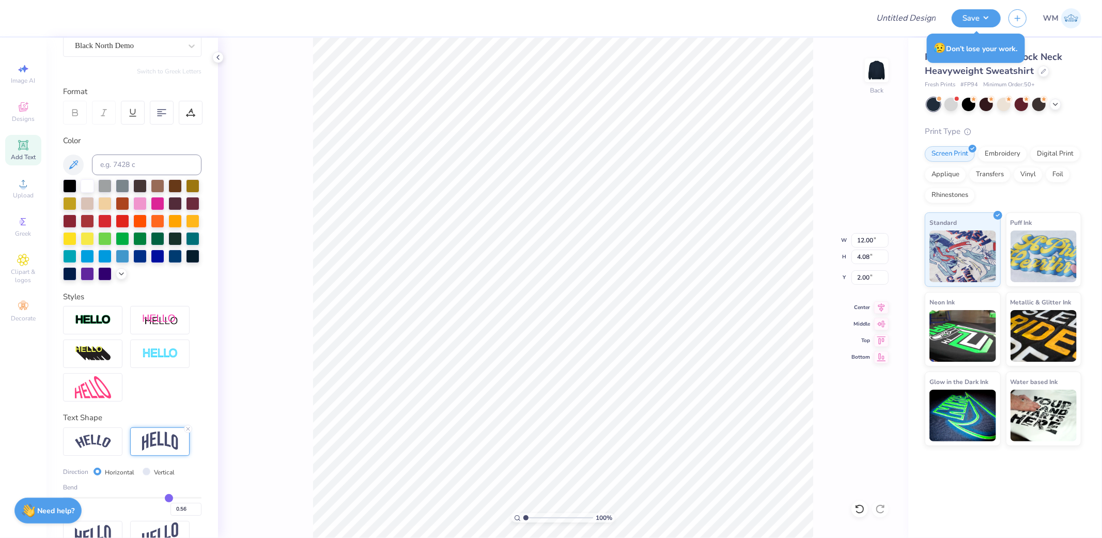
scroll to position [141, 0]
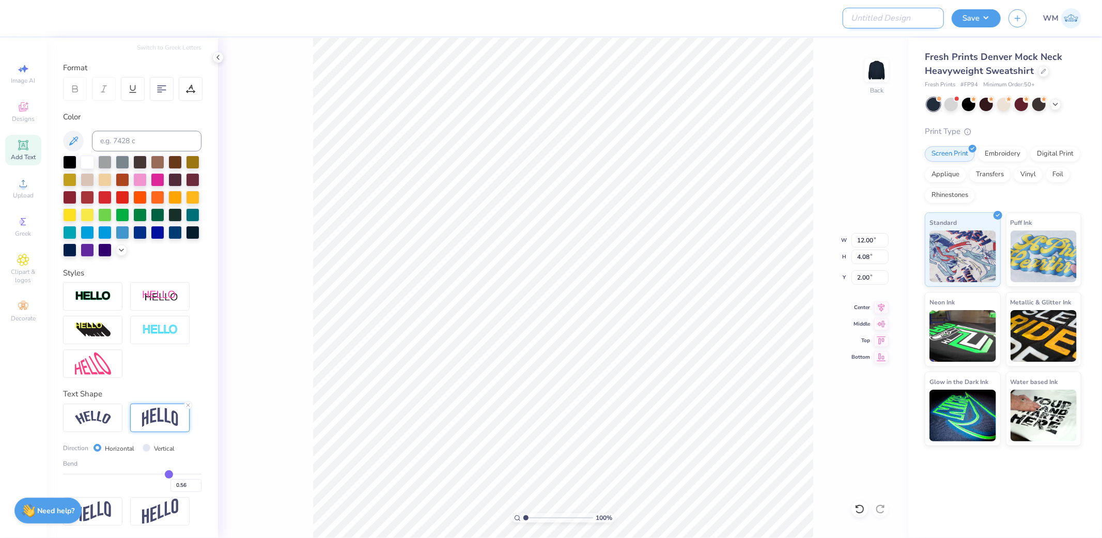
drag, startPoint x: 921, startPoint y: 17, endPoint x: 939, endPoint y: 21, distance: 18.1
click at [921, 17] on input "Design Title" at bounding box center [893, 18] width 101 height 21
paste input "FPS239605"
click at [981, 22] on button "Save" at bounding box center [976, 17] width 49 height 18
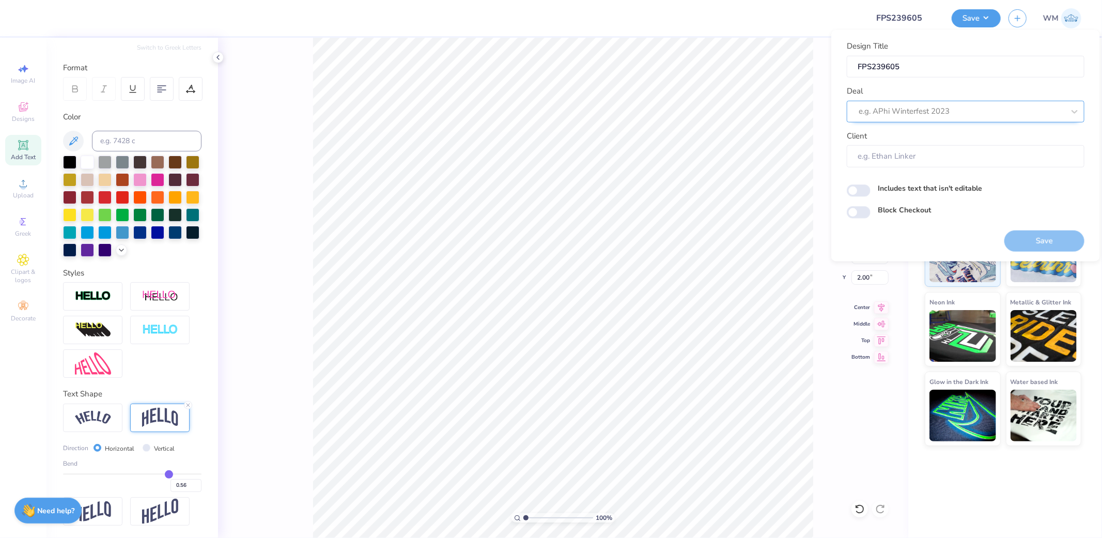
click at [928, 109] on div at bounding box center [962, 111] width 206 height 14
click at [904, 175] on div "Design Tool Gallery" at bounding box center [965, 175] width 229 height 17
click at [1047, 244] on button "Save" at bounding box center [1045, 240] width 80 height 21
